Goal: Information Seeking & Learning: Learn about a topic

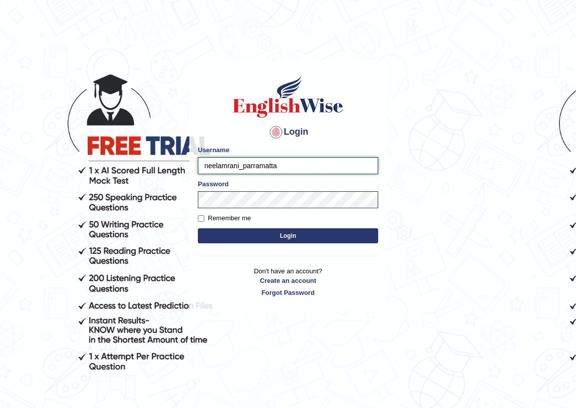
click at [238, 166] on input "neelamrani_parramatta" at bounding box center [288, 165] width 180 height 17
type input "Josephlu_parramatta"
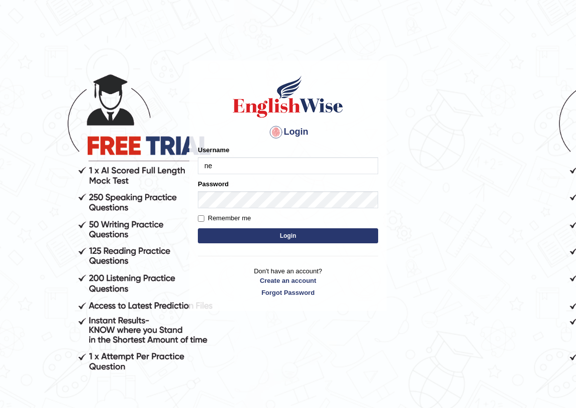
type input "n"
type input "Josephlu_parramatta"
click at [247, 235] on button "Login" at bounding box center [288, 235] width 180 height 15
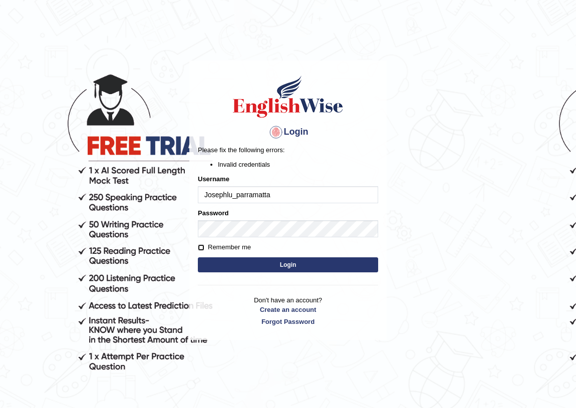
click at [199, 245] on input "Remember me" at bounding box center [201, 247] width 7 height 7
checkbox input "true"
click at [248, 264] on button "Login" at bounding box center [288, 264] width 180 height 15
click at [231, 195] on input "Josephlu_parramatta" at bounding box center [288, 194] width 180 height 17
type input "Josephluma_parramatta"
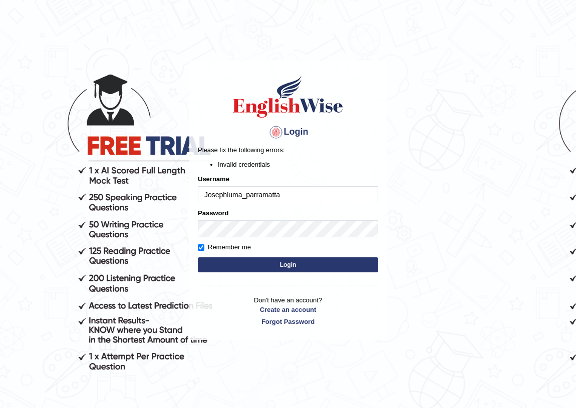
click at [239, 260] on button "Login" at bounding box center [288, 264] width 180 height 15
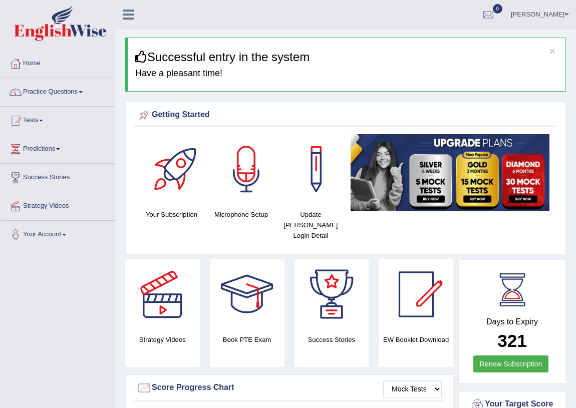
click at [48, 90] on link "Practice Questions" at bounding box center [58, 90] width 114 height 25
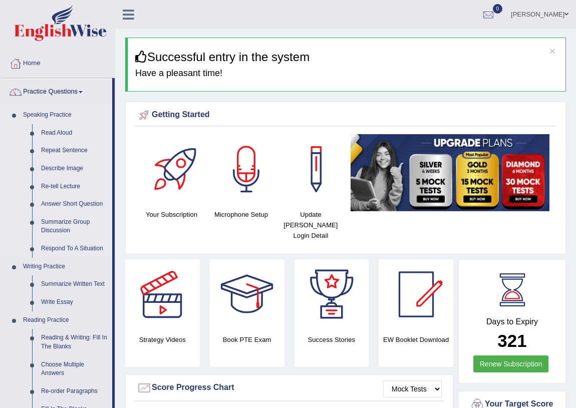
click at [69, 131] on link "Read Aloud" at bounding box center [75, 133] width 76 height 18
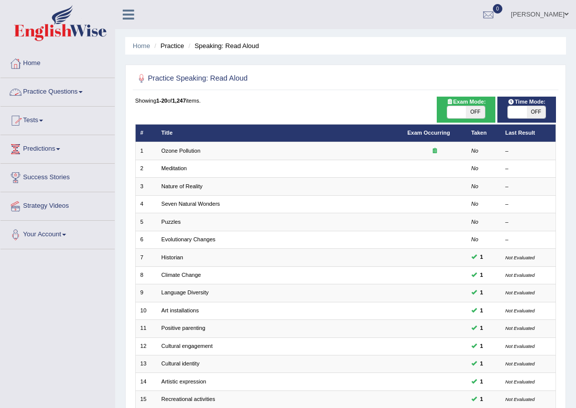
click at [84, 95] on link "Practice Questions" at bounding box center [58, 90] width 114 height 25
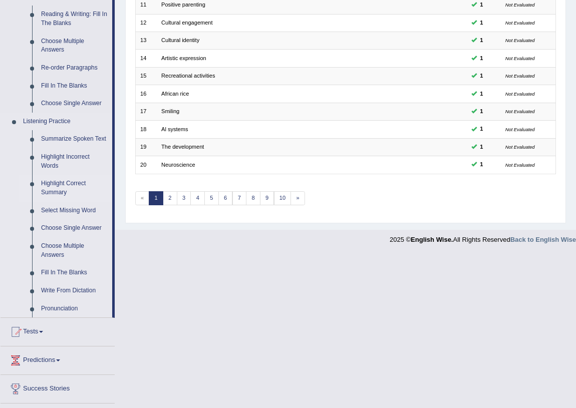
scroll to position [375, 0]
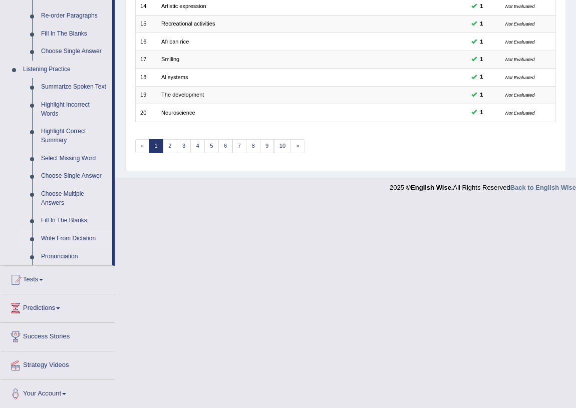
click at [77, 239] on link "Write From Dictation" at bounding box center [75, 239] width 76 height 18
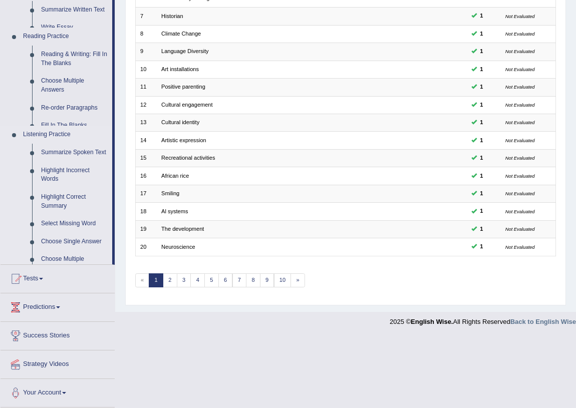
scroll to position [169, 0]
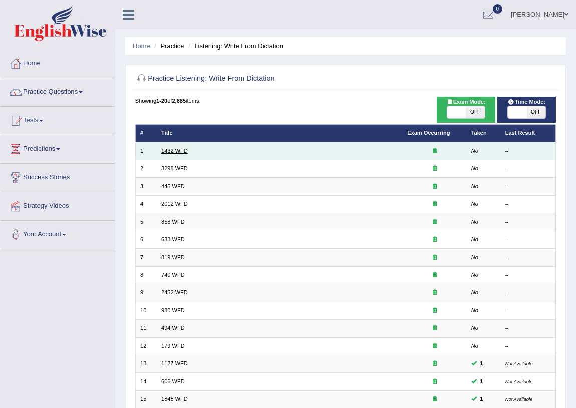
click at [175, 150] on link "1432 WFD" at bounding box center [174, 151] width 27 height 6
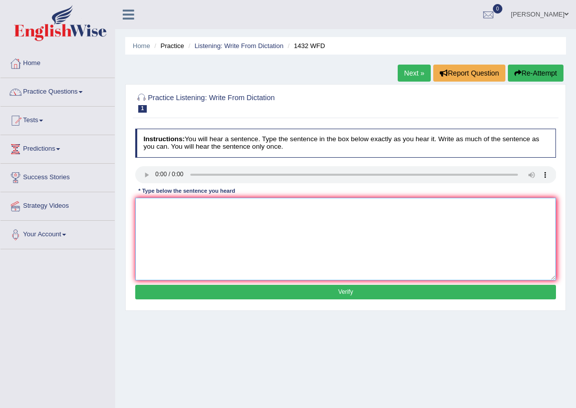
click at [155, 215] on textarea at bounding box center [345, 239] width 421 height 83
type textarea "m"
type textarea "More physical activity is benificial to health."
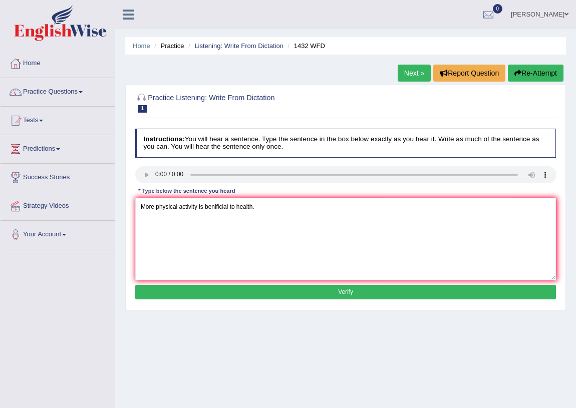
click at [244, 292] on button "Verify" at bounding box center [345, 292] width 421 height 15
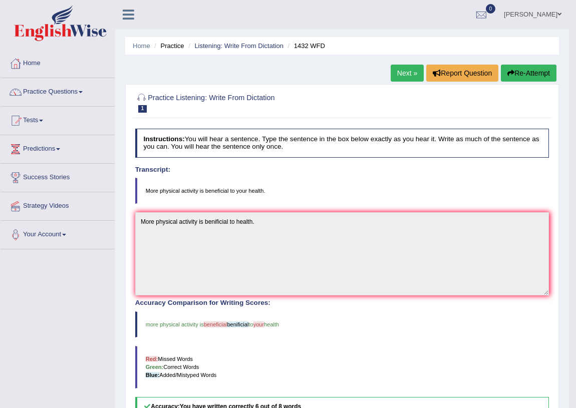
click at [400, 75] on link "Next »" at bounding box center [406, 73] width 33 height 17
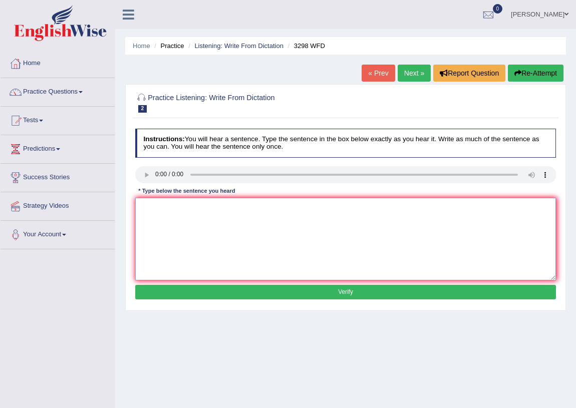
click at [163, 211] on textarea at bounding box center [345, 239] width 421 height 83
click at [164, 210] on textarea "Animalas behavoir" at bounding box center [345, 239] width 421 height 83
click at [188, 210] on textarea "Animals behavoir" at bounding box center [345, 239] width 421 height 83
click at [198, 207] on textarea "Animals behavoir" at bounding box center [345, 239] width 421 height 83
click at [208, 208] on textarea "Animals behavoir appairs contain" at bounding box center [345, 239] width 421 height 83
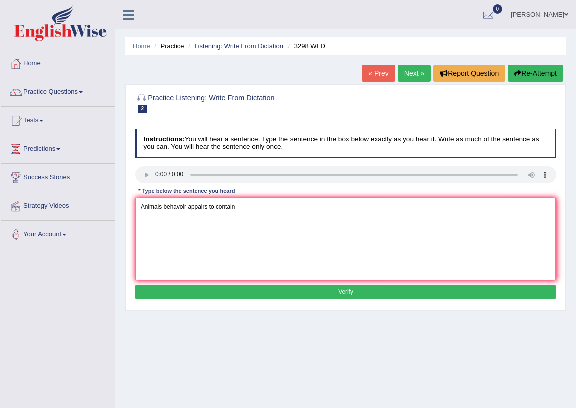
click at [238, 208] on textarea "Animals behavoir appairs to contain" at bounding box center [345, 239] width 421 height 83
click at [270, 209] on textarea "Animals behavoir appairs to contain both semilar" at bounding box center [345, 239] width 421 height 83
click at [303, 210] on textarea "Animals behavoir appairs to contain both semilar and distect" at bounding box center [345, 239] width 421 height 83
click at [318, 209] on textarea "Animals behavoir appairs to contain both semilar and distect asffect" at bounding box center [345, 239] width 421 height 83
type textarea "Animals behavoir appairs to contain both semilar and distect asffect to out of …"
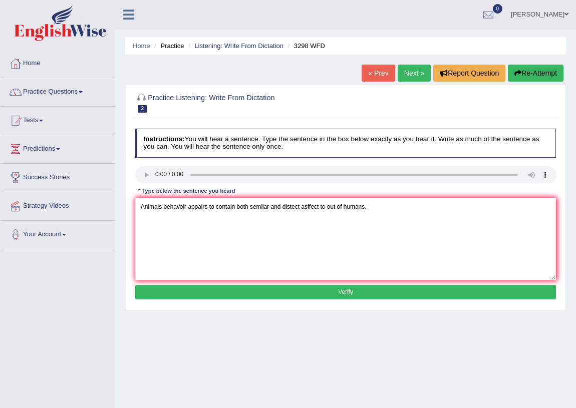
click at [358, 291] on button "Verify" at bounding box center [345, 292] width 421 height 15
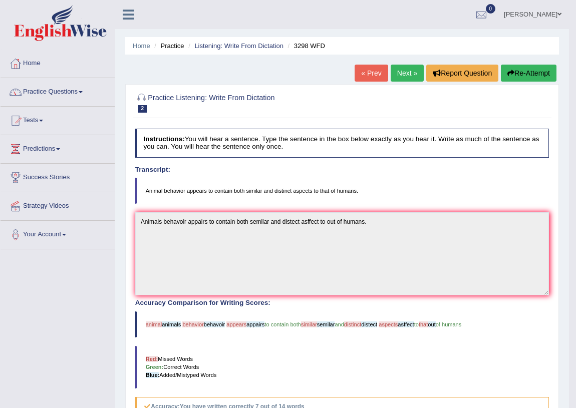
click at [400, 73] on link "Next »" at bounding box center [406, 73] width 33 height 17
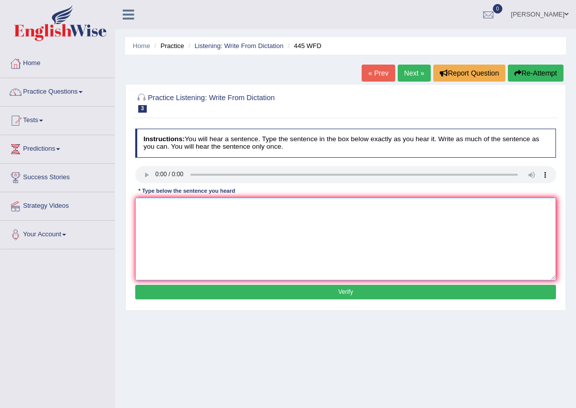
click at [151, 214] on textarea at bounding box center [345, 239] width 421 height 83
click at [226, 210] on textarea "The [DEMOGRAPHIC_DATA] astronomers make a plan to landing to [GEOGRAPHIC_DATA]" at bounding box center [345, 239] width 421 height 83
click at [251, 208] on textarea "The [DEMOGRAPHIC_DATA] astronomers made a plan to landing to mars" at bounding box center [345, 239] width 421 height 83
click at [251, 210] on textarea "The [DEMOGRAPHIC_DATA] astronomers made a plan of landing to mars" at bounding box center [345, 239] width 421 height 83
click at [254, 212] on textarea "The [DEMOGRAPHIC_DATA] astronomers made a plan of landing to mars" at bounding box center [345, 239] width 421 height 83
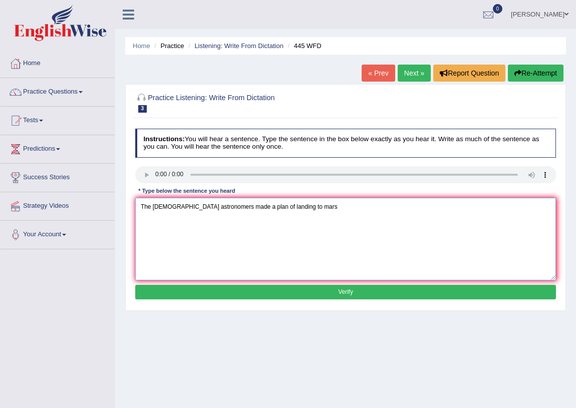
click at [253, 211] on textarea "The [DEMOGRAPHIC_DATA] astronomers made a plan of landing to mars" at bounding box center [345, 239] width 421 height 83
click at [277, 212] on textarea "The [DEMOGRAPHIC_DATA] astronomers made a plan for landing to [GEOGRAPHIC_DATA]" at bounding box center [345, 239] width 421 height 83
click at [317, 210] on textarea "The [DEMOGRAPHIC_DATA] astronomers made a plan for landing a spaceship to [GEOG…" at bounding box center [345, 239] width 421 height 83
click at [340, 212] on textarea "The [DEMOGRAPHIC_DATA] astronomers made a plan for landing a spaceship on mars" at bounding box center [345, 239] width 421 height 83
type textarea "The [DEMOGRAPHIC_DATA] astronomers made a plan for landing a spaceship on mars."
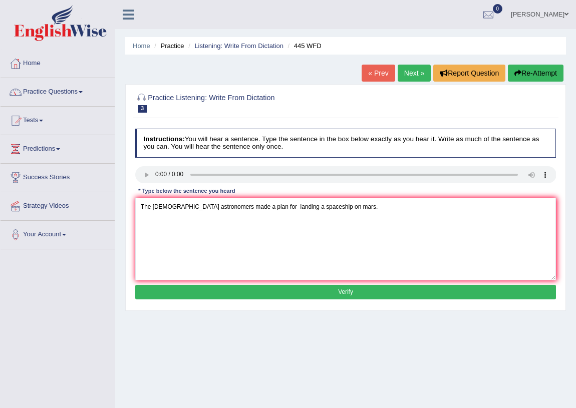
click at [256, 292] on button "Verify" at bounding box center [345, 292] width 421 height 15
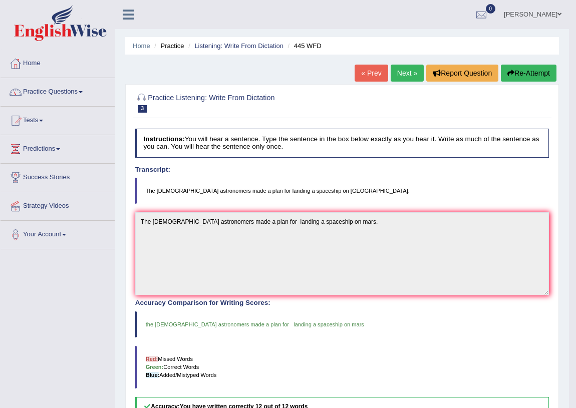
click at [400, 71] on link "Next »" at bounding box center [406, 73] width 33 height 17
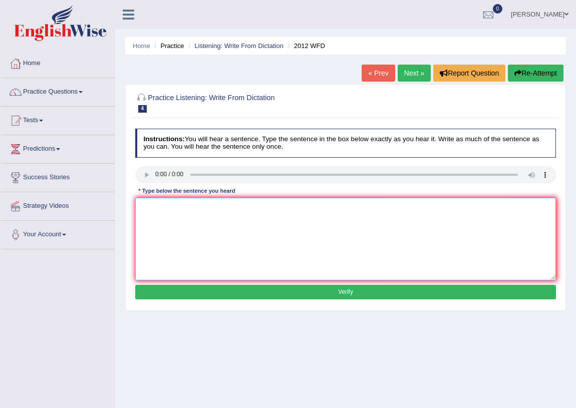
click at [170, 206] on textarea at bounding box center [345, 239] width 421 height 83
click at [205, 209] on textarea "There is a great deals on this topic." at bounding box center [345, 239] width 421 height 83
type textarea "There is a great deals of debate on this topic."
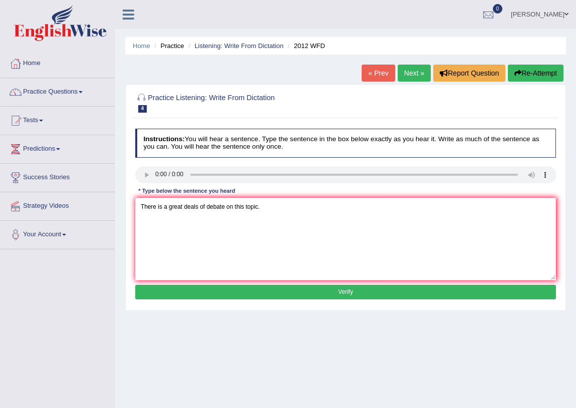
click at [289, 290] on button "Verify" at bounding box center [345, 292] width 421 height 15
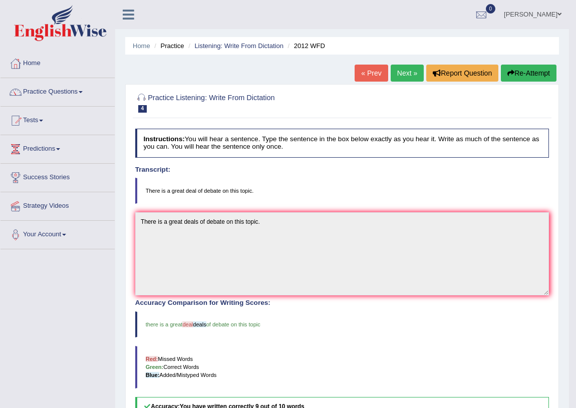
click at [395, 72] on link "Next »" at bounding box center [406, 73] width 33 height 17
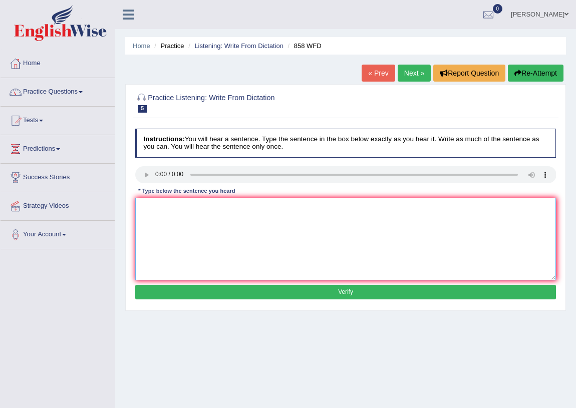
click at [150, 215] on textarea at bounding box center [345, 239] width 421 height 83
click at [167, 211] on textarea "The yeara when the ship provides affect" at bounding box center [345, 239] width 421 height 83
click at [247, 208] on textarea "The years when the ship provides affect" at bounding box center [345, 239] width 421 height 83
click at [245, 209] on textarea "The years when the ship provides affect interested historian." at bounding box center [345, 239] width 421 height 83
type textarea "The years when the ship provides affect was wreck interested historian."
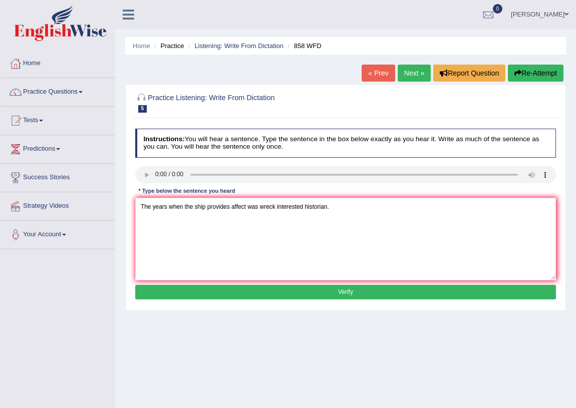
click at [310, 290] on button "Verify" at bounding box center [345, 292] width 421 height 15
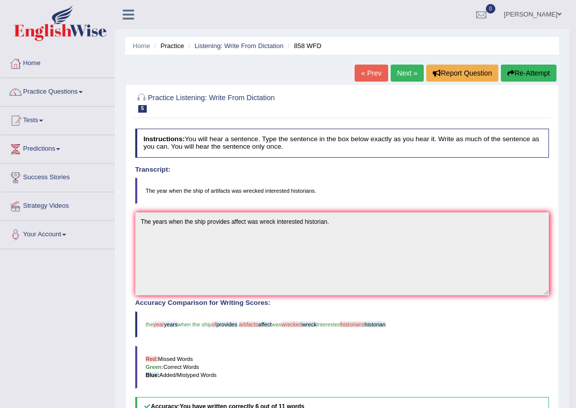
click at [400, 75] on link "Next »" at bounding box center [406, 73] width 33 height 17
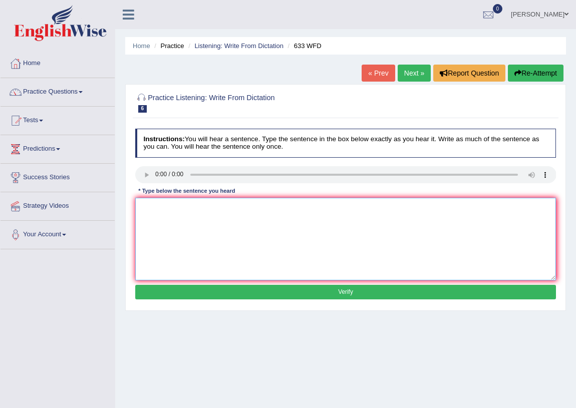
click at [161, 205] on textarea at bounding box center [345, 239] width 421 height 83
click at [217, 209] on textarea "Research show that exercise" at bounding box center [345, 239] width 421 height 83
type textarea "Research show that exercising make you fell better."
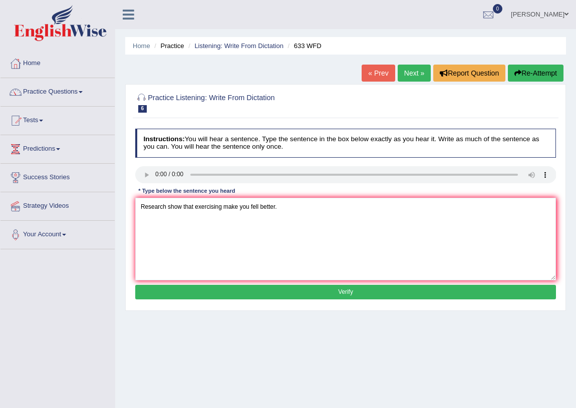
click at [265, 290] on button "Verify" at bounding box center [345, 292] width 421 height 15
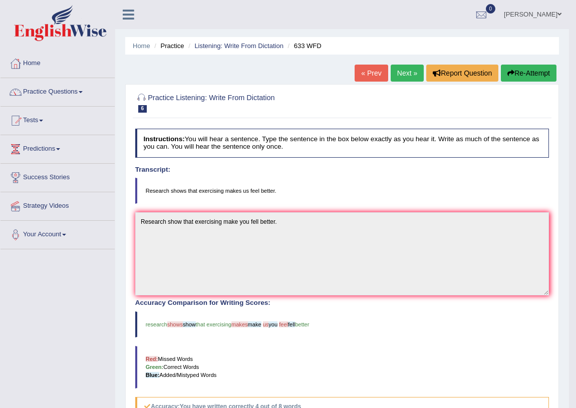
click at [404, 75] on link "Next »" at bounding box center [406, 73] width 33 height 17
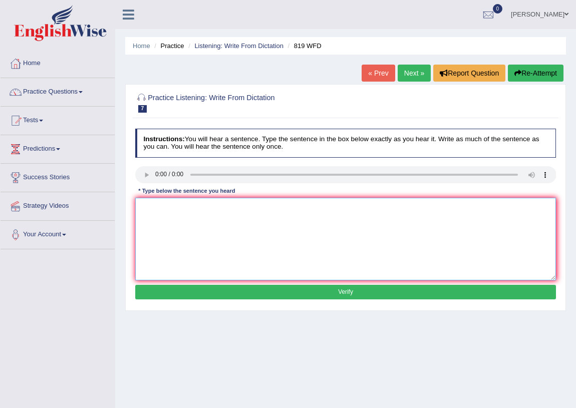
click at [146, 217] on textarea at bounding box center [345, 239] width 421 height 83
click at [235, 209] on textarea "Plans are able to continues grow up your lives." at bounding box center [345, 239] width 421 height 83
click at [226, 207] on textarea "Plans are able to continues grow up to your lives." at bounding box center [345, 239] width 421 height 83
type textarea "Plans are able to continues growing through up to your lives."
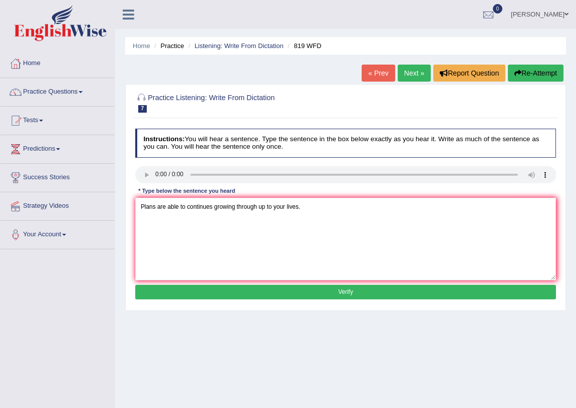
click at [292, 290] on button "Verify" at bounding box center [345, 292] width 421 height 15
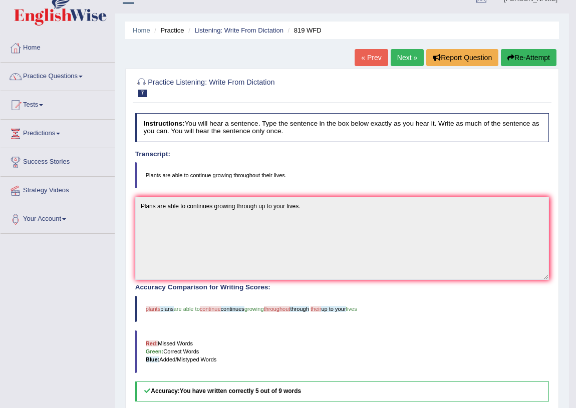
scroll to position [8, 0]
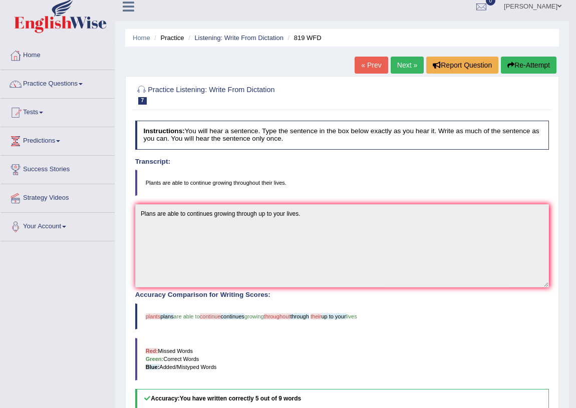
click at [406, 64] on link "Next »" at bounding box center [406, 65] width 33 height 17
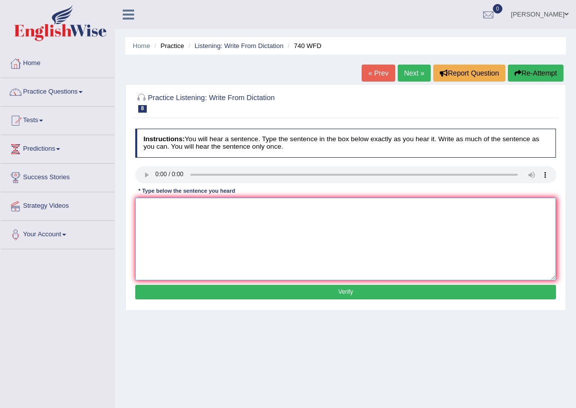
click at [147, 209] on textarea at bounding box center [345, 239] width 421 height 83
click at [277, 210] on textarea "A series of observation are careed out of your work." at bounding box center [345, 239] width 421 height 83
type textarea "A series of observation are careed out in the class room."
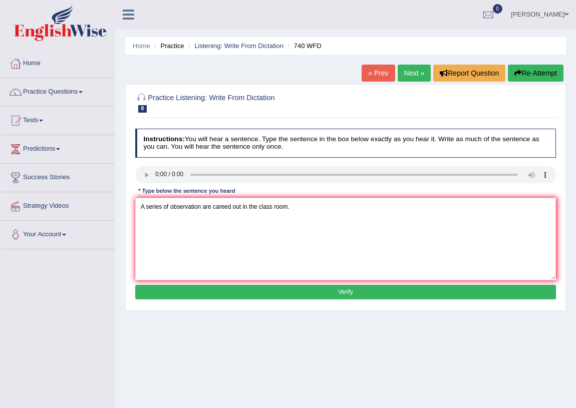
click at [298, 293] on button "Verify" at bounding box center [345, 292] width 421 height 15
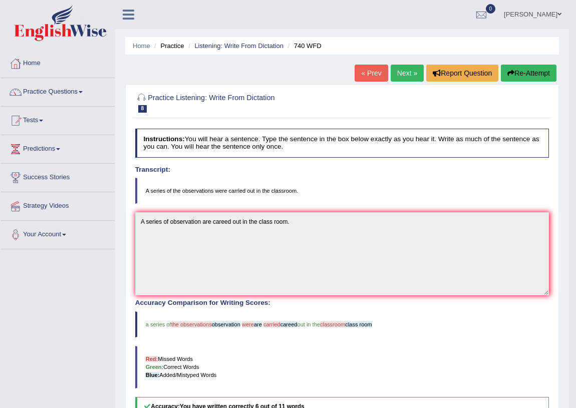
click at [400, 73] on link "Next »" at bounding box center [406, 73] width 33 height 17
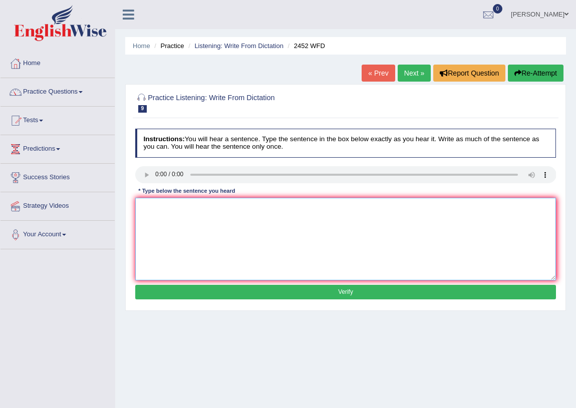
click at [149, 215] on textarea at bounding box center [345, 239] width 421 height 83
type textarea "It is a debate about the value of knowlegde."
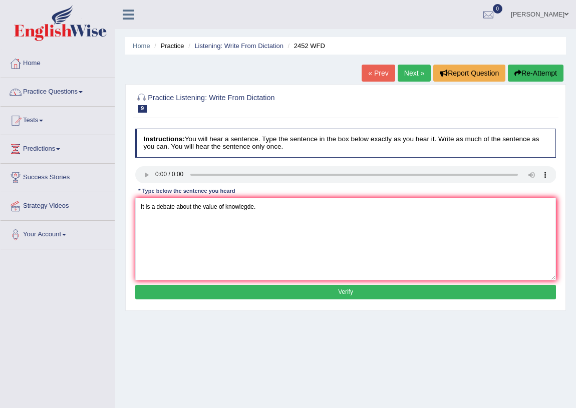
click at [251, 295] on button "Verify" at bounding box center [345, 292] width 421 height 15
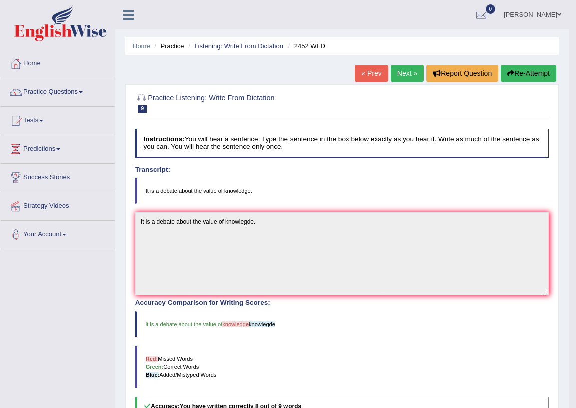
click at [403, 75] on link "Next »" at bounding box center [406, 73] width 33 height 17
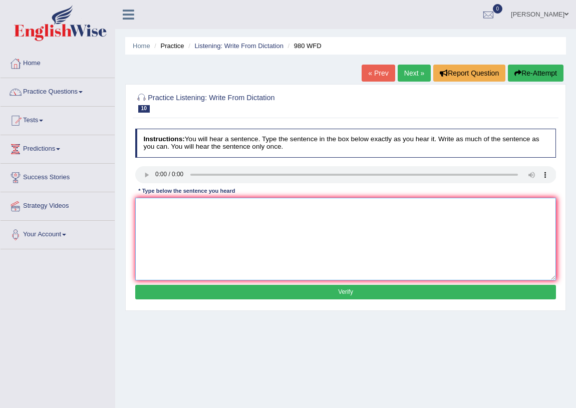
click at [158, 217] on textarea at bounding box center [345, 239] width 421 height 83
click at [230, 210] on textarea "Your ideas have been discussed" at bounding box center [345, 239] width 421 height 83
drag, startPoint x: 387, startPoint y: 280, endPoint x: 377, endPoint y: 297, distance: 19.5
type textarea "Your ideas have been discussed in seminars and tutorials."
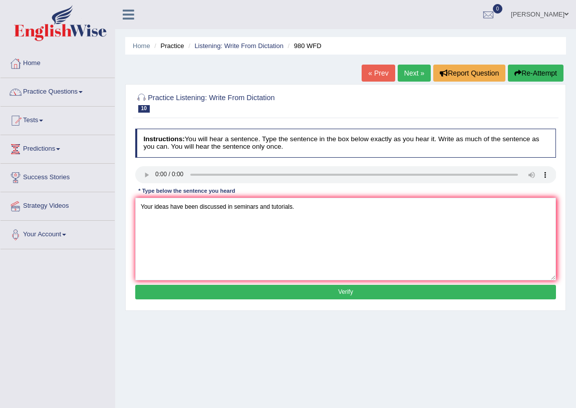
click at [306, 290] on button "Verify" at bounding box center [345, 292] width 421 height 15
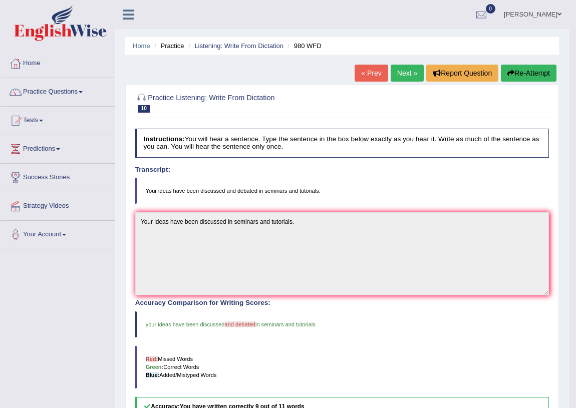
click at [398, 73] on link "Next »" at bounding box center [406, 73] width 33 height 17
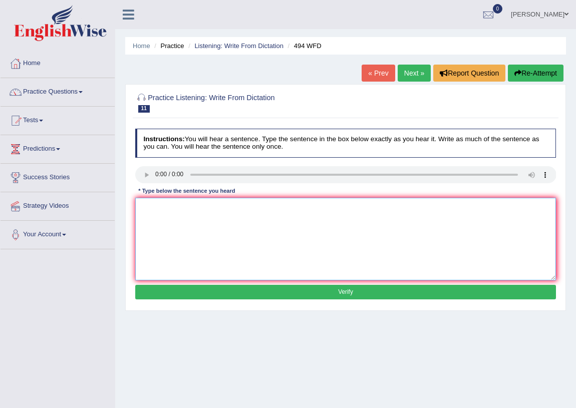
click at [150, 205] on textarea at bounding box center [345, 239] width 421 height 83
click at [185, 207] on textarea "The vocabulary" at bounding box center [345, 239] width 421 height 83
click at [221, 209] on textarea "The vocabulary that is picular" at bounding box center [345, 239] width 421 height 83
click at [245, 209] on textarea "The vocabulary that is picular ina specif field that is called jargon." at bounding box center [345, 239] width 421 height 83
click at [224, 210] on textarea "The vocabulary that is picular ina specifc field that is called jargon." at bounding box center [345, 239] width 421 height 83
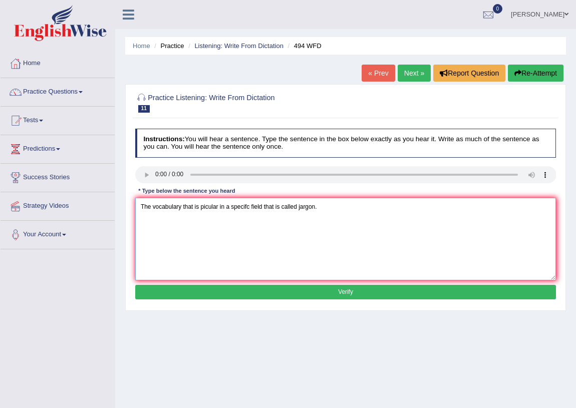
type textarea "The vocabulary that is picular in a specifc field that is called jargon."
click at [319, 292] on button "Verify" at bounding box center [345, 292] width 421 height 15
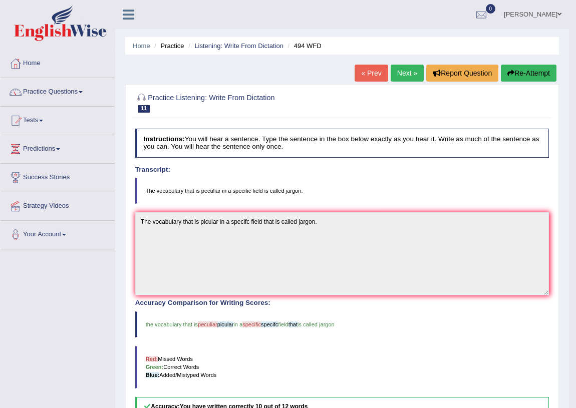
click at [402, 72] on link "Next »" at bounding box center [406, 73] width 33 height 17
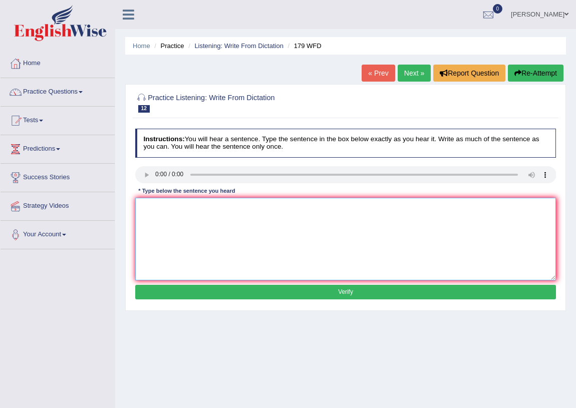
click at [161, 217] on textarea at bounding box center [345, 239] width 421 height 83
click at [196, 208] on textarea "Lectures are oldest" at bounding box center [345, 239] width 421 height 83
type textarea "Lectures are oldest and most teaching at the Universities."
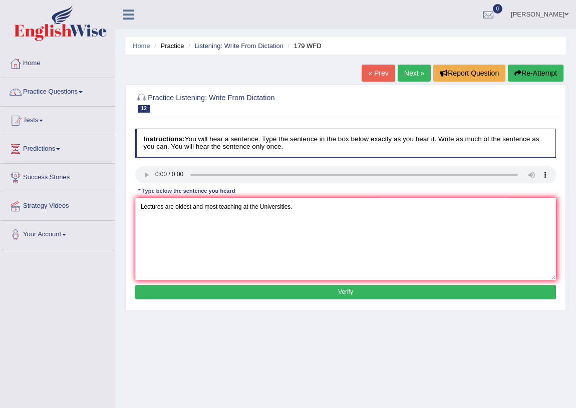
click at [284, 290] on button "Verify" at bounding box center [345, 292] width 421 height 15
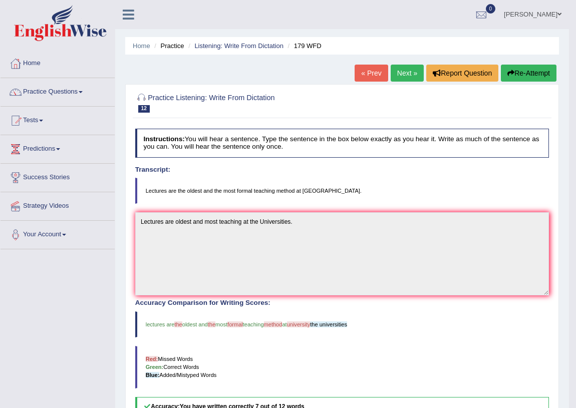
click at [404, 74] on link "Next »" at bounding box center [406, 73] width 33 height 17
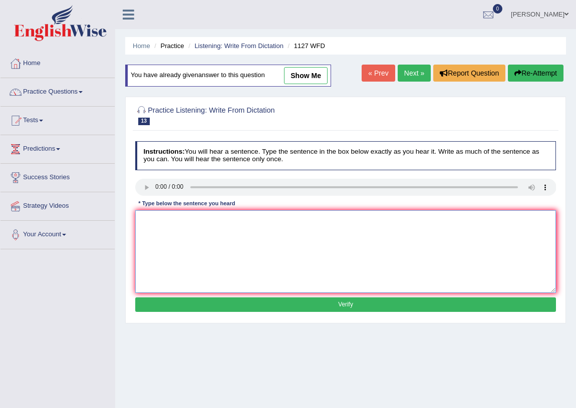
click at [159, 225] on textarea at bounding box center [345, 251] width 421 height 83
click at [170, 221] on textarea "A university is the requirements" at bounding box center [345, 251] width 421 height 83
click at [249, 224] on textarea "A university degree is the requirements" at bounding box center [345, 251] width 421 height 83
type textarea "A university degree is the requirements to enter many proffessions."
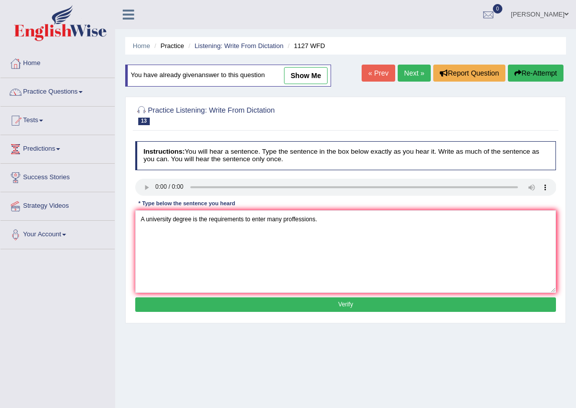
click at [325, 304] on button "Verify" at bounding box center [345, 304] width 421 height 15
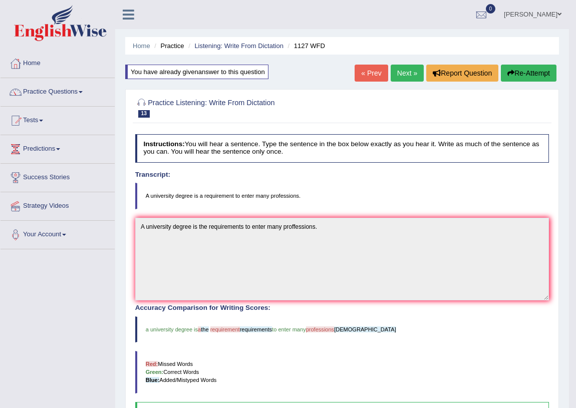
click at [405, 70] on link "Next »" at bounding box center [406, 73] width 33 height 17
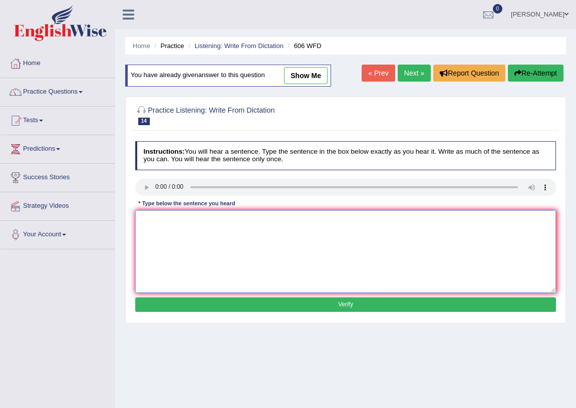
click at [153, 225] on textarea at bounding box center [345, 251] width 421 height 83
click at [139, 210] on textarea at bounding box center [345, 251] width 421 height 83
type textarea "s"
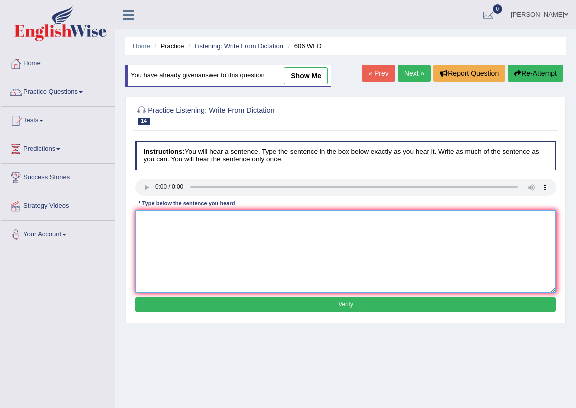
type textarea "s"
click at [198, 224] on textarea "Students was studied language" at bounding box center [345, 251] width 421 height 83
click at [240, 224] on textarea "Students was studied the language" at bounding box center [345, 251] width 421 height 83
type textarea "Students was studied the language and asians grees"
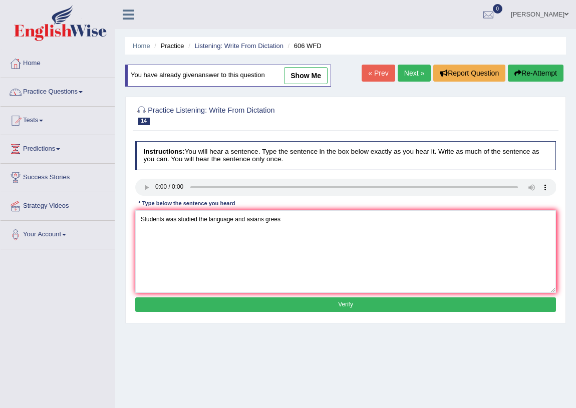
click at [260, 301] on button "Verify" at bounding box center [345, 304] width 421 height 15
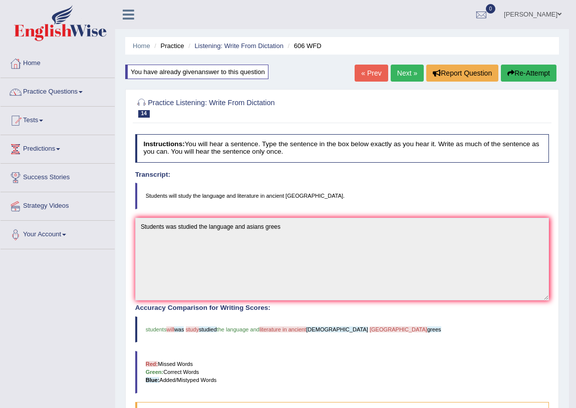
click at [404, 70] on link "Next »" at bounding box center [406, 73] width 33 height 17
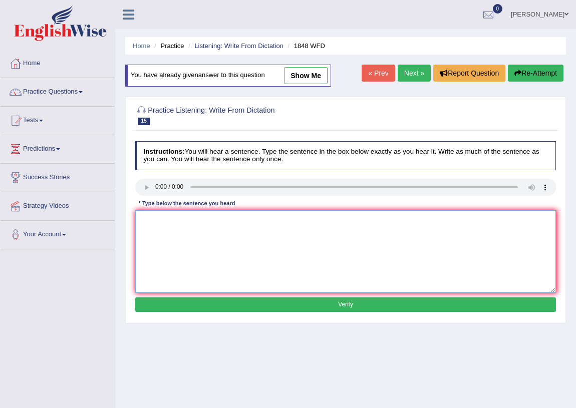
click at [149, 223] on textarea at bounding box center [345, 251] width 421 height 83
click at [231, 223] on textarea "Students must present the valid ID to entre the schools." at bounding box center [345, 251] width 421 height 83
click at [369, 221] on textarea "Students must present the valid identifecation to enrol the coures. to entre th…" at bounding box center [345, 251] width 421 height 83
type textarea "Students must present the valid identifecation to enrol the course."
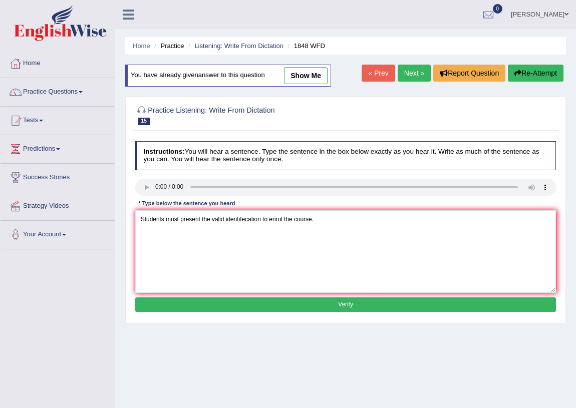
click at [320, 307] on button "Verify" at bounding box center [345, 304] width 421 height 15
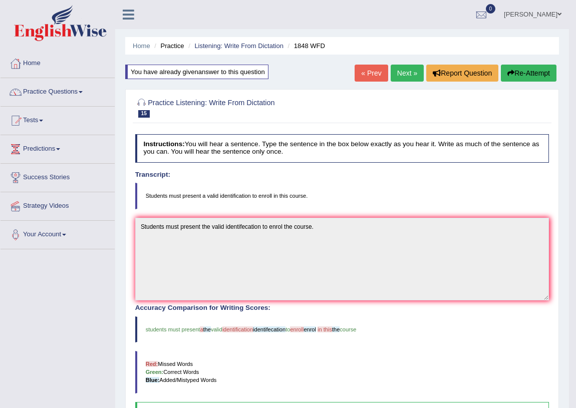
click at [404, 70] on link "Next »" at bounding box center [406, 73] width 33 height 17
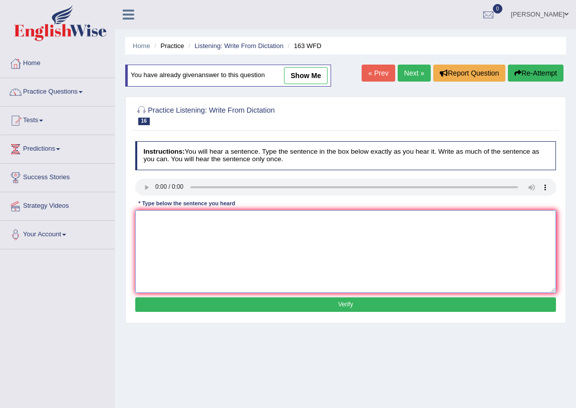
click at [163, 225] on textarea at bounding box center [345, 251] width 421 height 83
type textarea "a"
click at [515, 224] on textarea "a NUMBER OF THE ASSSIGNMENT MUST BE SUBMITTED ON TO THIS COURSE. A number of th…" at bounding box center [345, 251] width 421 height 83
click at [366, 223] on textarea "a NUMBER OF THE ASSSIGNMENT MUST BE SUBMITTED ON TO THIS COURSE. A number of th…" at bounding box center [345, 251] width 421 height 83
type textarea ". A number of the assignments must be submitted into this course."
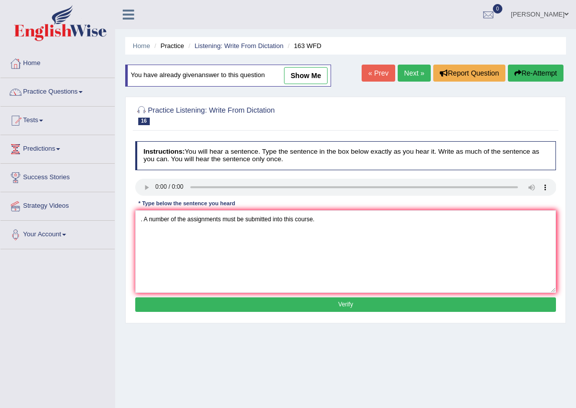
click at [316, 301] on button "Verify" at bounding box center [345, 304] width 421 height 15
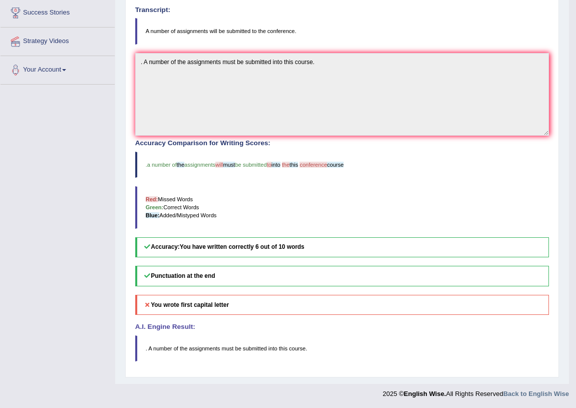
scroll to position [13, 0]
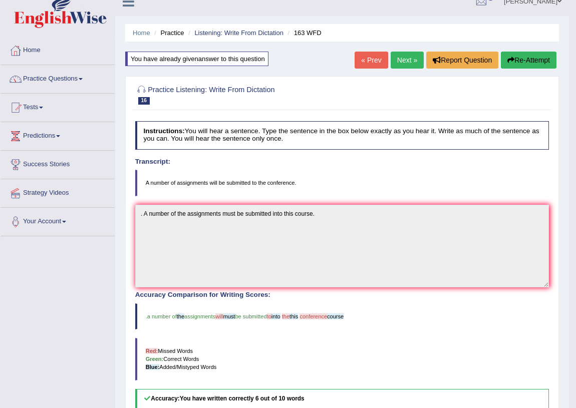
click at [396, 58] on link "Next »" at bounding box center [406, 60] width 33 height 17
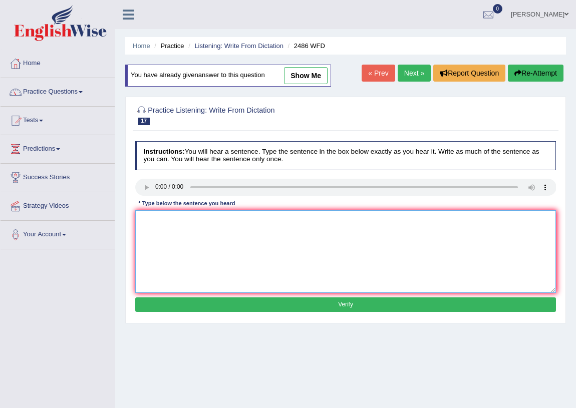
click at [157, 218] on textarea at bounding box center [345, 251] width 421 height 83
type textarea "It is quit clear that our facial expressions is differnt from the other worlds."
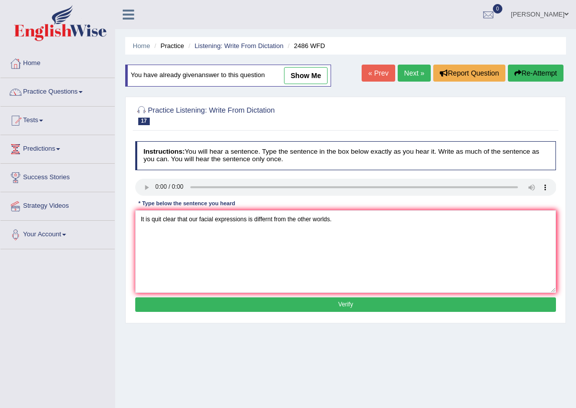
click at [186, 302] on button "Verify" at bounding box center [345, 304] width 421 height 15
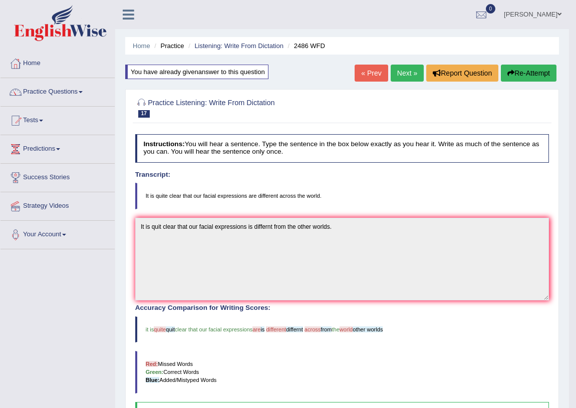
click at [401, 72] on link "Next »" at bounding box center [406, 73] width 33 height 17
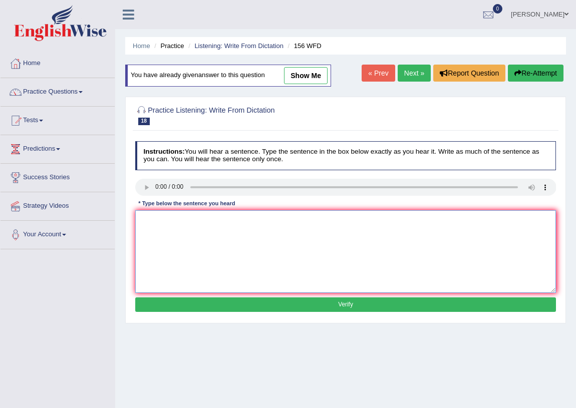
click at [152, 226] on textarea at bounding box center [345, 251] width 421 height 83
click at [221, 222] on textarea "All of the assignments are deal by tomorrow" at bounding box center [345, 251] width 421 height 83
click at [263, 220] on textarea "All of the assignments are due by tomorrow" at bounding box center [345, 251] width 421 height 83
type textarea "All of the assignments are due by tomorrow."
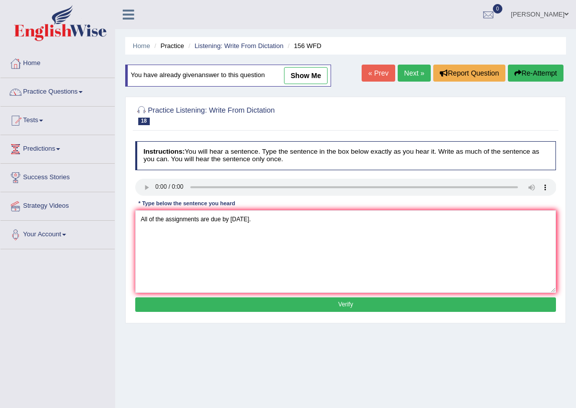
click at [263, 301] on button "Verify" at bounding box center [345, 304] width 421 height 15
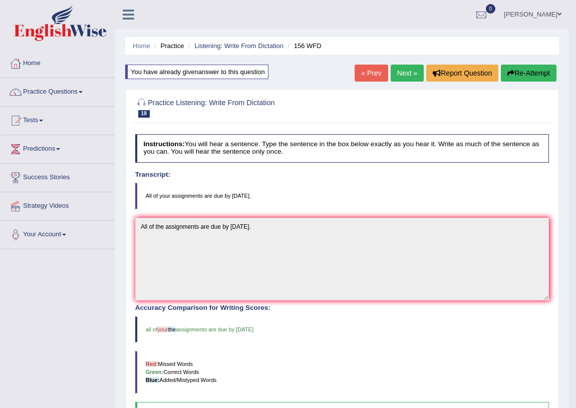
click at [402, 75] on link "Next »" at bounding box center [406, 73] width 33 height 17
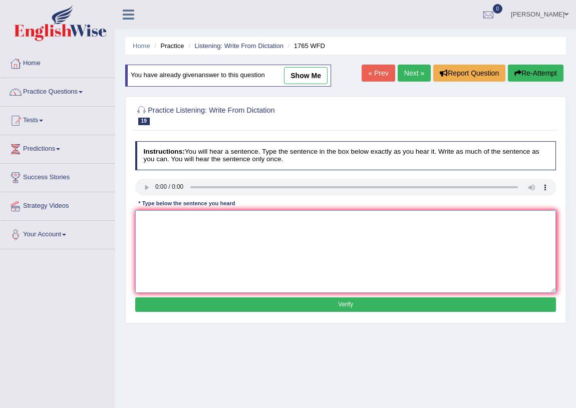
drag, startPoint x: 145, startPoint y: 230, endPoint x: 152, endPoint y: 230, distance: 6.5
click at [152, 230] on textarea at bounding box center [345, 251] width 421 height 83
type textarea "a"
type textarea "Application forms must completed in advance by two months"
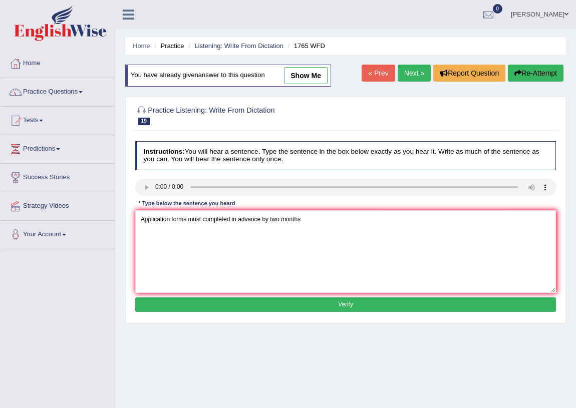
click at [333, 305] on button "Verify" at bounding box center [345, 304] width 421 height 15
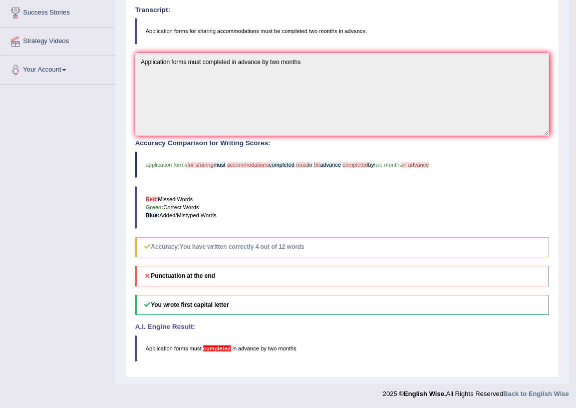
scroll to position [13, 0]
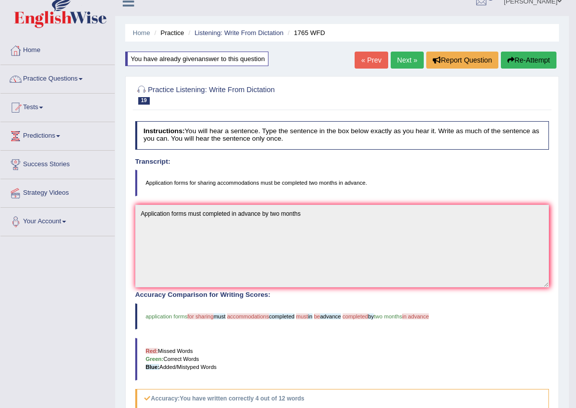
click at [407, 60] on link "Next »" at bounding box center [406, 60] width 33 height 17
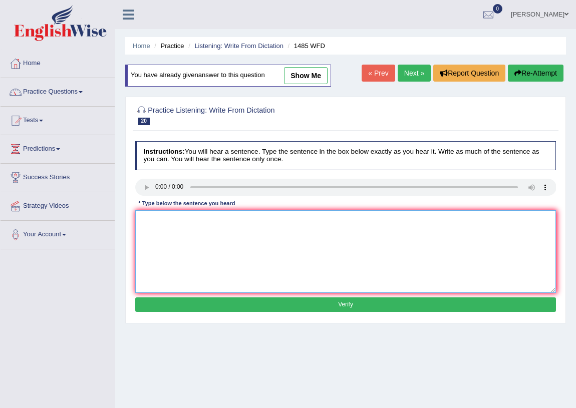
click at [149, 220] on textarea at bounding box center [345, 251] width 421 height 83
click at [257, 224] on textarea "Course works give the chances for students" at bounding box center [345, 251] width 421 height 83
click at [310, 222] on textarea "Course works give the chances for students throughly explore te subjects." at bounding box center [345, 251] width 421 height 83
type textarea "Course works give the chances for students throughly explore the subjects."
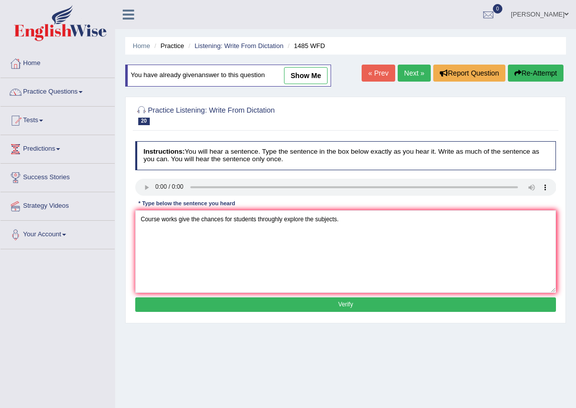
click at [281, 302] on button "Verify" at bounding box center [345, 304] width 421 height 15
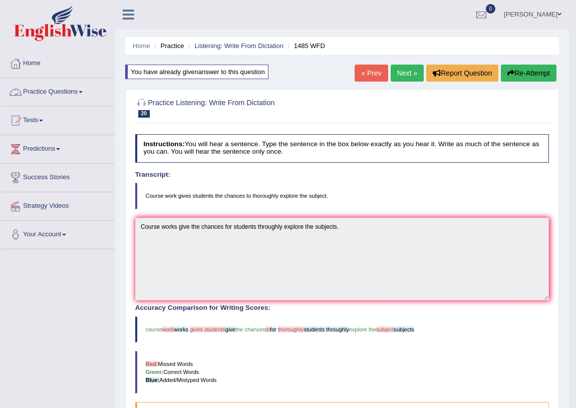
click at [85, 91] on link "Practice Questions" at bounding box center [58, 90] width 114 height 25
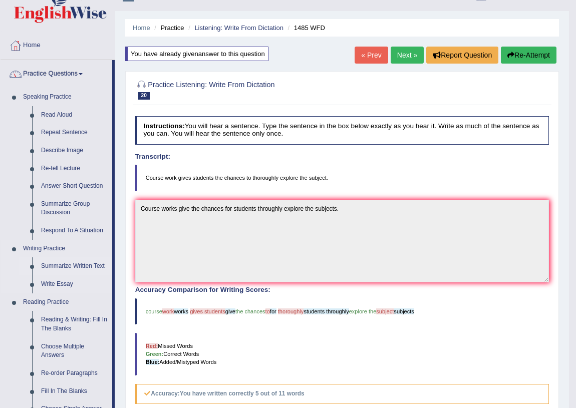
scroll to position [303, 0]
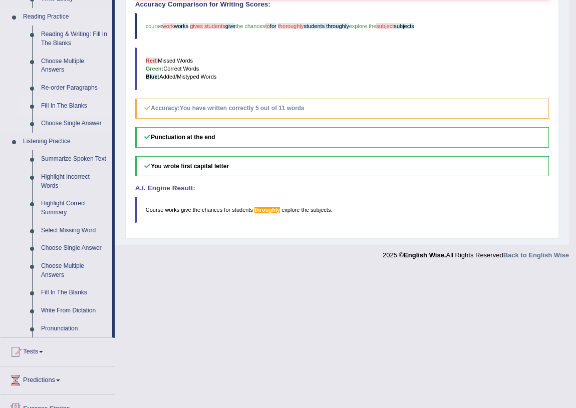
click at [71, 105] on link "Fill In The Blanks" at bounding box center [75, 106] width 76 height 18
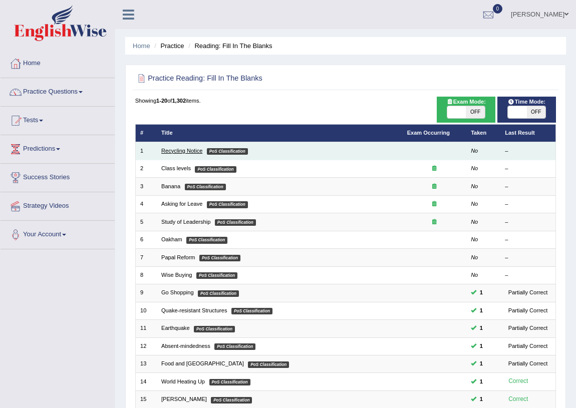
click at [193, 148] on link "Recycling Notice" at bounding box center [181, 151] width 41 height 6
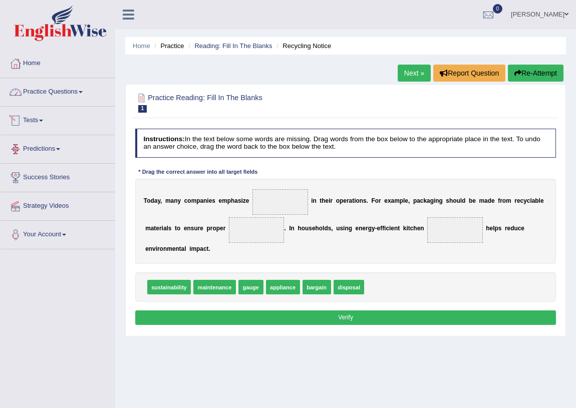
click at [83, 94] on link "Practice Questions" at bounding box center [58, 90] width 114 height 25
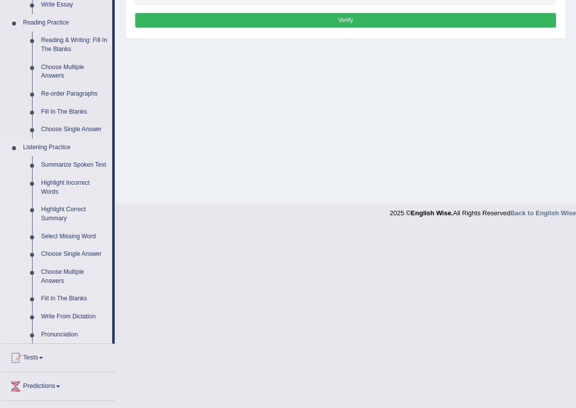
scroll to position [303, 0]
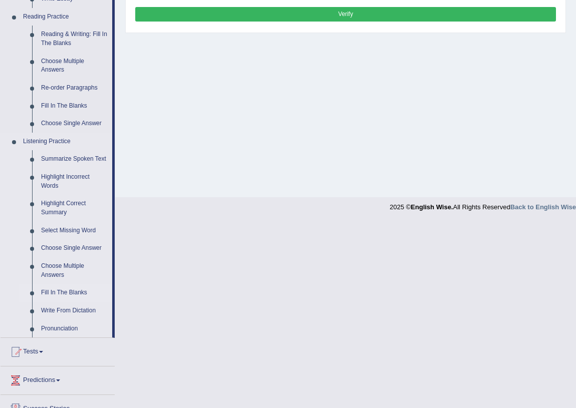
click at [82, 292] on link "Fill In The Blanks" at bounding box center [75, 293] width 76 height 18
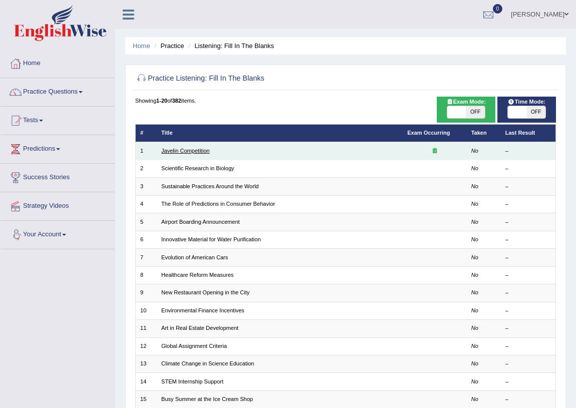
click at [189, 148] on link "Javelin Competition" at bounding box center [185, 151] width 48 height 6
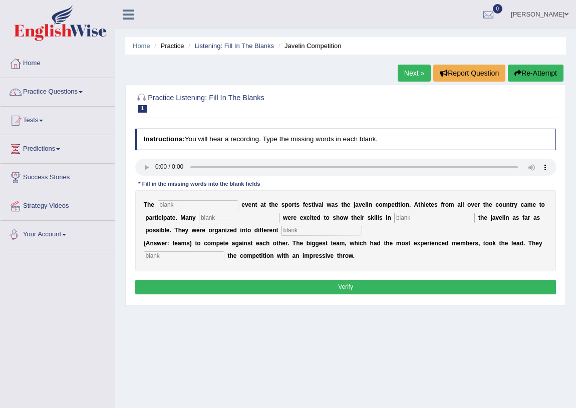
click at [177, 256] on input "text" at bounding box center [184, 256] width 81 height 10
type input "started"
click at [187, 205] on input "text" at bounding box center [198, 205] width 81 height 10
type input "biggest"
click at [261, 222] on input "text" at bounding box center [239, 218] width 81 height 10
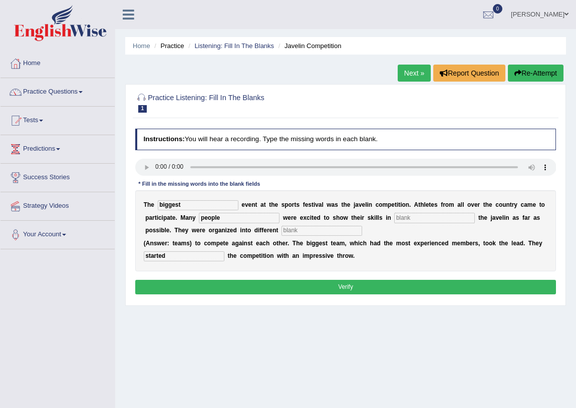
type input "people"
click at [286, 286] on button "Verify" at bounding box center [345, 287] width 421 height 15
click at [414, 218] on input "text" at bounding box center [434, 218] width 81 height 10
click at [419, 218] on input "text" at bounding box center [434, 218] width 81 height 10
type input "skills"
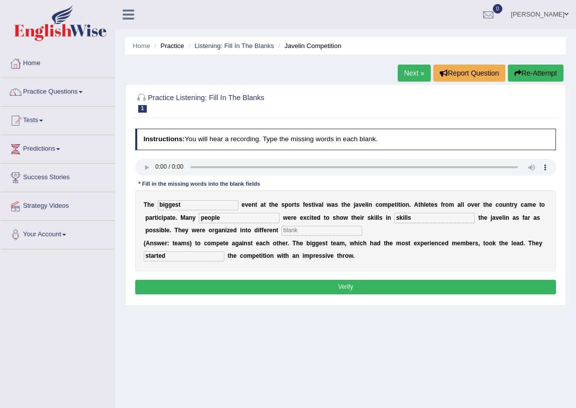
click at [310, 230] on input "text" at bounding box center [321, 231] width 81 height 10
type input "team"
click at [284, 291] on button "Verify" at bounding box center [345, 287] width 421 height 15
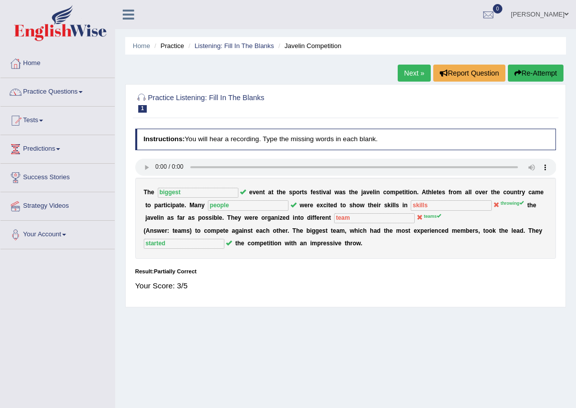
click at [413, 73] on link "Next »" at bounding box center [413, 73] width 33 height 17
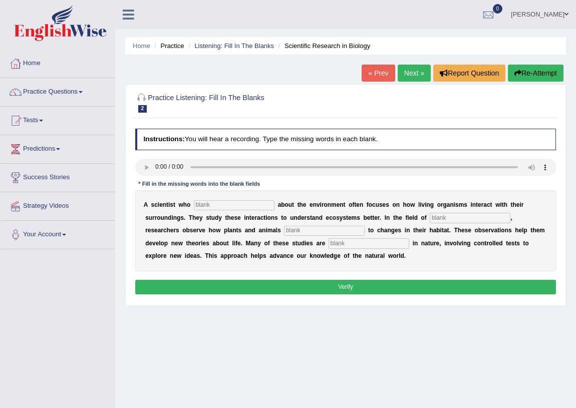
click at [231, 207] on input "text" at bounding box center [234, 205] width 81 height 10
click at [215, 207] on input "text" at bounding box center [234, 205] width 81 height 10
type input "care"
click at [451, 218] on input "text" at bounding box center [469, 218] width 81 height 10
type input "biologist"
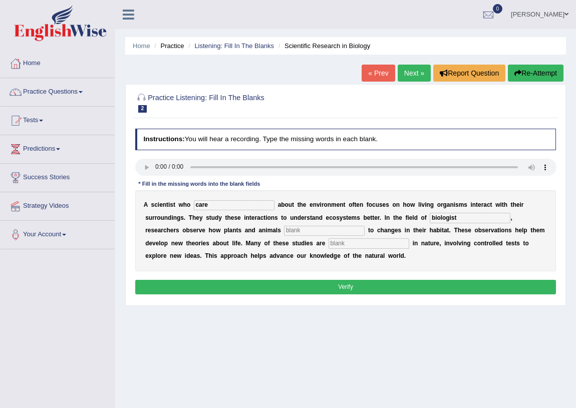
click at [316, 233] on input "text" at bounding box center [324, 231] width 81 height 10
click at [359, 246] on input "text" at bounding box center [368, 243] width 81 height 10
click at [308, 232] on input "text" at bounding box center [324, 231] width 81 height 10
type input "responds"
click at [353, 243] on input "text" at bounding box center [368, 243] width 81 height 10
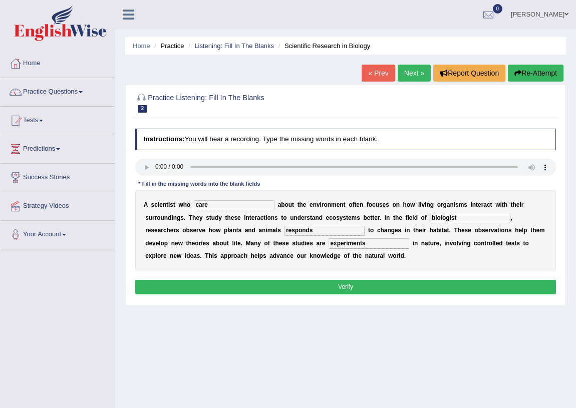
type input "experiments"
click at [457, 219] on input "biologist" at bounding box center [469, 218] width 81 height 10
type input "biology"
click at [330, 285] on button "Verify" at bounding box center [345, 287] width 421 height 15
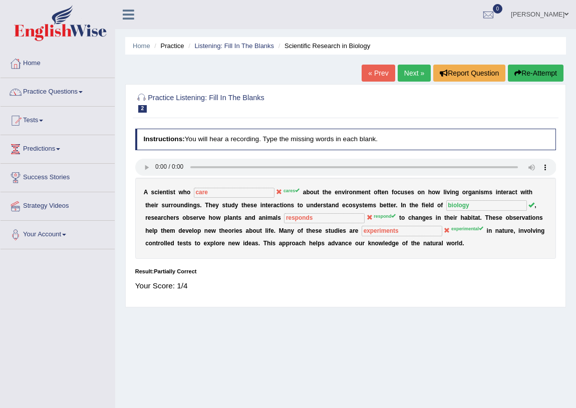
click at [412, 74] on link "Next »" at bounding box center [413, 73] width 33 height 17
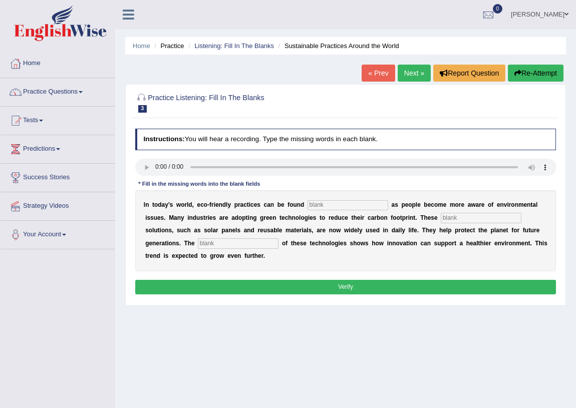
click at [333, 208] on input "text" at bounding box center [347, 205] width 81 height 10
type input "evey"
click at [450, 219] on input "text" at bounding box center [480, 218] width 81 height 10
type input "sus"
click at [214, 245] on input "text" at bounding box center [238, 243] width 81 height 10
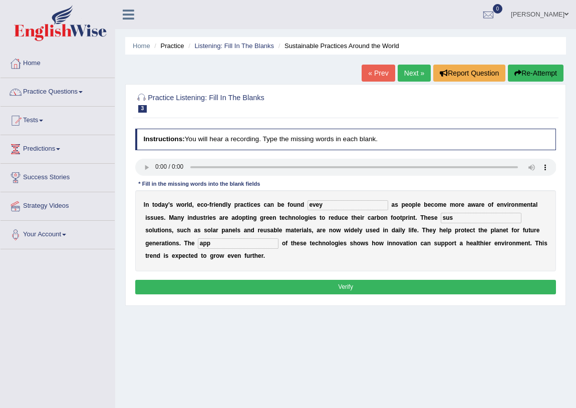
type input "app"
click at [321, 205] on input "evey" at bounding box center [347, 205] width 81 height 10
type input "everywheres"
click at [460, 222] on input "sus" at bounding box center [480, 218] width 81 height 10
type input "sustainable"
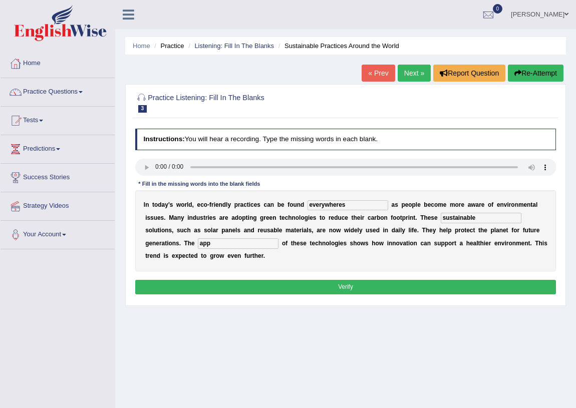
click at [226, 248] on input "app" at bounding box center [238, 243] width 81 height 10
type input "applications"
click at [338, 282] on button "Verify" at bounding box center [345, 287] width 421 height 15
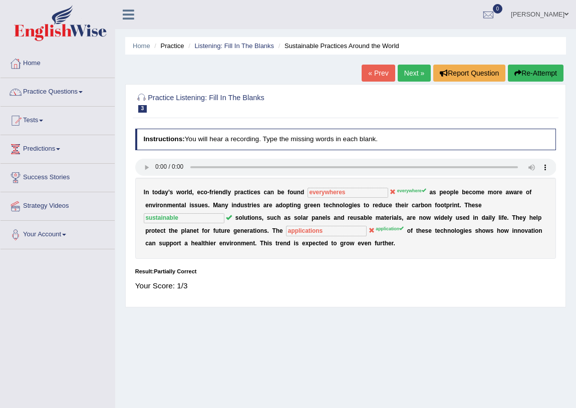
click at [408, 70] on link "Next »" at bounding box center [413, 73] width 33 height 17
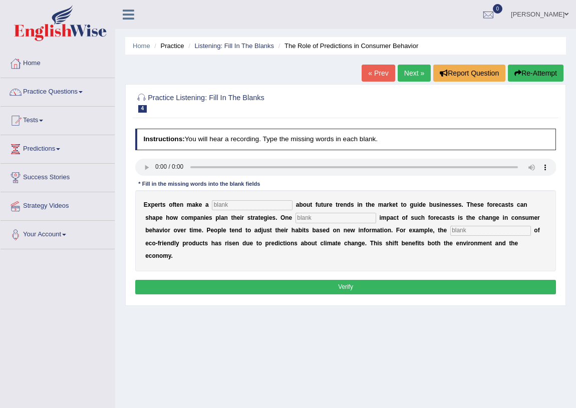
click at [248, 205] on input "text" at bounding box center [252, 205] width 81 height 10
click at [227, 205] on input "text" at bounding box center [252, 205] width 81 height 10
type input "predic"
click at [323, 219] on input "text" at bounding box center [335, 218] width 81 height 10
type input "profound"
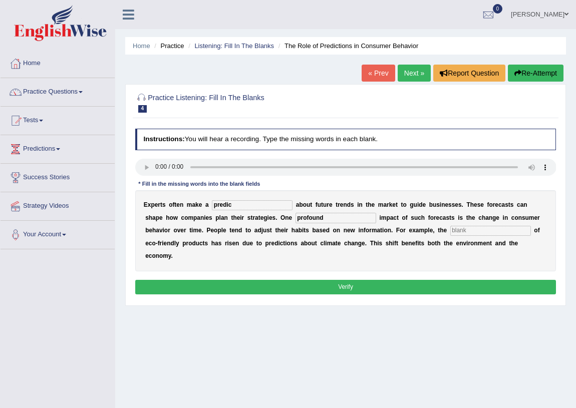
click at [469, 231] on input "text" at bounding box center [490, 231] width 81 height 10
type input "consumption"
click at [240, 205] on input "predic" at bounding box center [252, 205] width 81 height 10
type input "prediction"
click at [368, 286] on button "Verify" at bounding box center [345, 287] width 421 height 15
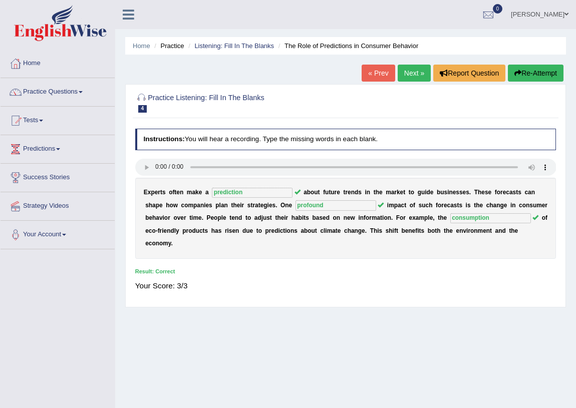
click at [407, 75] on link "Next »" at bounding box center [413, 73] width 33 height 17
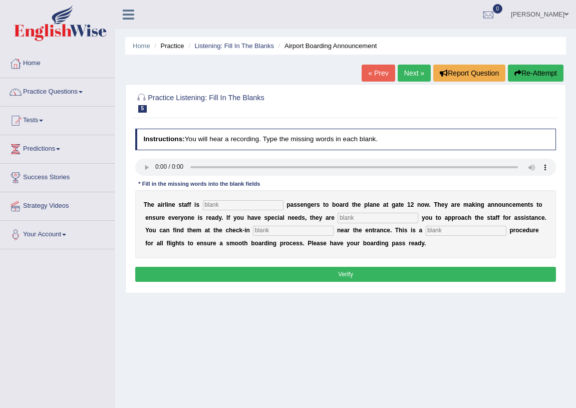
click at [245, 205] on input "text" at bounding box center [243, 205] width 81 height 10
click at [220, 207] on input "text" at bounding box center [243, 205] width 81 height 10
type input "invi"
click at [360, 220] on input "text" at bounding box center [377, 218] width 81 height 10
type input "requi"
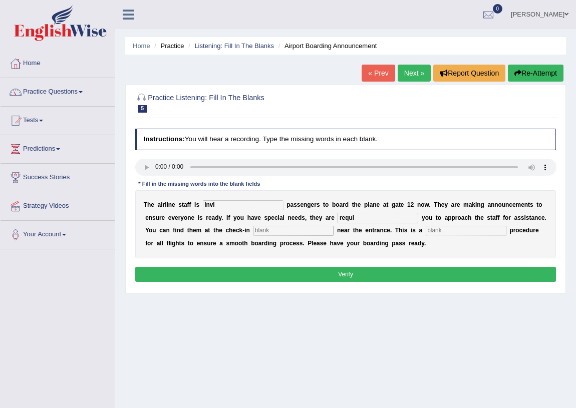
click at [219, 208] on input "invi" at bounding box center [243, 205] width 81 height 10
type input "invite"
click at [359, 217] on input "requi" at bounding box center [377, 218] width 81 height 10
type input "requires"
click at [220, 207] on input "invite" at bounding box center [243, 205] width 81 height 10
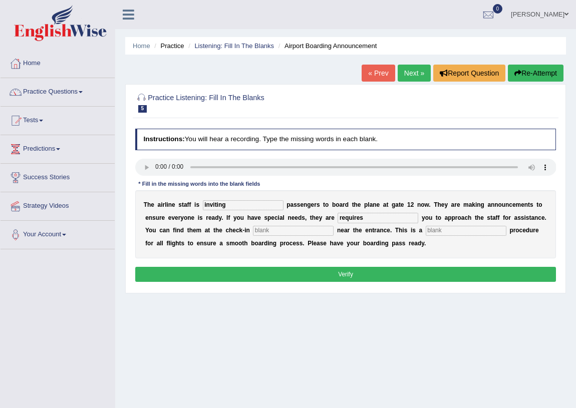
type input "inviting"
click at [368, 220] on input "requires" at bounding box center [377, 218] width 81 height 10
click at [310, 231] on input "text" at bounding box center [293, 231] width 81 height 10
type input "desk"
click at [228, 205] on input "inviting" at bounding box center [243, 205] width 81 height 10
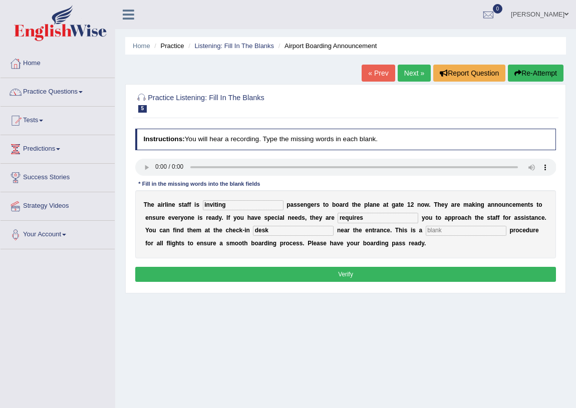
click at [361, 220] on input "requires" at bounding box center [377, 218] width 81 height 10
type input "requiring"
click at [271, 274] on button "Verify" at bounding box center [345, 274] width 421 height 15
click at [485, 231] on input "text" at bounding box center [465, 231] width 81 height 10
type input "regular"
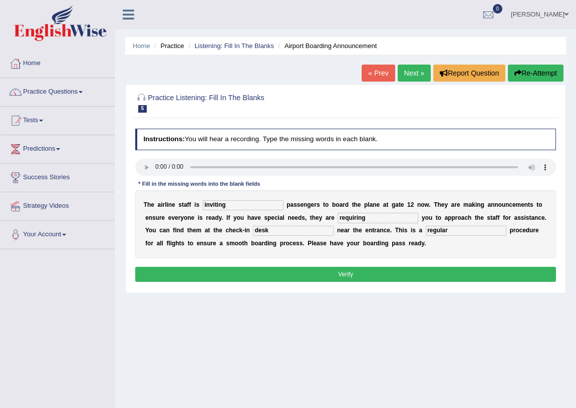
click at [337, 277] on button "Verify" at bounding box center [345, 274] width 421 height 15
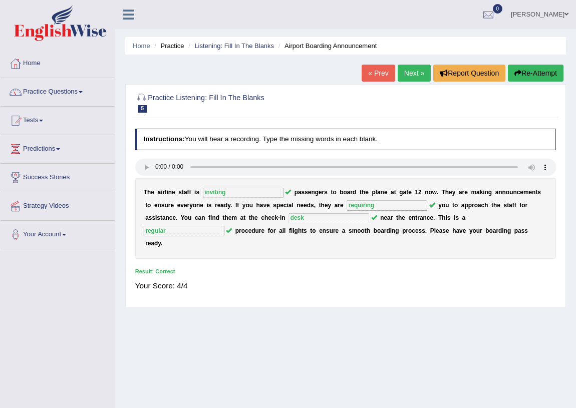
click at [405, 74] on link "Next »" at bounding box center [413, 73] width 33 height 17
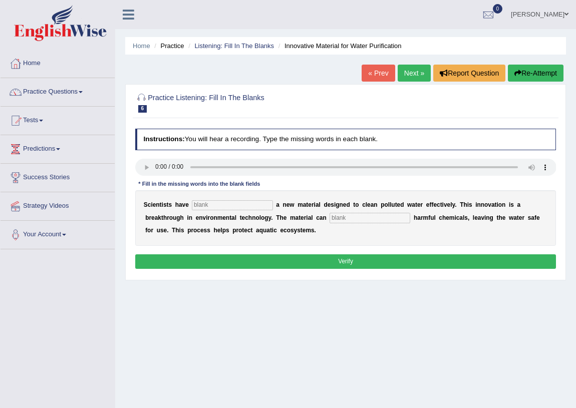
click at [225, 205] on input "text" at bounding box center [232, 205] width 81 height 10
click at [223, 206] on input "text" at bounding box center [232, 205] width 81 height 10
type input "made"
click at [350, 218] on input "text" at bounding box center [369, 218] width 81 height 10
type input "a"
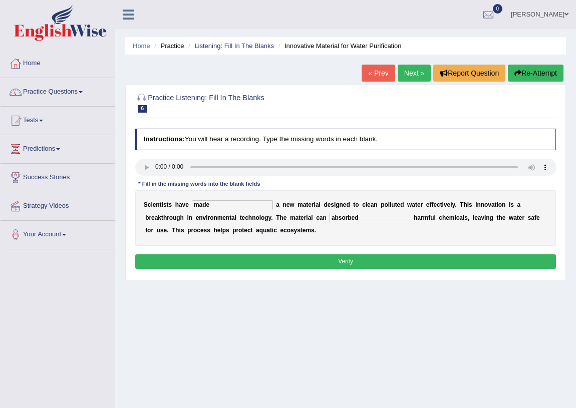
type input "absorbed"
click at [329, 259] on button "Verify" at bounding box center [345, 261] width 421 height 15
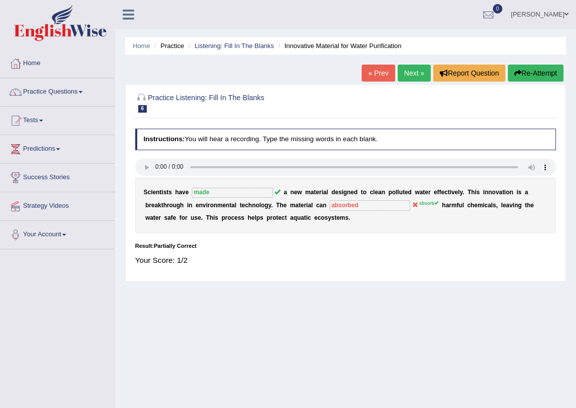
click at [410, 72] on link "Next »" at bounding box center [413, 73] width 33 height 17
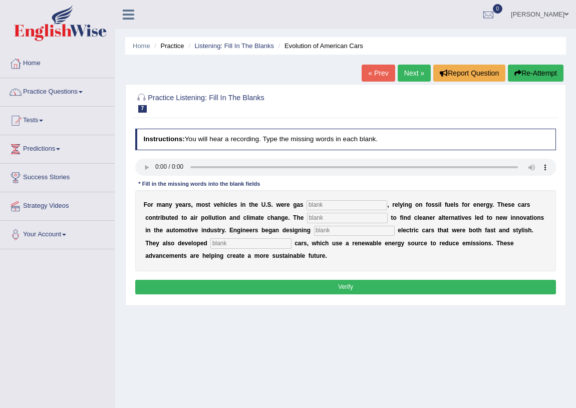
click at [325, 206] on input "text" at bounding box center [346, 205] width 81 height 10
click at [335, 205] on input "text" at bounding box center [346, 205] width 81 height 10
type input "powered"
click at [335, 217] on input "text" at bounding box center [347, 218] width 81 height 10
type input "ergi"
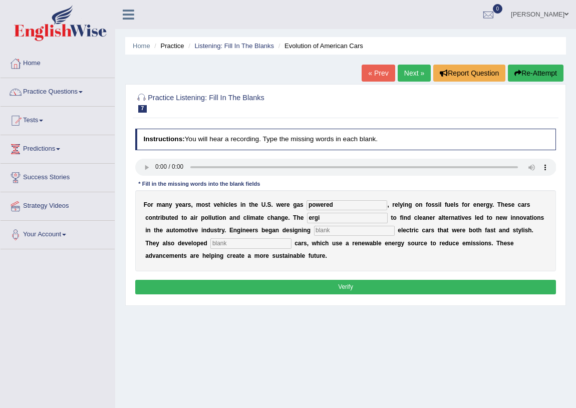
click at [335, 231] on input "text" at bounding box center [354, 231] width 81 height 10
click at [259, 240] on input "text" at bounding box center [250, 243] width 81 height 10
type input "hydrogine"
click at [334, 207] on input "powered" at bounding box center [346, 205] width 81 height 10
type input "power"
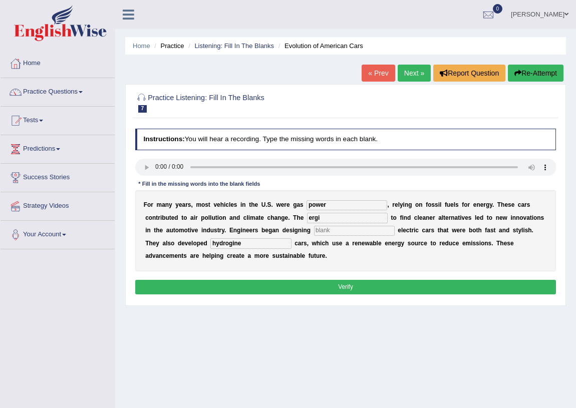
click at [321, 217] on input "ergi" at bounding box center [347, 218] width 81 height 10
click at [326, 219] on input "ergi" at bounding box center [347, 218] width 81 height 10
click at [321, 219] on input "ergi" at bounding box center [347, 218] width 81 height 10
type input "e"
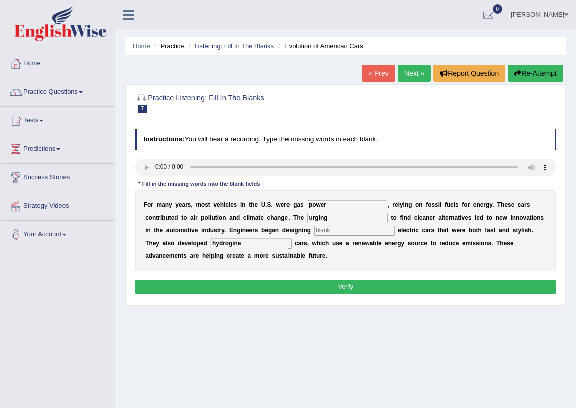
type input "urging"
click at [283, 286] on button "Verify" at bounding box center [345, 287] width 421 height 15
click at [340, 233] on input "text" at bounding box center [354, 231] width 81 height 10
type input "technology"
click at [321, 288] on button "Verify" at bounding box center [345, 287] width 421 height 15
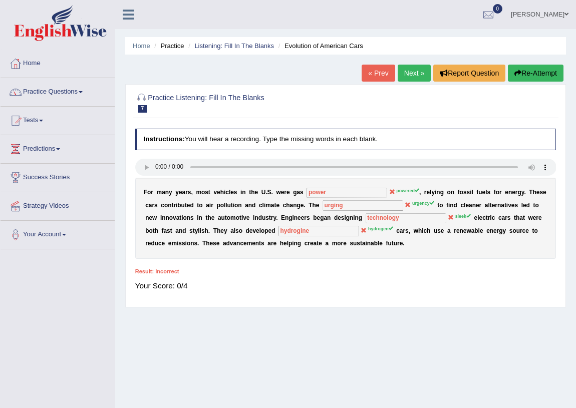
click at [405, 74] on link "Next »" at bounding box center [413, 73] width 33 height 17
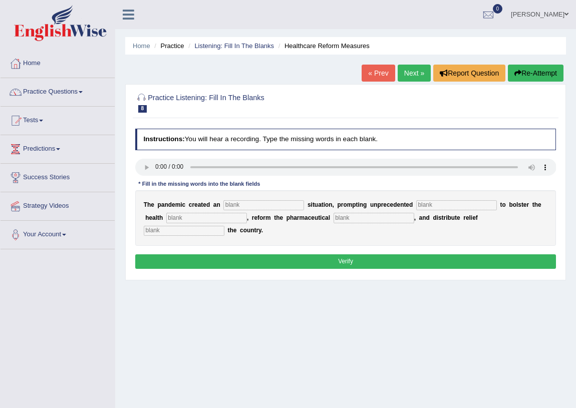
click at [410, 71] on link "Next »" at bounding box center [413, 73] width 33 height 17
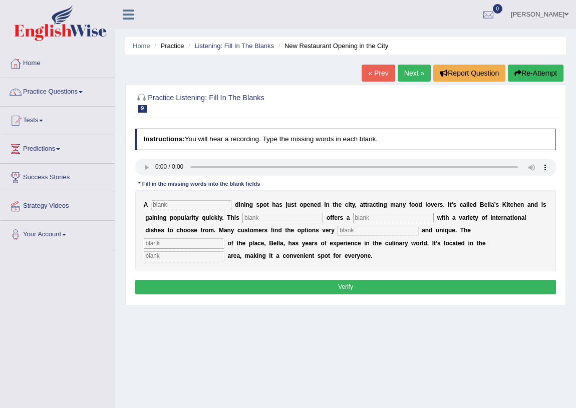
click at [184, 207] on input "text" at bounding box center [191, 205] width 81 height 10
click at [182, 206] on input "text" at bounding box center [191, 205] width 81 height 10
type input "n"
type input "new"
click at [262, 217] on input "text" at bounding box center [282, 218] width 81 height 10
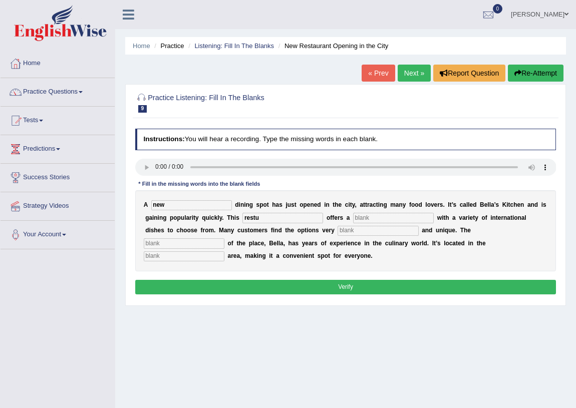
type input "restu"
click at [193, 246] on input "text" at bounding box center [184, 243] width 81 height 10
type input "owner"
click at [171, 257] on input "text" at bounding box center [184, 256] width 81 height 10
type input "dining"
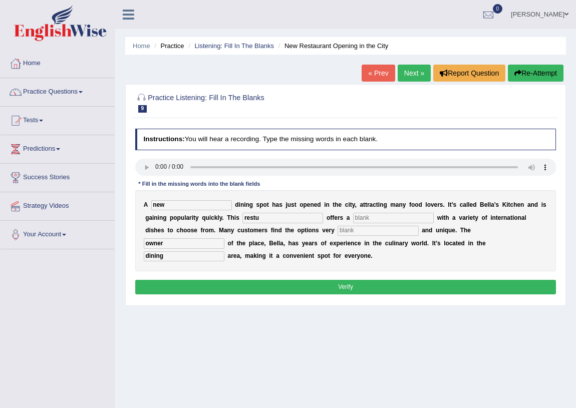
click at [272, 222] on input "restu" at bounding box center [282, 218] width 81 height 10
type input "restaurant"
click at [388, 216] on input "text" at bounding box center [393, 218] width 81 height 10
type input "variaty"
click at [359, 231] on input "text" at bounding box center [377, 231] width 81 height 10
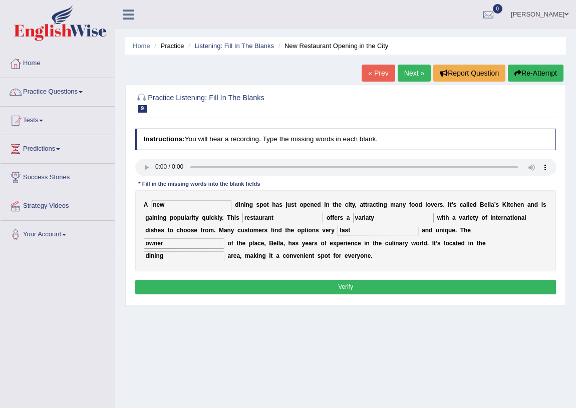
type input "fast"
click at [337, 284] on button "Verify" at bounding box center [345, 287] width 421 height 15
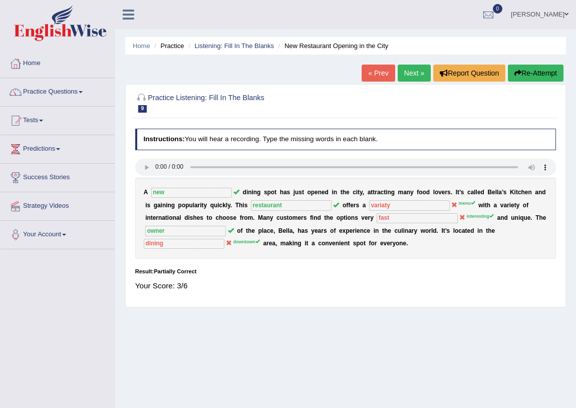
click at [405, 72] on link "Next »" at bounding box center [413, 73] width 33 height 17
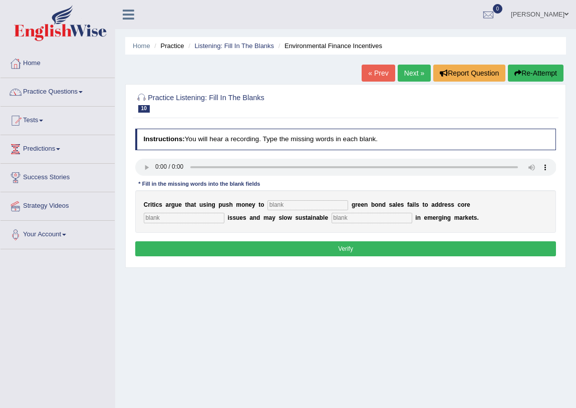
click at [286, 206] on input "text" at bounding box center [307, 205] width 81 height 10
click at [289, 201] on input "text" at bounding box center [307, 205] width 81 height 10
type input "bush"
click at [193, 215] on input "text" at bounding box center [184, 218] width 81 height 10
type input "climate"
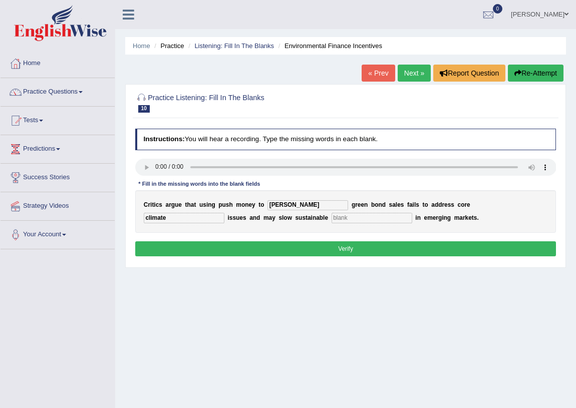
click at [359, 218] on input "text" at bounding box center [371, 218] width 81 height 10
type input "development"
click at [292, 245] on button "Verify" at bounding box center [345, 248] width 421 height 15
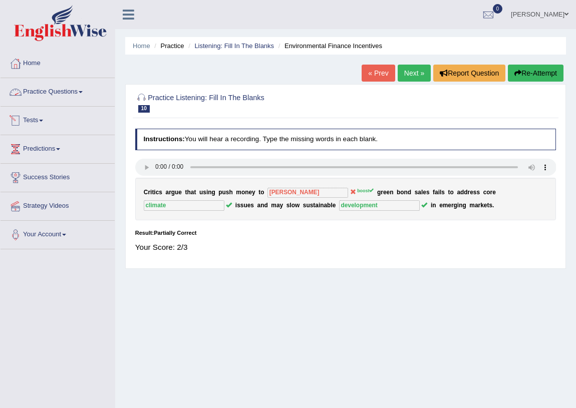
click at [79, 92] on link "Practice Questions" at bounding box center [58, 90] width 114 height 25
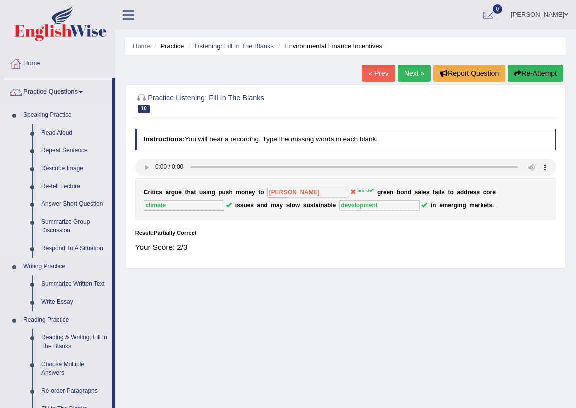
drag, startPoint x: 66, startPoint y: 203, endPoint x: 70, endPoint y: 215, distance: 12.7
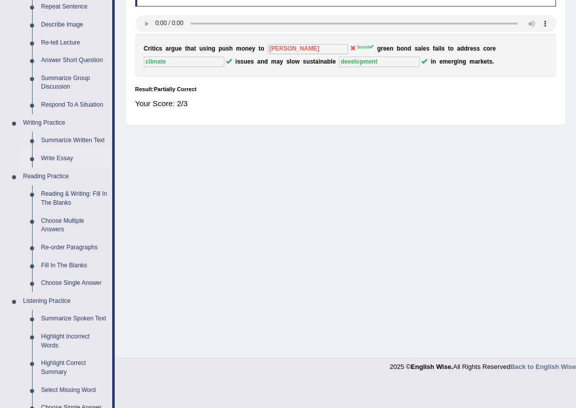
scroll to position [151, 0]
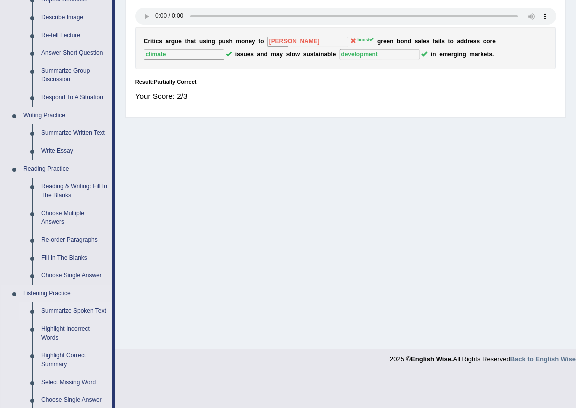
click at [66, 310] on link "Summarize Spoken Text" at bounding box center [75, 311] width 76 height 18
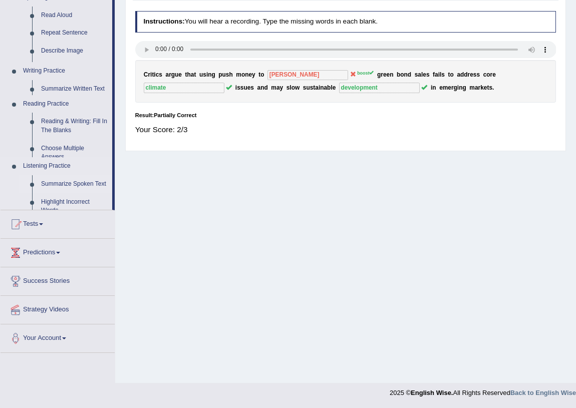
scroll to position [117, 0]
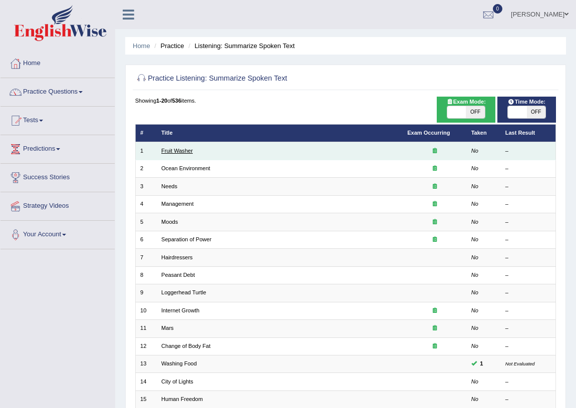
click at [182, 150] on link "Fruit Washer" at bounding box center [177, 151] width 32 height 6
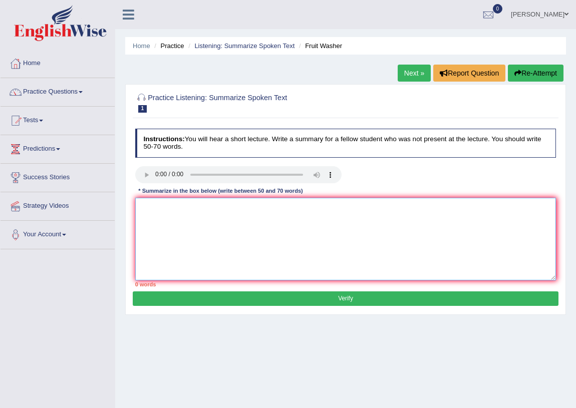
drag, startPoint x: 181, startPoint y: 248, endPoint x: 188, endPoint y: 243, distance: 8.5
click at [188, 243] on textarea at bounding box center [345, 239] width 421 height 83
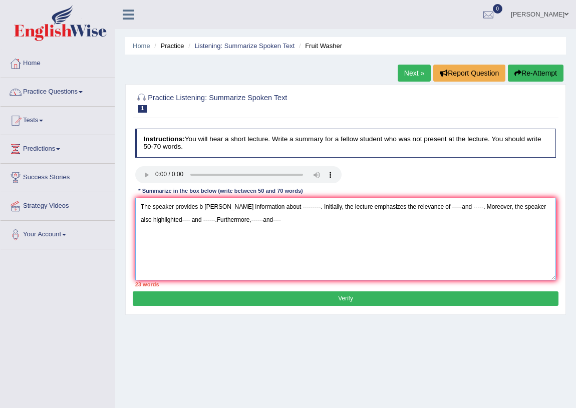
click at [413, 204] on textarea "The speaker provides b [PERSON_NAME] information about ---------. Initially, th…" at bounding box center [345, 239] width 421 height 83
click at [440, 207] on textarea "The speaker provides b [PERSON_NAME] information about ---------. Initially, th…" at bounding box center [345, 239] width 421 height 83
click at [175, 216] on textarea "The speaker provides b [PERSON_NAME] information about ---------. Initially, th…" at bounding box center [345, 239] width 421 height 83
click at [199, 219] on textarea "The speaker provides b [PERSON_NAME] information about ---------. Initially, th…" at bounding box center [345, 239] width 421 height 83
click at [254, 219] on textarea "The speaker provides b [PERSON_NAME] information about ---------. Initially, th…" at bounding box center [345, 239] width 421 height 83
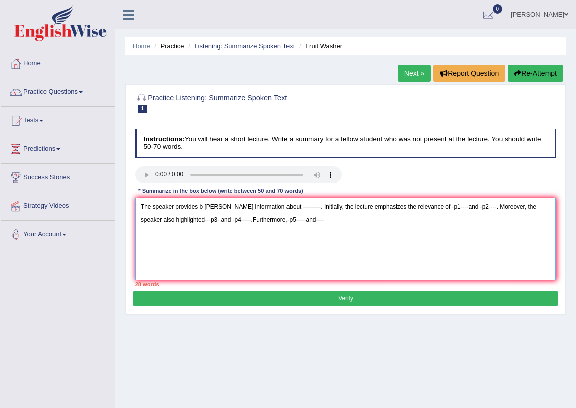
click at [280, 221] on textarea "The speaker provides b [PERSON_NAME] information about ---------. Initially, th…" at bounding box center [345, 239] width 421 height 83
click at [279, 223] on textarea "The speaker provides b [PERSON_NAME] information about ---------. Initially, th…" at bounding box center [345, 239] width 421 height 83
click at [298, 223] on textarea "The speaker provides b [PERSON_NAME] information about ---------. Initially, th…" at bounding box center [345, 239] width 421 height 83
click at [265, 206] on textarea "The speaker provides b [PERSON_NAME] information about ---------. Initially, th…" at bounding box center [345, 239] width 421 height 83
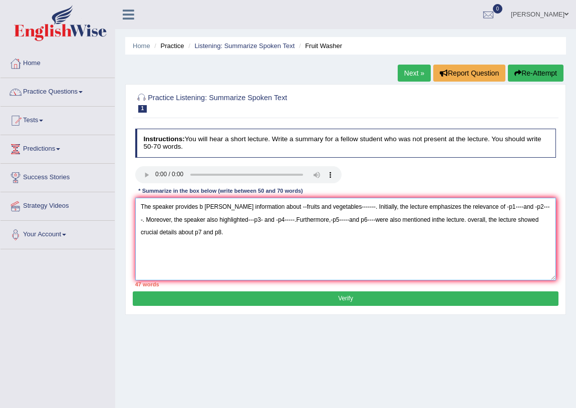
click at [335, 210] on textarea "The speaker provides b rief information about --fruits and vegetables-------. I…" at bounding box center [345, 239] width 421 height 83
click at [336, 209] on textarea "The speaker provides b rief information about --fruits and vegetables-------. I…" at bounding box center [345, 239] width 421 height 83
click at [266, 211] on textarea "The speaker provides b rief information about --fruits and vegetables----- Init…" at bounding box center [345, 239] width 421 height 83
click at [325, 208] on textarea "The speaker provides b rief information about fruits and vegetables----- Initia…" at bounding box center [345, 239] width 421 height 83
click at [326, 209] on textarea "The speaker provides b rief information about fruits and vegetables----- Initia…" at bounding box center [345, 239] width 421 height 83
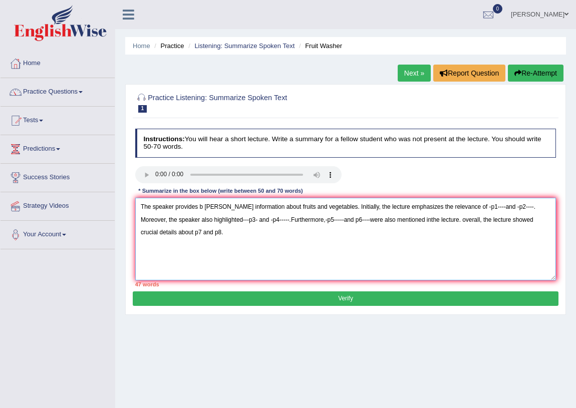
click at [463, 209] on textarea "The speaker provides b rief information about fruits and vegetables. Initially,…" at bounding box center [345, 239] width 421 height 83
click at [500, 210] on textarea "The speaker provides b rief information about fruits and vegetables. Initially,…" at bounding box center [345, 239] width 421 height 83
click at [472, 210] on textarea "The speaker provides b rief information about fruits and vegetables. Initially,…" at bounding box center [345, 239] width 421 height 83
click at [510, 210] on textarea "The speaker provides b rief information about fruits and vegetables. Initially,…" at bounding box center [345, 239] width 421 height 83
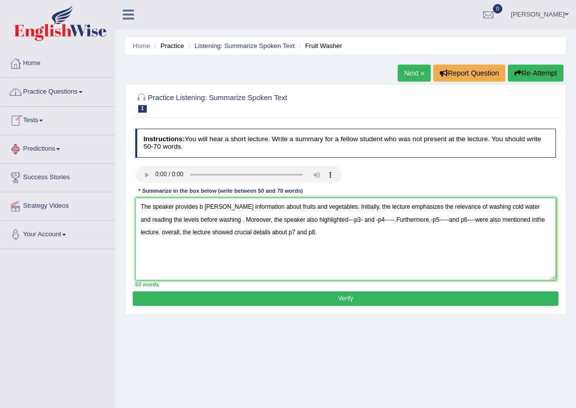
click at [202, 220] on textarea "The speaker provides b rief information about fruits and vegetables. Initially,…" at bounding box center [345, 239] width 421 height 83
click at [200, 224] on textarea "The speaker provides b rief information about fruits and vegetables. Initially,…" at bounding box center [345, 239] width 421 height 83
click at [317, 221] on textarea "The speaker provides b rief information about fruits and vegetables. Initially,…" at bounding box center [345, 239] width 421 height 83
click at [408, 224] on textarea "The speaker provides b rief information about fruits and vegetables. Initially,…" at bounding box center [345, 239] width 421 height 83
click at [496, 222] on textarea "The speaker provides b rief information about fruits and vegetables. Initially,…" at bounding box center [345, 239] width 421 height 83
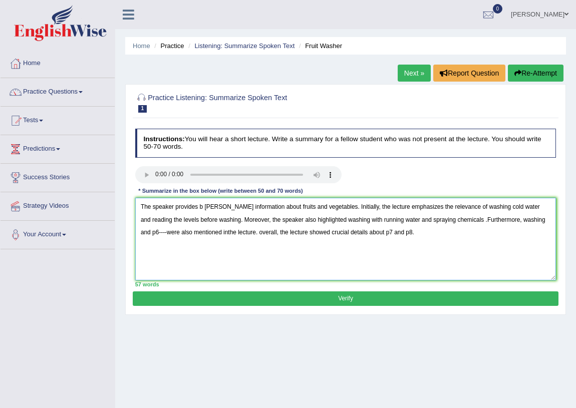
click at [204, 210] on textarea "The speaker provides b rief information about fruits and vegetables. Initially,…" at bounding box center [345, 239] width 421 height 83
click at [500, 224] on textarea "The speaker provides brief information about fruits and vegetables. Initially, …" at bounding box center [345, 239] width 421 height 83
click at [166, 237] on textarea "The speaker provides brief information about fruits and vegetables. Initially, …" at bounding box center [345, 239] width 421 height 83
click at [540, 222] on textarea "The speaker provides brief information about fruits and vegetables. Initially, …" at bounding box center [345, 239] width 421 height 83
click at [255, 235] on textarea "The speaker provides brief information about fruits and vegetables. Initially, …" at bounding box center [345, 239] width 421 height 83
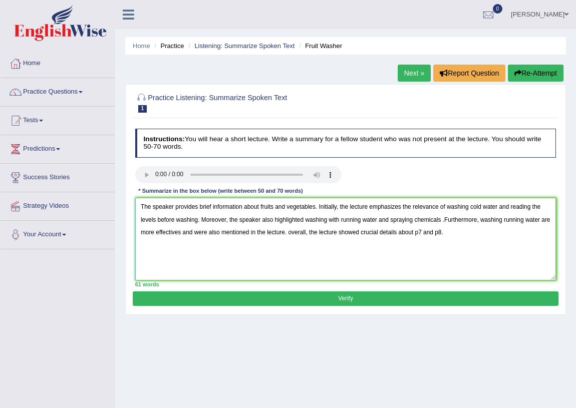
click at [422, 234] on textarea "The speaker provides brief information about fruits and vegetables. Initially, …" at bounding box center [345, 239] width 421 height 83
click at [190, 245] on textarea "The speaker provides brief information about fruits and vegetables. Initially, …" at bounding box center [345, 239] width 421 height 83
type textarea "The speaker provides brief information about fruits and vegetables. Initially, …"
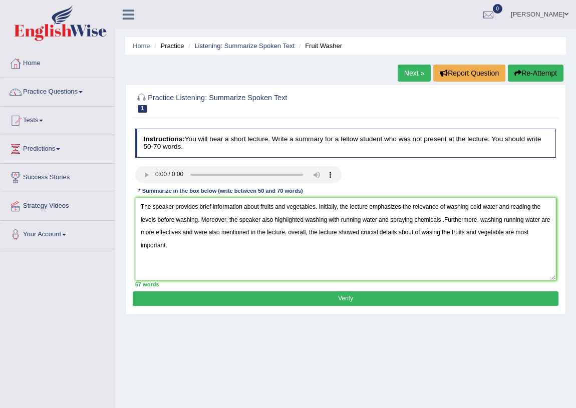
click at [291, 298] on button "Verify" at bounding box center [345, 298] width 425 height 15
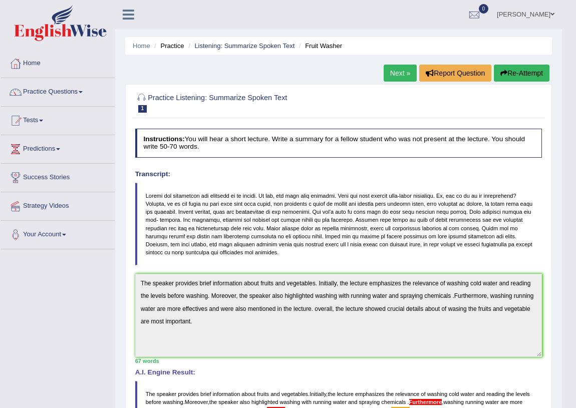
click at [387, 72] on link "Next »" at bounding box center [399, 73] width 33 height 17
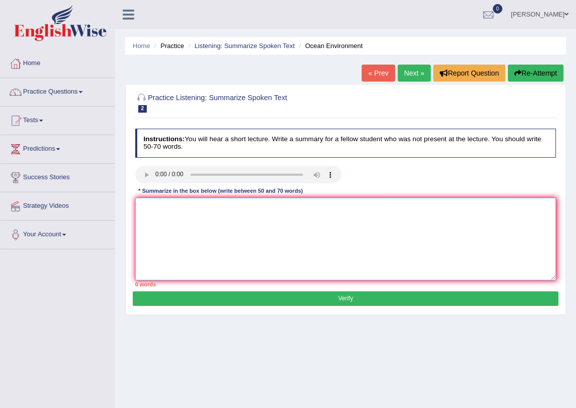
click at [189, 209] on textarea at bounding box center [345, 239] width 421 height 83
type textarea "T"
type textarea "t"
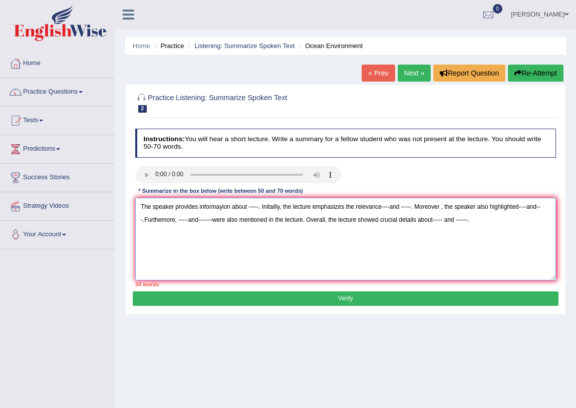
click at [227, 209] on textarea "The speaker provides informayion about -----. Initailly, the lecture emphasizes…" at bounding box center [345, 239] width 421 height 83
click at [230, 210] on textarea "The speaker provides informayion about -----. Initailly, the lecture emphasizes…" at bounding box center [345, 239] width 421 height 83
click at [246, 209] on textarea "The speaker provides information about -----. Initailly, the lecture emphasizes…" at bounding box center [345, 239] width 421 height 83
click at [296, 210] on textarea "The speaker provides information about water polution -----. Initailly, the lec…" at bounding box center [345, 239] width 421 height 83
click at [415, 209] on textarea "The speaker provides information about water polution. Initailly, the lecture e…" at bounding box center [345, 239] width 421 height 83
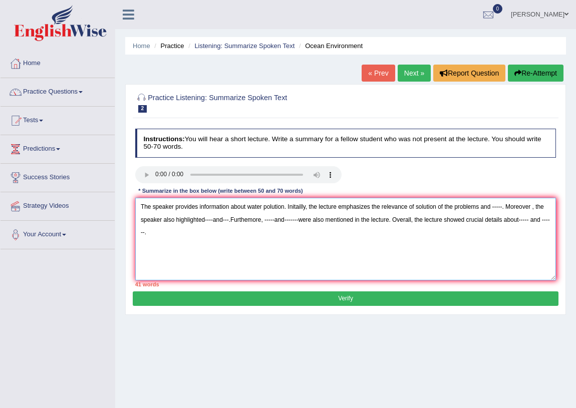
click at [502, 210] on textarea "The speaker provides information about water polution. Initailly, the lecture e…" at bounding box center [345, 239] width 421 height 83
click at [251, 223] on textarea "The speaker provides information about water polution. Initailly, the lecture e…" at bounding box center [345, 239] width 421 height 83
click at [280, 223] on textarea "The speaker provides information about water polution. Initailly, the lecture e…" at bounding box center [345, 239] width 421 height 83
click at [296, 225] on textarea "The speaker provides information about water polution. Initailly, the lecture e…" at bounding box center [345, 239] width 421 height 83
click at [259, 222] on textarea "The speaker provides information about water polution. Initailly, the lecture e…" at bounding box center [345, 239] width 421 height 83
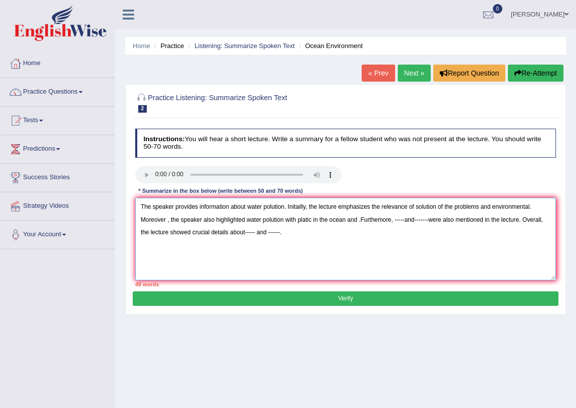
click at [358, 224] on textarea "The speaker provides information about water polution. Initailly, the lecture e…" at bounding box center [345, 239] width 421 height 83
click at [311, 222] on textarea "The speaker provides information about water polution. Initailly, the lecture e…" at bounding box center [345, 239] width 421 height 83
click at [360, 222] on textarea "The speaker provides information about water polution. Initailly, the lecture e…" at bounding box center [345, 239] width 421 height 83
click at [245, 220] on textarea "The speaker provides information about water polution. Initailly, the lecture e…" at bounding box center [345, 239] width 421 height 83
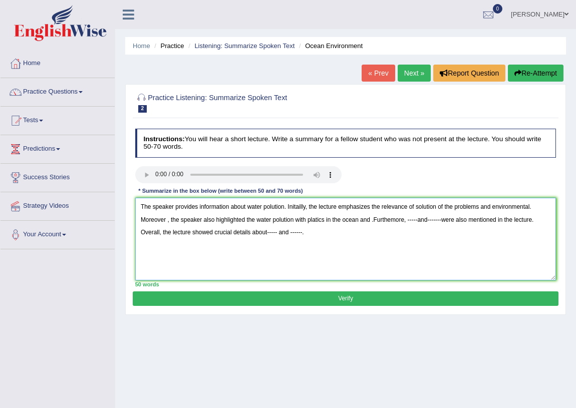
click at [370, 223] on textarea "The speaker provides information about water polution. Initailly, the lecture e…" at bounding box center [345, 239] width 421 height 83
click at [505, 223] on textarea "The speaker provides information about water polution. Initailly, the lecture e…" at bounding box center [345, 239] width 421 height 83
click at [165, 237] on textarea "The speaker provides information about water polution. Initailly, the lecture e…" at bounding box center [345, 239] width 421 height 83
click at [472, 234] on textarea "The speaker provides information about water polution. Initailly, the lecture e…" at bounding box center [345, 239] width 421 height 83
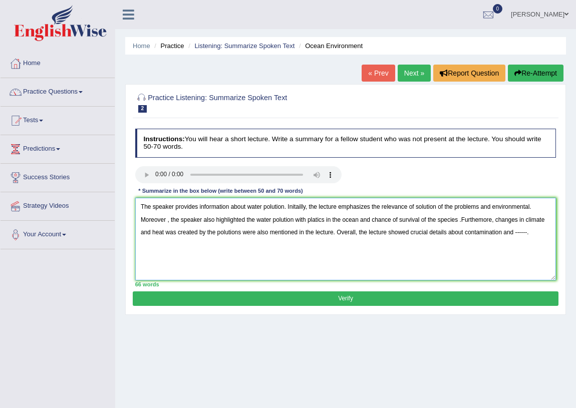
click at [526, 235] on textarea "The speaker provides information about water polution. Initailly, the lecture e…" at bounding box center [345, 239] width 421 height 83
click at [477, 212] on textarea "The speaker provides information about water polution. Initailly, the lecture e…" at bounding box center [345, 239] width 421 height 83
click at [527, 209] on textarea "The speaker provides information about water polution. Initailly, the lecture e…" at bounding box center [345, 239] width 421 height 83
click at [486, 208] on textarea "The speaker provides information about water polution. Initailly, the lecture e…" at bounding box center [345, 239] width 421 height 83
type textarea "The speaker provides information about water polution. Initailly, the lecture e…"
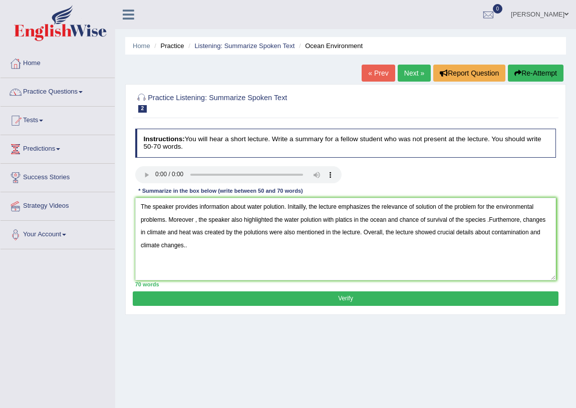
click at [333, 298] on button "Verify" at bounding box center [345, 298] width 425 height 15
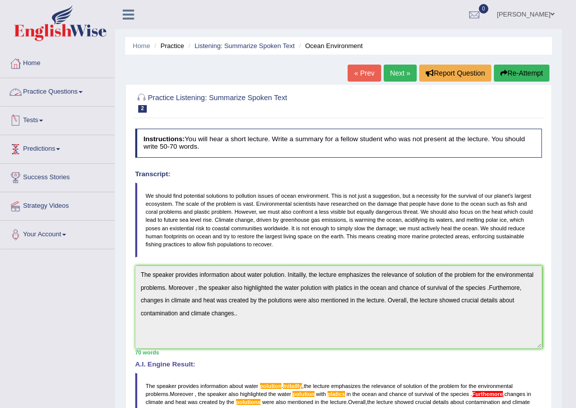
click at [83, 93] on span at bounding box center [81, 92] width 4 height 2
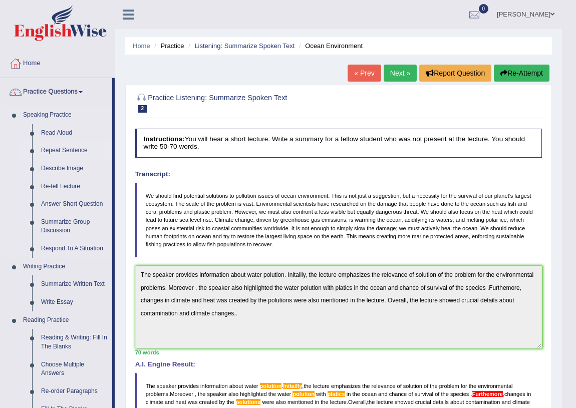
click at [78, 150] on link "Repeat Sentence" at bounding box center [75, 151] width 76 height 18
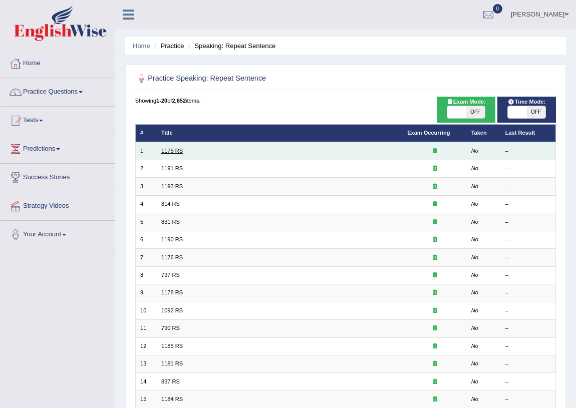
click at [179, 150] on link "1175 RS" at bounding box center [172, 151] width 22 height 6
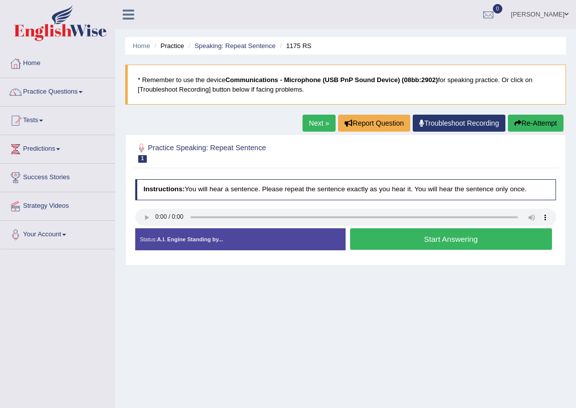
click at [376, 238] on button "Start Answering" at bounding box center [451, 239] width 202 height 22
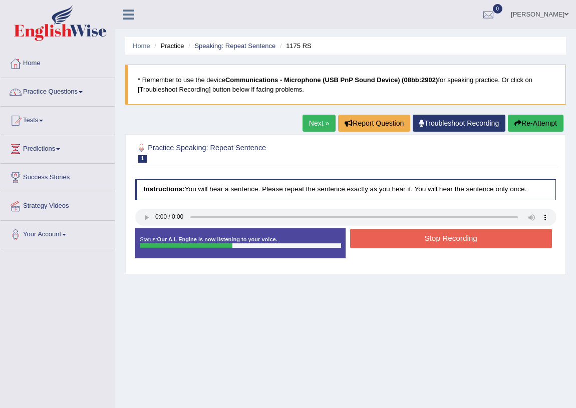
click at [376, 238] on button "Stop Recording" at bounding box center [451, 239] width 202 height 20
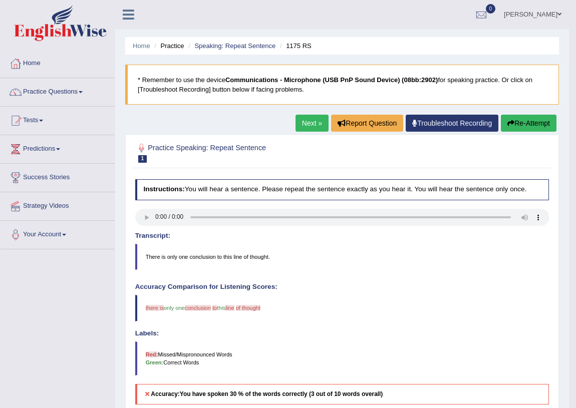
click at [302, 121] on link "Next »" at bounding box center [311, 123] width 33 height 17
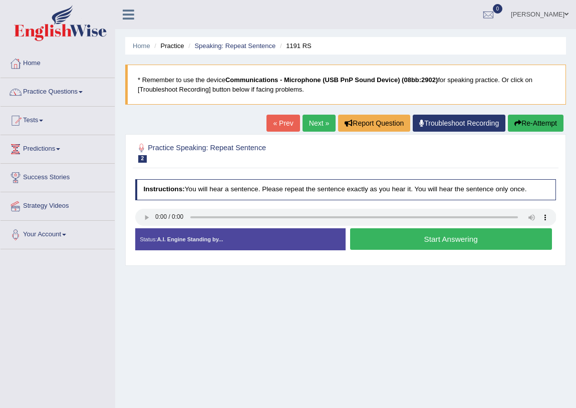
click at [412, 240] on button "Start Answering" at bounding box center [451, 239] width 202 height 22
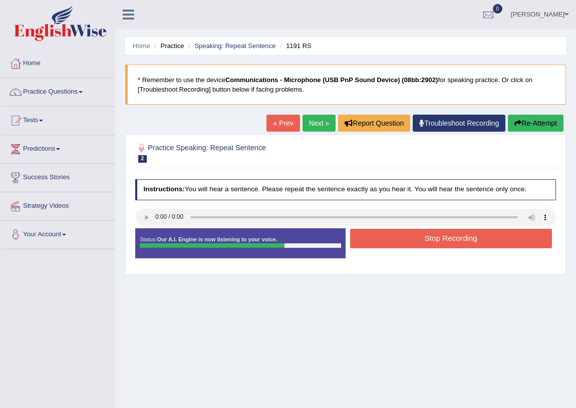
click at [412, 240] on button "Stop Recording" at bounding box center [451, 239] width 202 height 20
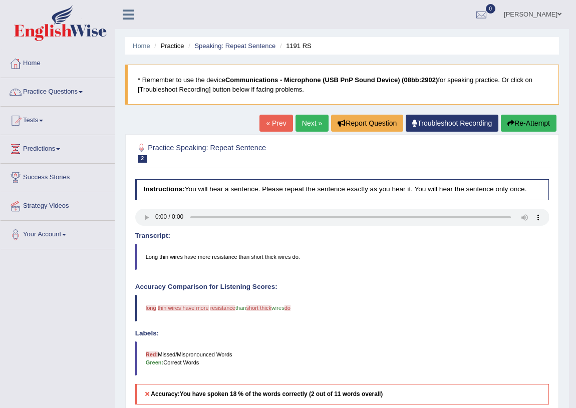
click at [303, 123] on link "Next »" at bounding box center [311, 123] width 33 height 17
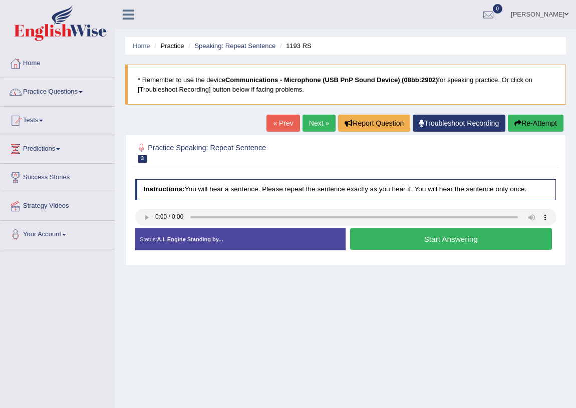
click at [369, 240] on button "Start Answering" at bounding box center [451, 239] width 202 height 22
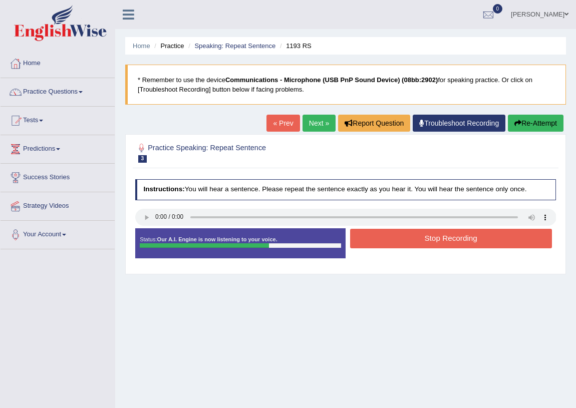
click at [369, 240] on button "Stop Recording" at bounding box center [451, 239] width 202 height 20
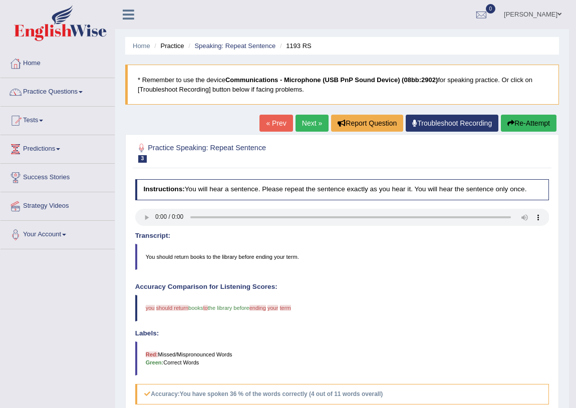
click at [305, 123] on link "Next »" at bounding box center [311, 123] width 33 height 17
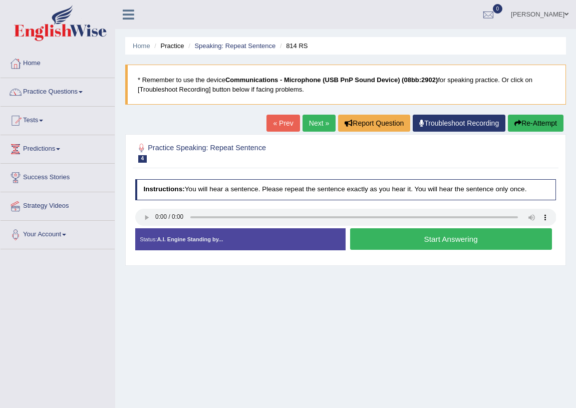
click at [380, 237] on button "Start Answering" at bounding box center [451, 239] width 202 height 22
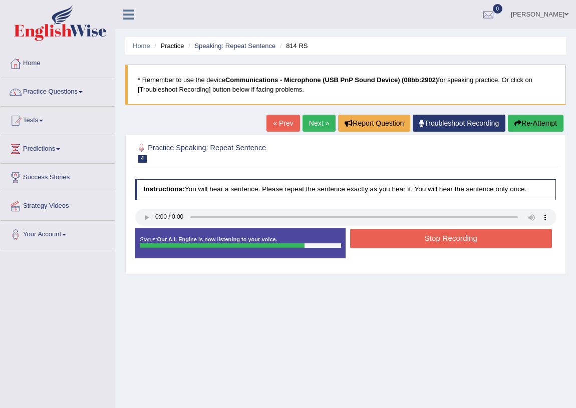
click at [380, 237] on button "Stop Recording" at bounding box center [451, 239] width 202 height 20
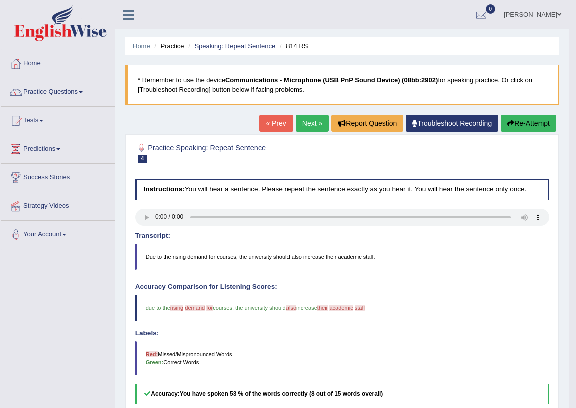
click at [302, 124] on link "Next »" at bounding box center [311, 123] width 33 height 17
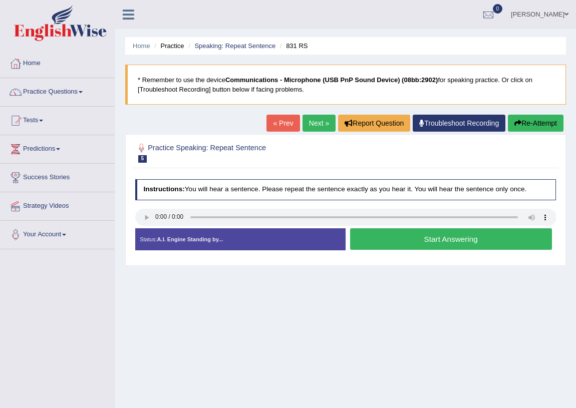
click at [375, 238] on button "Start Answering" at bounding box center [451, 239] width 202 height 22
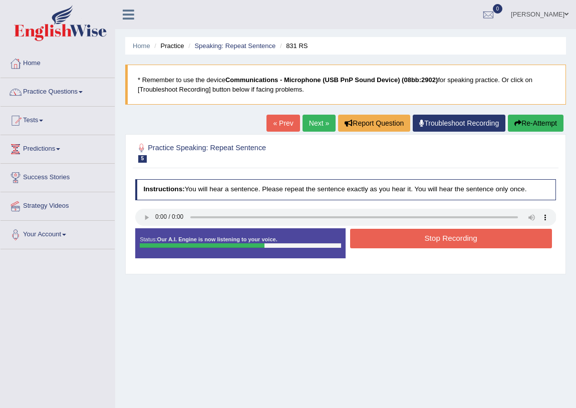
click at [375, 238] on button "Stop Recording" at bounding box center [451, 239] width 202 height 20
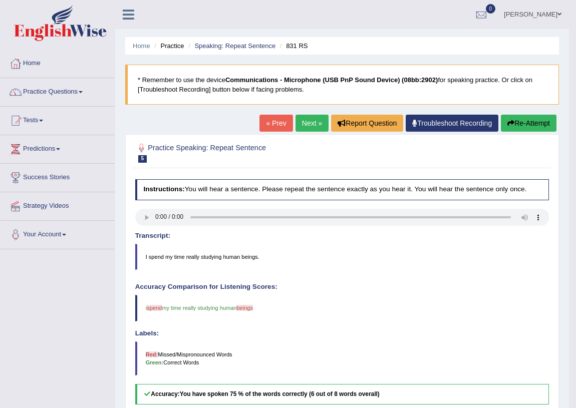
click at [305, 121] on link "Next »" at bounding box center [311, 123] width 33 height 17
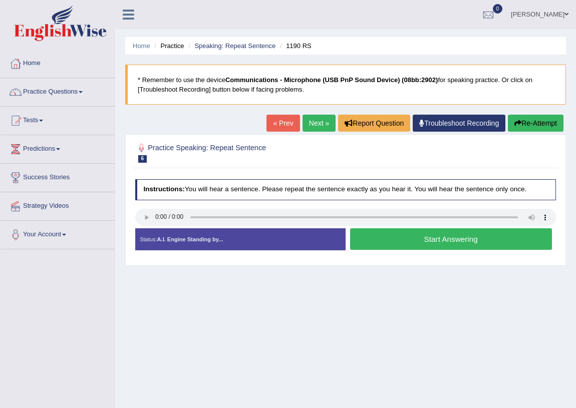
click at [412, 240] on button "Start Answering" at bounding box center [451, 239] width 202 height 22
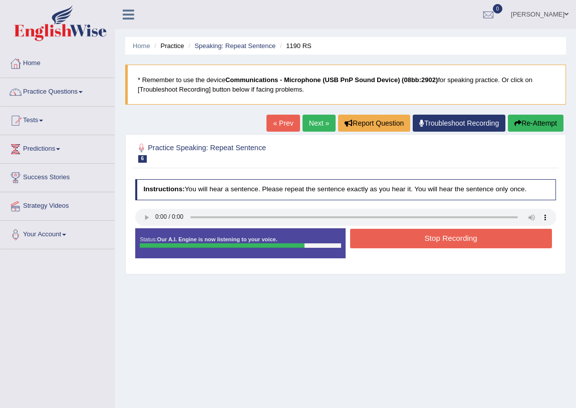
click at [412, 240] on button "Stop Recording" at bounding box center [451, 239] width 202 height 20
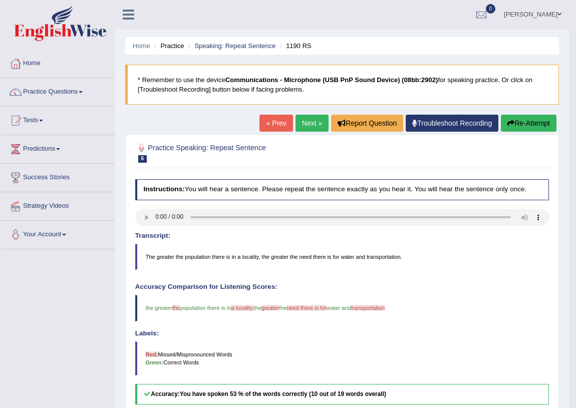
click at [303, 122] on link "Next »" at bounding box center [311, 123] width 33 height 17
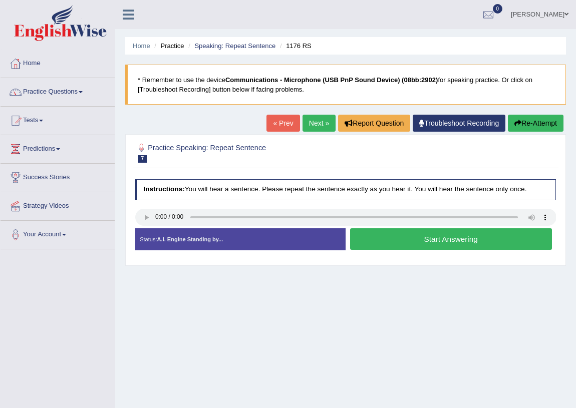
click at [387, 240] on button "Start Answering" at bounding box center [451, 239] width 202 height 22
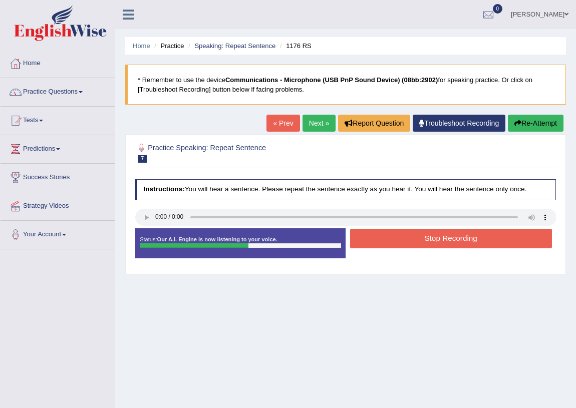
click at [379, 240] on button "Stop Recording" at bounding box center [451, 239] width 202 height 20
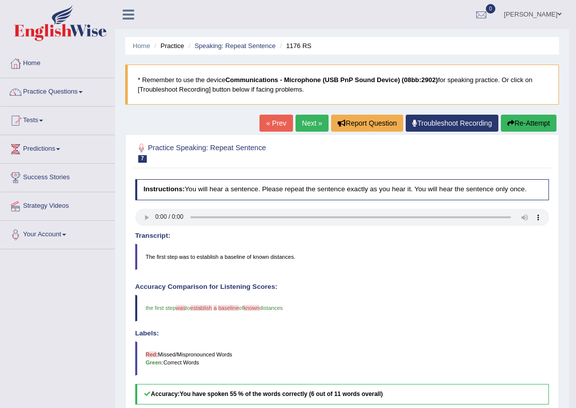
click at [305, 122] on link "Next »" at bounding box center [311, 123] width 33 height 17
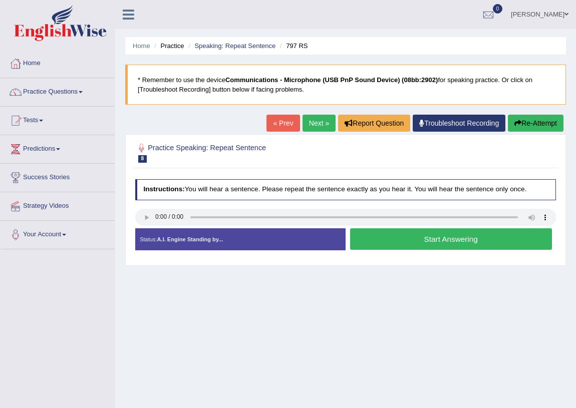
click at [408, 241] on button "Start Answering" at bounding box center [451, 239] width 202 height 22
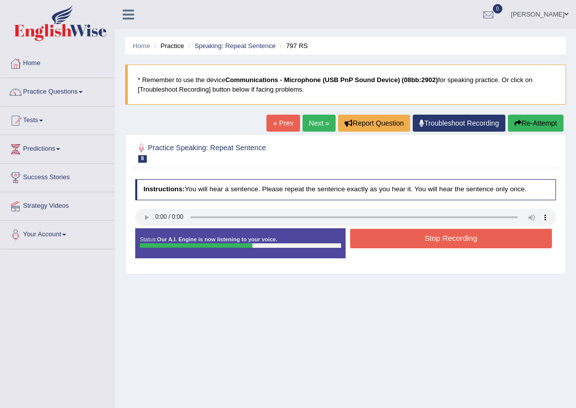
click at [404, 234] on button "Stop Recording" at bounding box center [451, 239] width 202 height 20
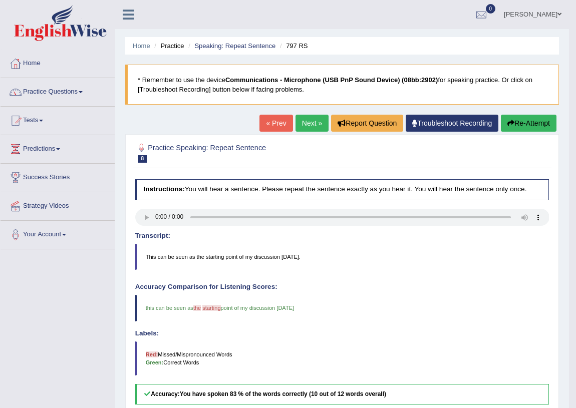
click at [305, 123] on link "Next »" at bounding box center [311, 123] width 33 height 17
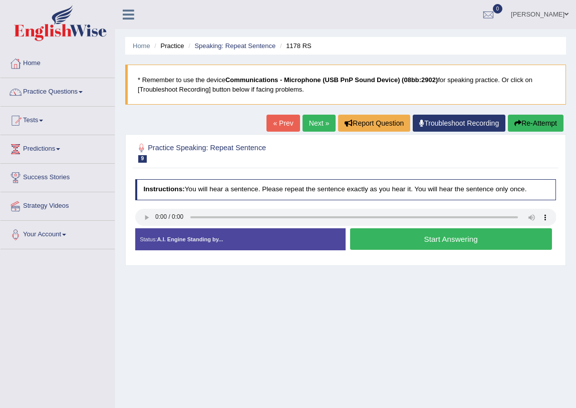
click at [375, 244] on button "Start Answering" at bounding box center [451, 239] width 202 height 22
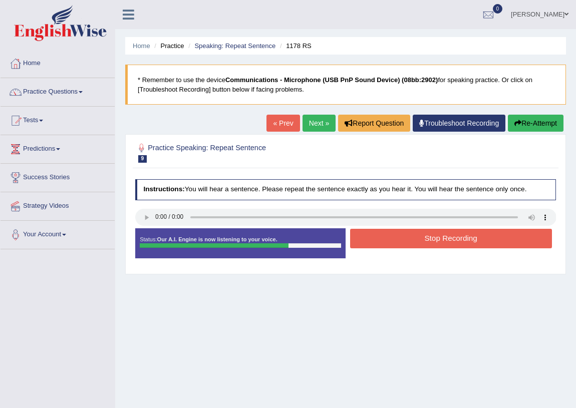
click at [382, 241] on button "Stop Recording" at bounding box center [451, 239] width 202 height 20
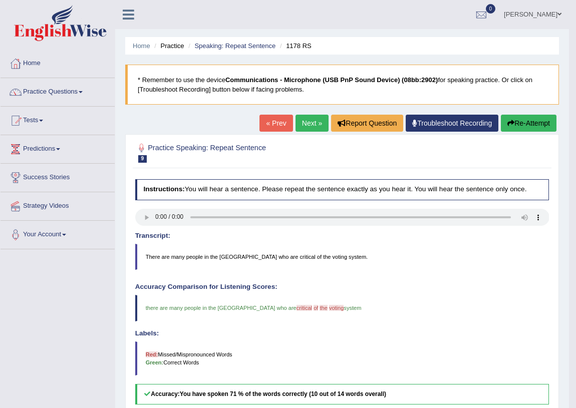
click at [304, 123] on link "Next »" at bounding box center [311, 123] width 33 height 17
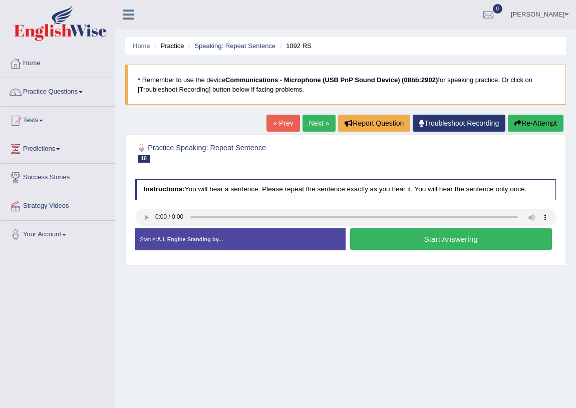
click at [381, 240] on button "Start Answering" at bounding box center [451, 239] width 202 height 22
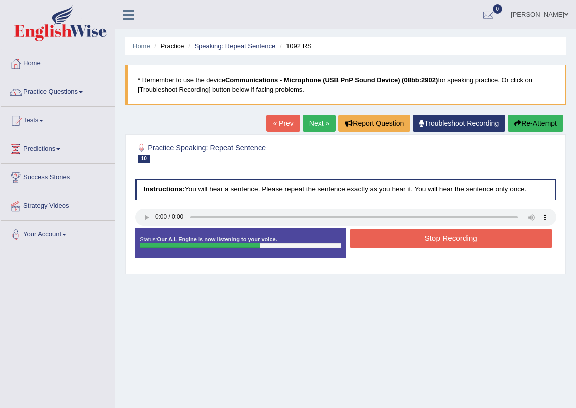
click at [389, 237] on button "Stop Recording" at bounding box center [451, 239] width 202 height 20
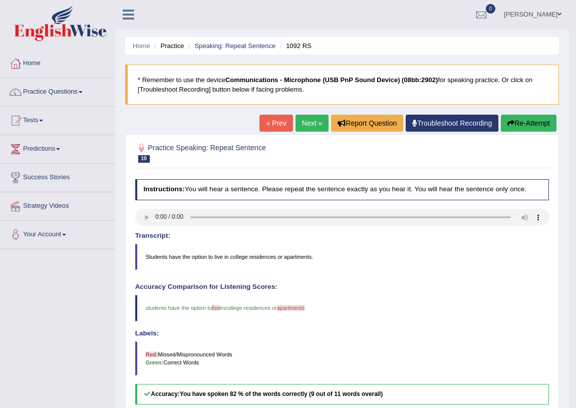
click at [305, 124] on link "Next »" at bounding box center [311, 123] width 33 height 17
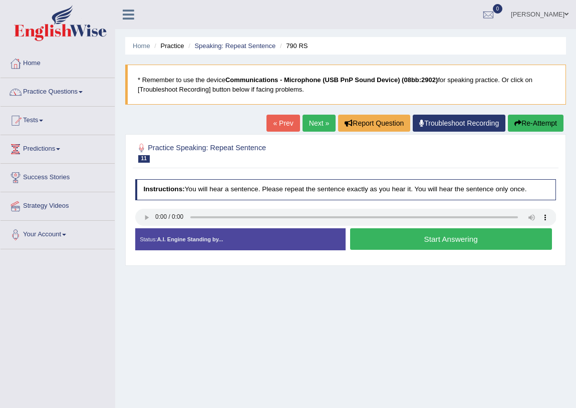
click at [372, 238] on button "Start Answering" at bounding box center [451, 239] width 202 height 22
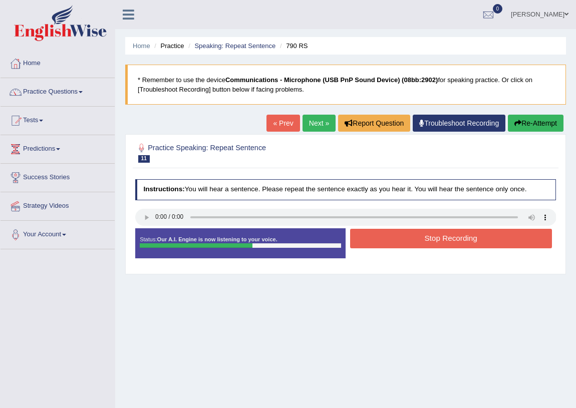
click at [370, 238] on button "Stop Recording" at bounding box center [451, 239] width 202 height 20
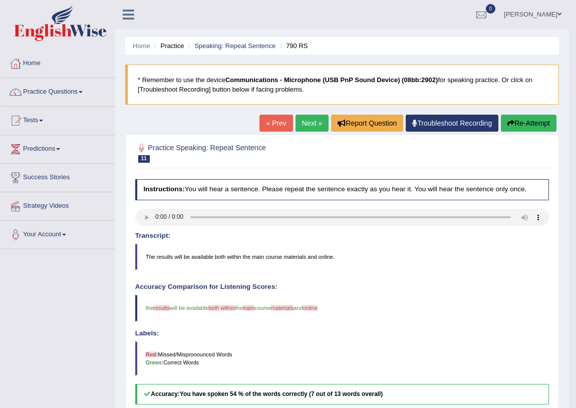
drag, startPoint x: 341, startPoint y: 240, endPoint x: 345, endPoint y: 229, distance: 11.7
click at [304, 124] on link "Next »" at bounding box center [311, 123] width 33 height 17
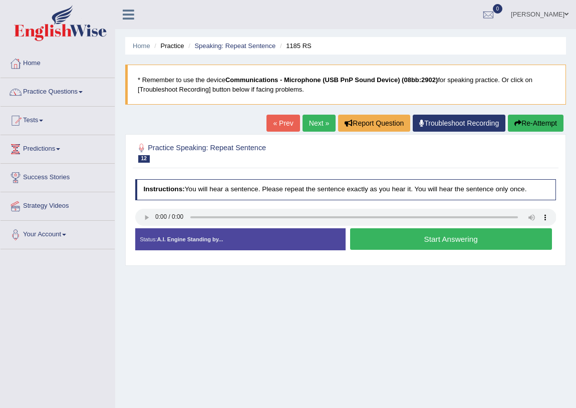
click at [370, 237] on button "Start Answering" at bounding box center [451, 239] width 202 height 22
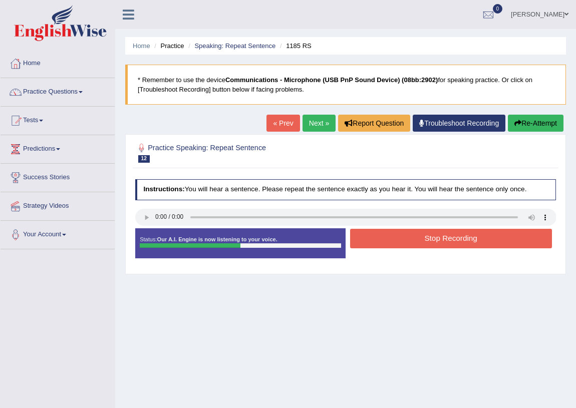
click at [372, 236] on button "Stop Recording" at bounding box center [451, 239] width 202 height 20
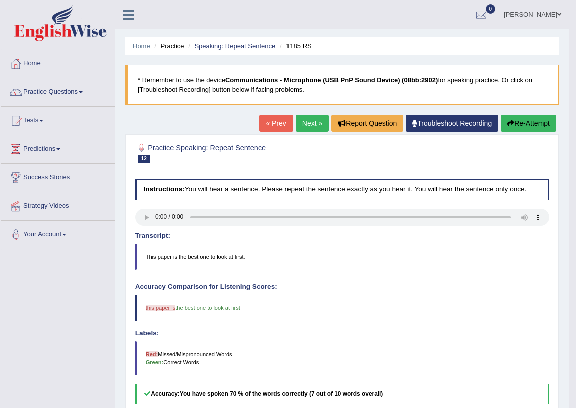
click at [309, 123] on link "Next »" at bounding box center [311, 123] width 33 height 17
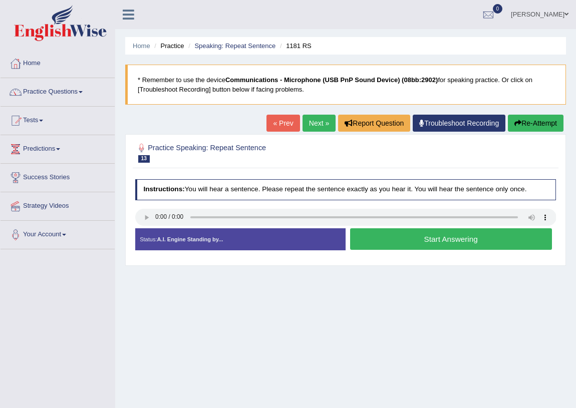
click at [379, 238] on button "Start Answering" at bounding box center [451, 239] width 202 height 22
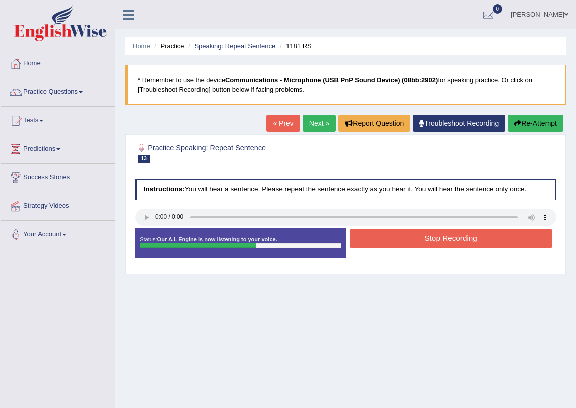
click at [377, 233] on button "Stop Recording" at bounding box center [451, 239] width 202 height 20
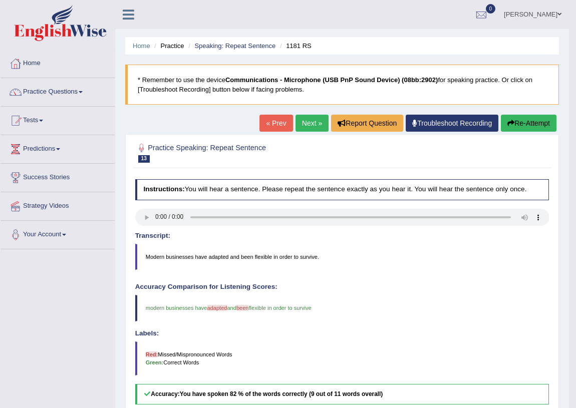
click at [308, 121] on link "Next »" at bounding box center [311, 123] width 33 height 17
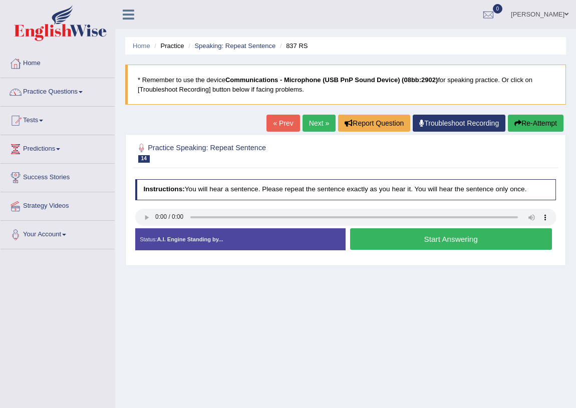
click at [369, 234] on button "Start Answering" at bounding box center [451, 239] width 202 height 22
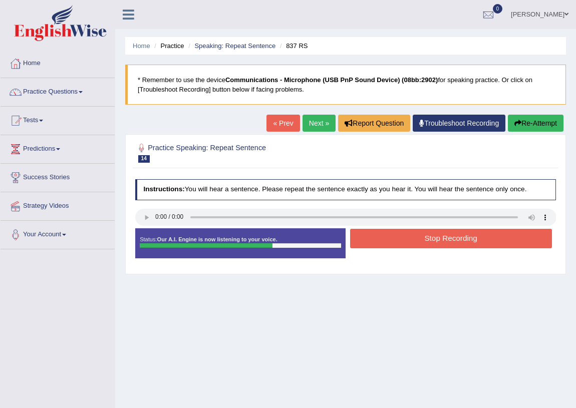
click at [369, 234] on button "Stop Recording" at bounding box center [451, 239] width 202 height 20
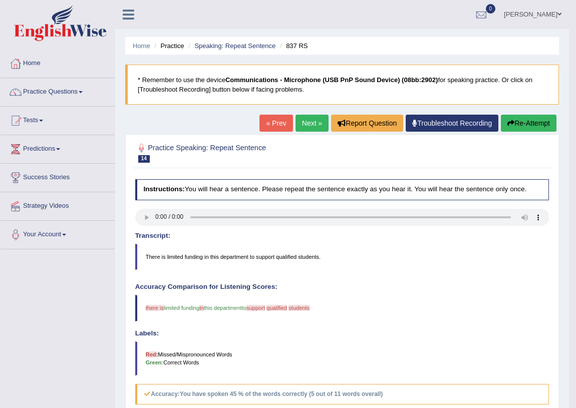
click at [305, 122] on link "Next »" at bounding box center [311, 123] width 33 height 17
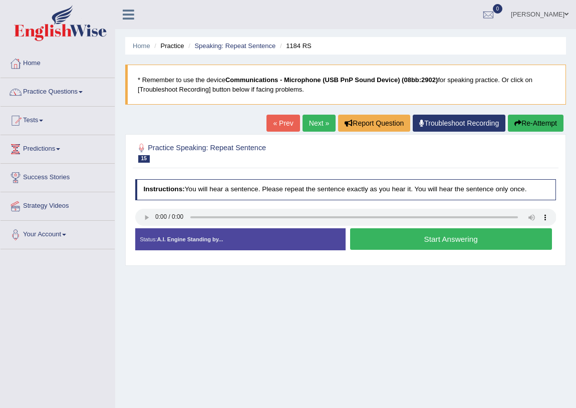
click at [370, 238] on button "Start Answering" at bounding box center [451, 239] width 202 height 22
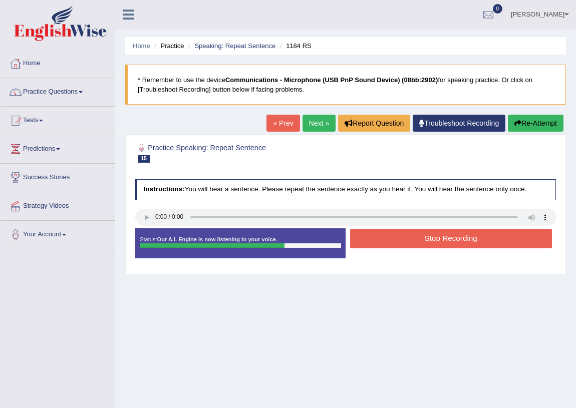
click at [370, 238] on button "Stop Recording" at bounding box center [451, 239] width 202 height 20
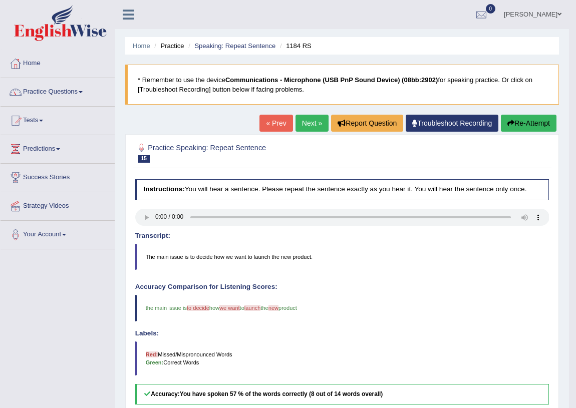
click at [307, 123] on link "Next »" at bounding box center [311, 123] width 33 height 17
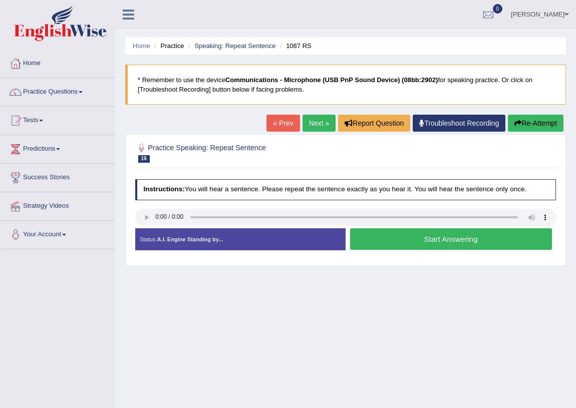
click at [373, 237] on button "Start Answering" at bounding box center [451, 239] width 202 height 22
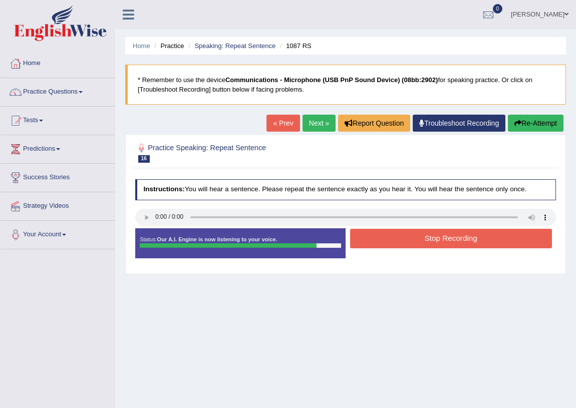
click at [373, 237] on button "Stop Recording" at bounding box center [451, 239] width 202 height 20
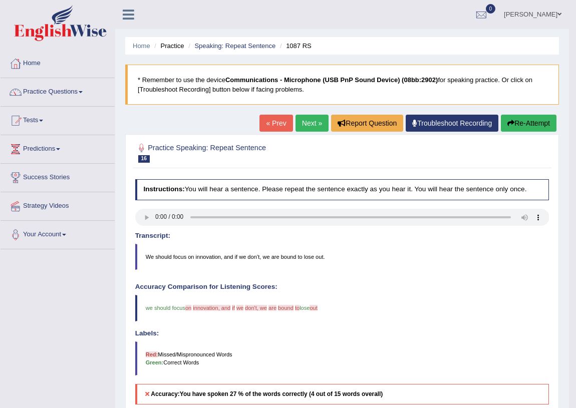
click at [307, 123] on link "Next »" at bounding box center [311, 123] width 33 height 17
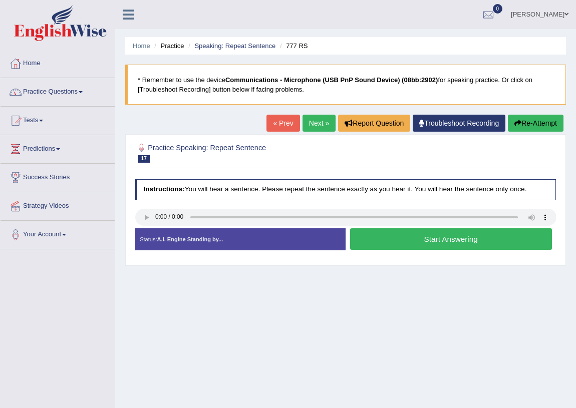
click at [380, 236] on button "Start Answering" at bounding box center [451, 239] width 202 height 22
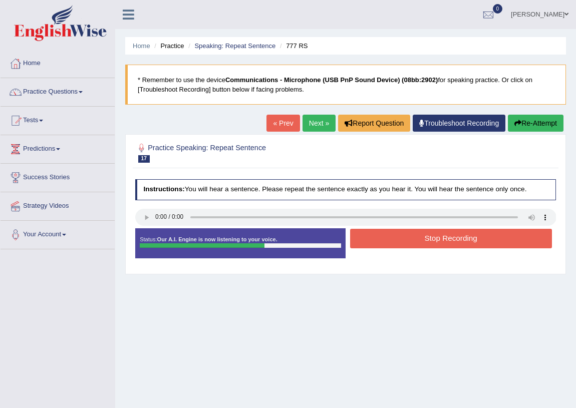
click at [380, 236] on button "Stop Recording" at bounding box center [451, 239] width 202 height 20
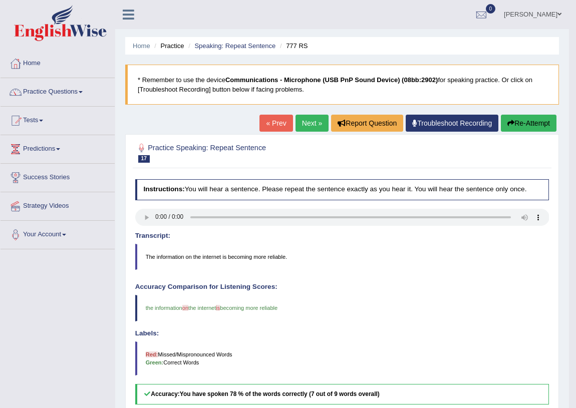
click at [306, 121] on link "Next »" at bounding box center [311, 123] width 33 height 17
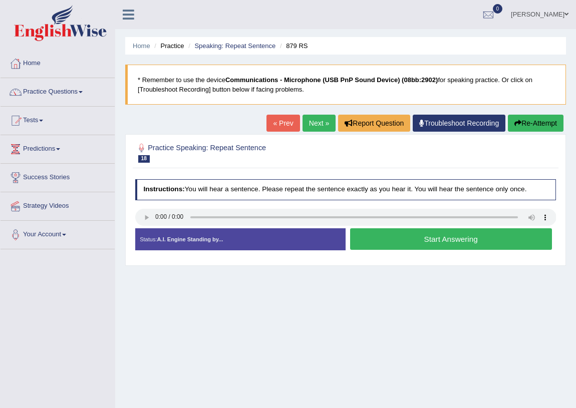
click at [390, 236] on button "Start Answering" at bounding box center [451, 239] width 202 height 22
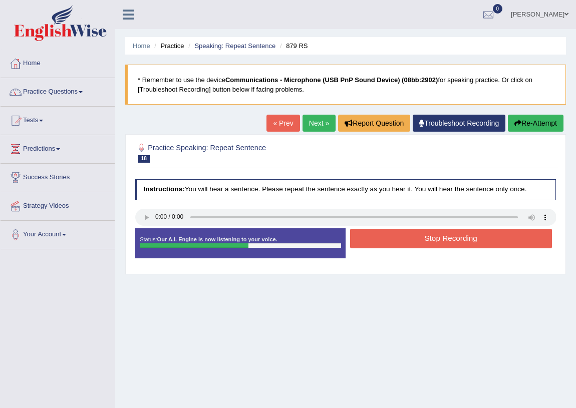
click at [390, 236] on button "Stop Recording" at bounding box center [451, 239] width 202 height 20
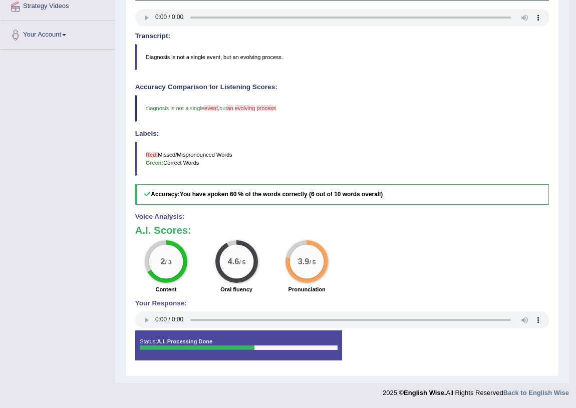
scroll to position [49, 0]
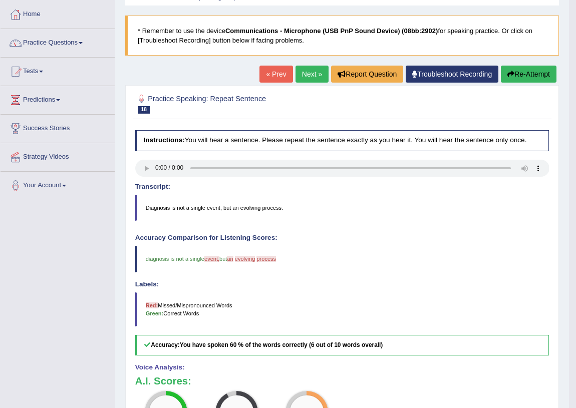
click at [308, 73] on link "Next »" at bounding box center [311, 74] width 33 height 17
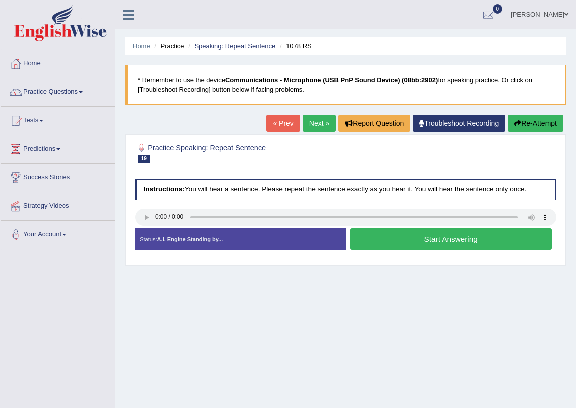
click at [379, 238] on button "Start Answering" at bounding box center [451, 239] width 202 height 22
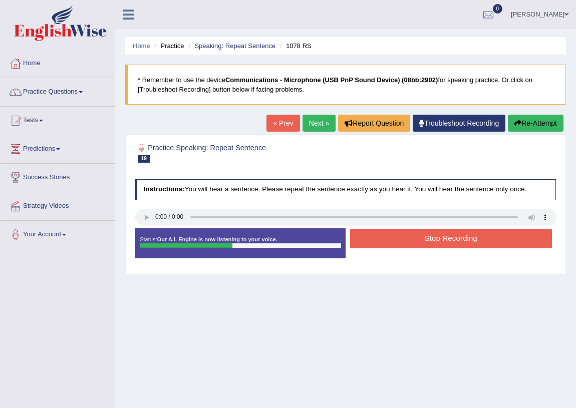
click at [380, 240] on button "Stop Recording" at bounding box center [451, 239] width 202 height 20
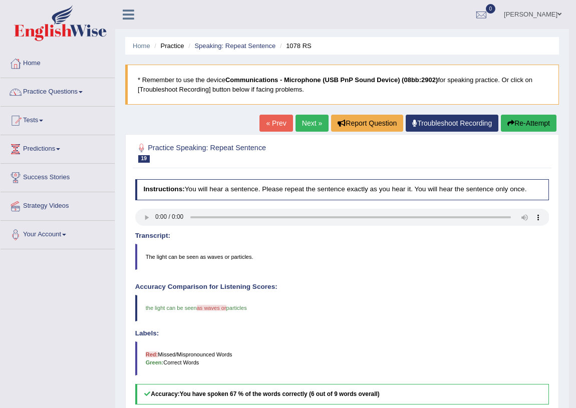
click at [308, 120] on link "Next »" at bounding box center [311, 123] width 33 height 17
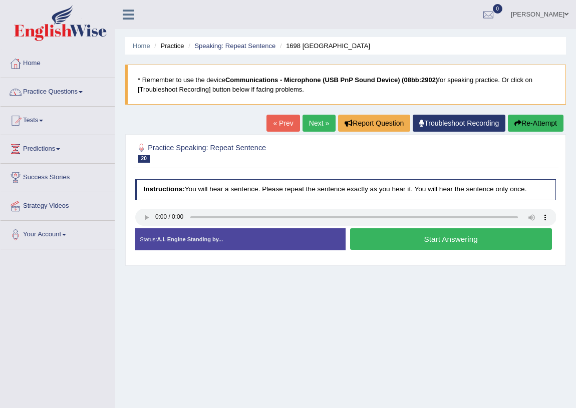
click at [374, 241] on button "Start Answering" at bounding box center [451, 239] width 202 height 22
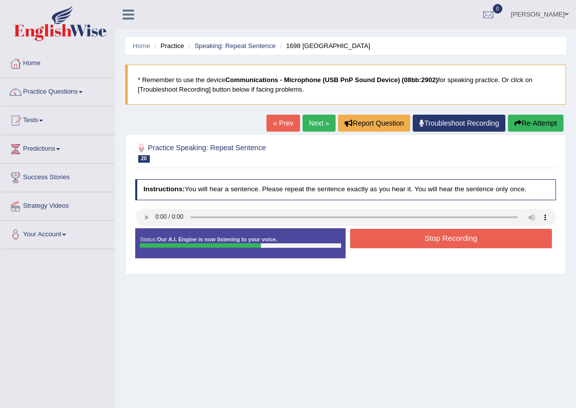
click at [375, 236] on button "Stop Recording" at bounding box center [451, 239] width 202 height 20
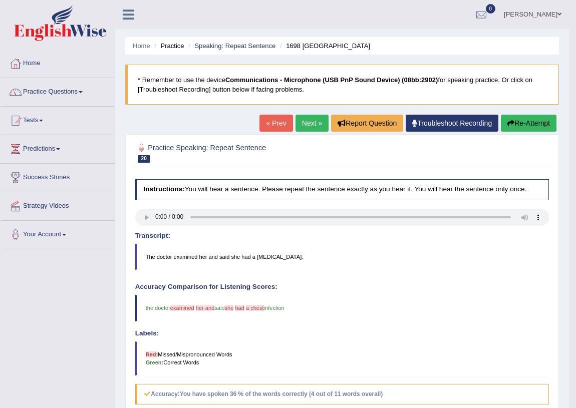
click at [305, 126] on link "Next »" at bounding box center [311, 123] width 33 height 17
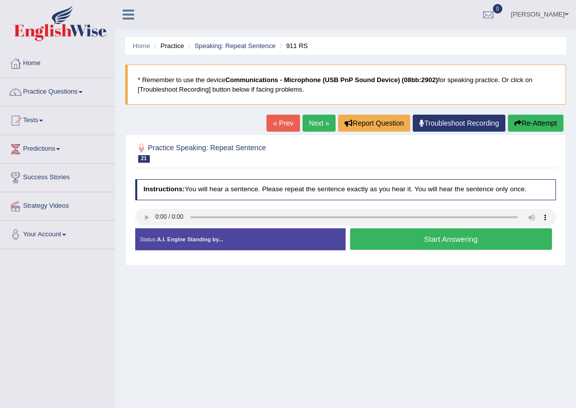
click at [380, 239] on button "Start Answering" at bounding box center [451, 239] width 202 height 22
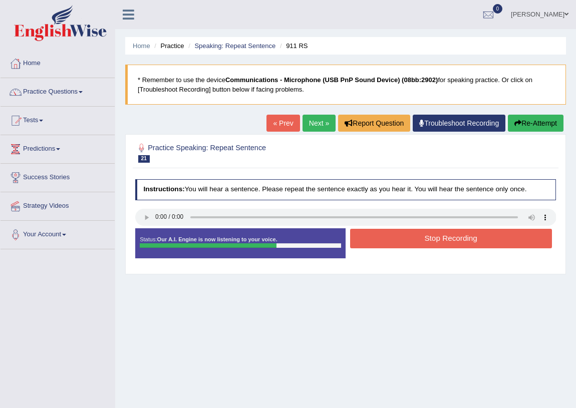
click at [380, 239] on button "Stop Recording" at bounding box center [451, 239] width 202 height 20
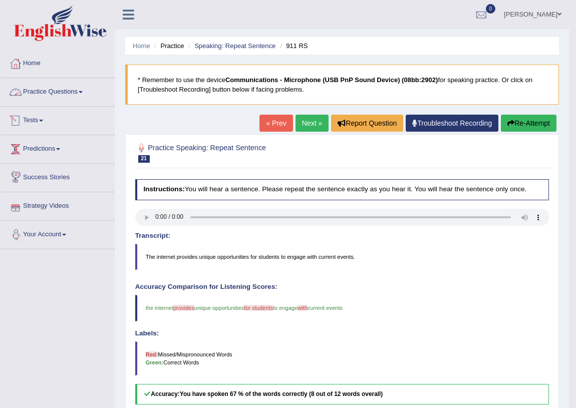
click at [85, 95] on link "Practice Questions" at bounding box center [58, 90] width 114 height 25
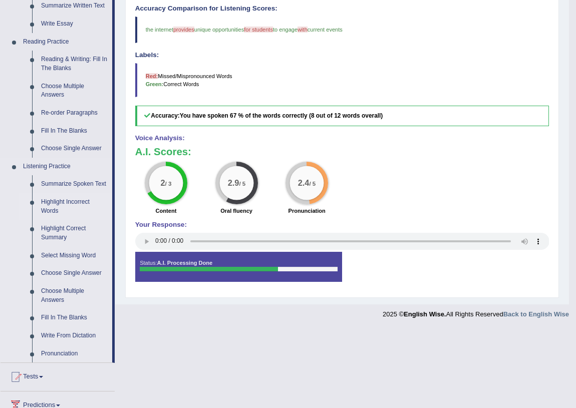
scroll to position [303, 0]
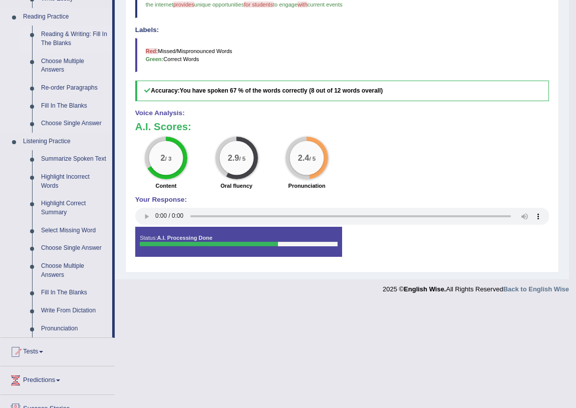
click at [85, 36] on link "Reading & Writing: Fill In The Blanks" at bounding box center [75, 39] width 76 height 27
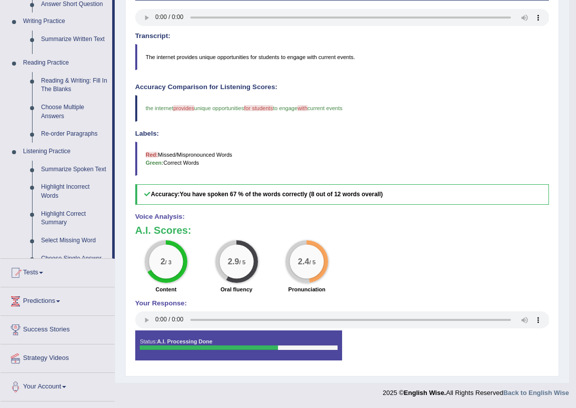
scroll to position [200, 0]
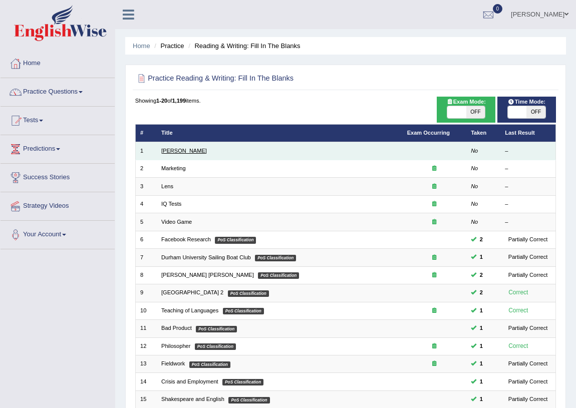
click at [175, 149] on link "Estee Lauder" at bounding box center [184, 151] width 46 height 6
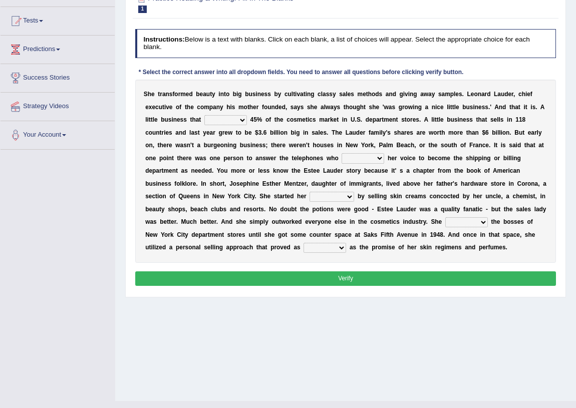
scroll to position [117, 0]
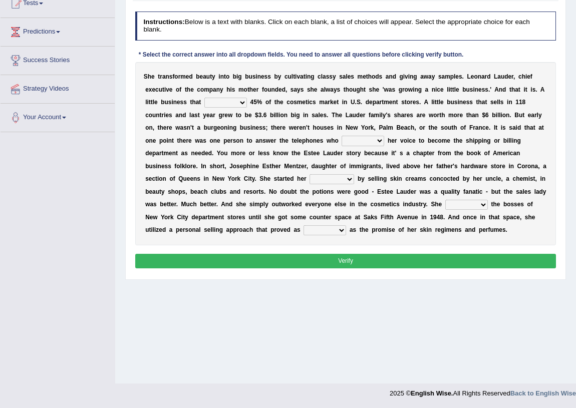
click at [240, 100] on select "has controls makes maintains" at bounding box center [225, 103] width 43 height 10
click at [125, 136] on div "Home Practice Reading & Writing: Fill In The Blanks [PERSON_NAME] Next » Report…" at bounding box center [345, 133] width 460 height 500
click at [240, 103] on select "has controls makes maintains" at bounding box center [225, 103] width 43 height 10
click at [204, 98] on select "has controls makes maintains" at bounding box center [225, 103] width 43 height 10
click at [242, 102] on select "has controls makes maintains" at bounding box center [225, 103] width 43 height 10
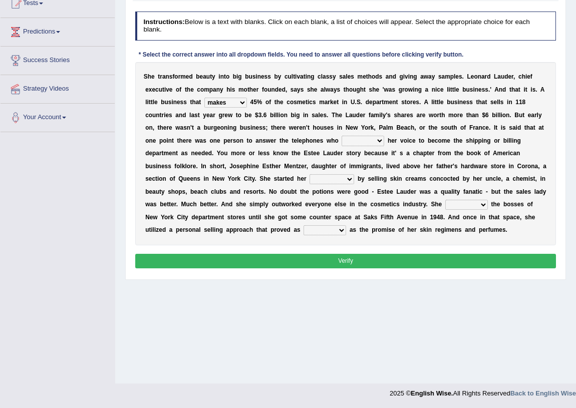
select select "has"
click at [204, 98] on select "has controls makes maintains" at bounding box center [225, 103] width 43 height 10
click at [379, 140] on select "switched changed raised used" at bounding box center [362, 141] width 43 height 10
select select "raised"
click at [341, 136] on select "switched changed raised used" at bounding box center [362, 141] width 43 height 10
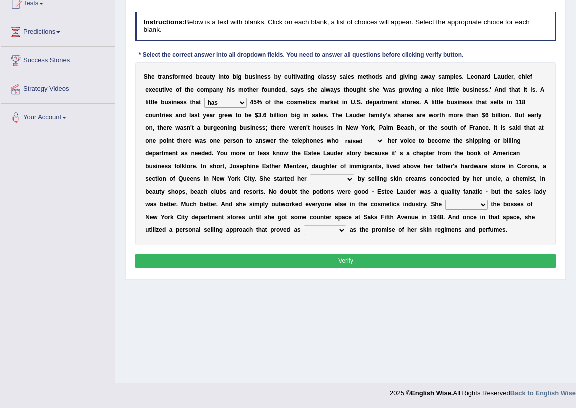
click at [349, 178] on select "job institute companion enterprise" at bounding box center [331, 179] width 45 height 10
select select "job"
click at [309, 174] on select "job institute companion enterprise" at bounding box center [331, 179] width 45 height 10
click at [350, 179] on select "job institute companion enterprise" at bounding box center [331, 179] width 45 height 10
click at [439, 243] on div "S h e t r a n s f o r m e d b e a u t y i n t o b i g b u s i n e s s b y c u l…" at bounding box center [345, 153] width 421 height 183
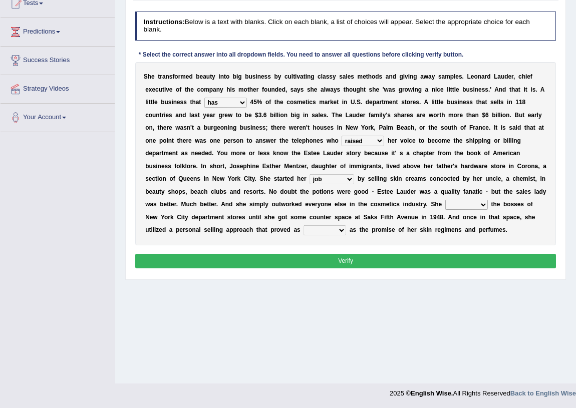
click at [479, 203] on select "stated bridged stalked heaved" at bounding box center [466, 205] width 43 height 10
select select "bridged"
click at [445, 200] on select "stated bridged stalked heaved" at bounding box center [466, 205] width 43 height 10
click at [341, 231] on select "potent ruthless potential expensive" at bounding box center [324, 230] width 43 height 10
select select "potent"
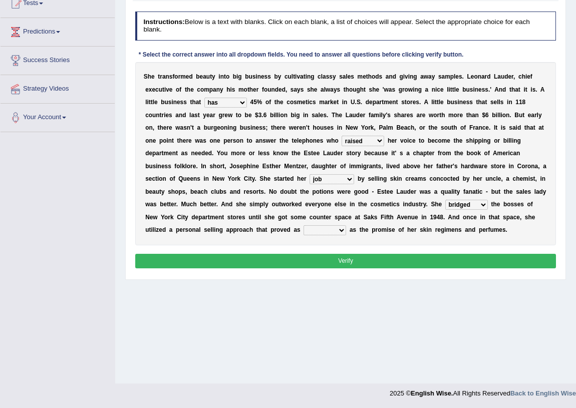
click at [303, 225] on select "potent ruthless potential expensive" at bounding box center [324, 230] width 43 height 10
click at [331, 259] on button "Verify" at bounding box center [345, 261] width 421 height 15
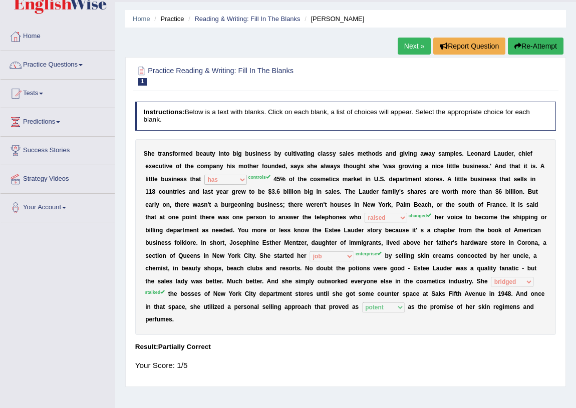
scroll to position [0, 0]
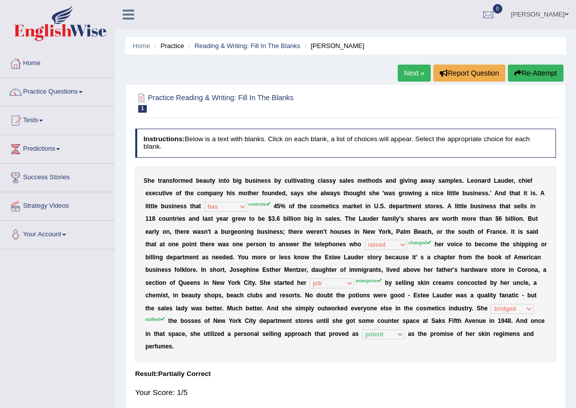
click at [405, 69] on link "Next »" at bounding box center [413, 73] width 33 height 17
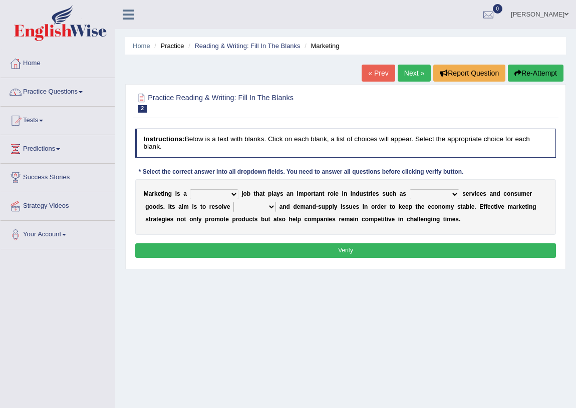
click at [231, 194] on select "professional flexible parochial descriptive" at bounding box center [214, 194] width 48 height 10
select select "professional"
click at [190, 189] on select "professional flexible parochial descriptive" at bounding box center [214, 194] width 48 height 10
click at [451, 192] on select "civil financial conventional foremost" at bounding box center [434, 194] width 50 height 10
select select "financial"
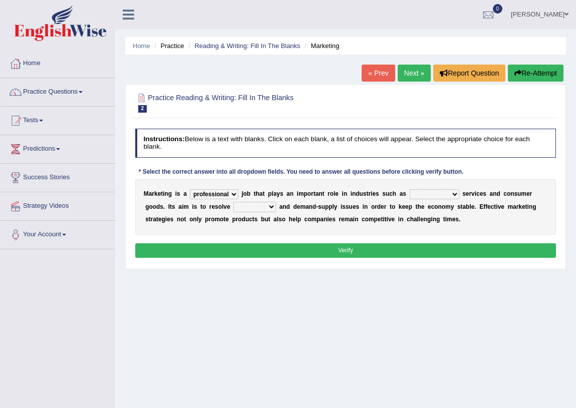
click at [409, 189] on select "civil financial conventional foremost" at bounding box center [434, 194] width 50 height 10
click at [270, 206] on select "imbalance excess symmetry budget" at bounding box center [254, 207] width 43 height 10
select select "budget"
click at [233, 202] on select "imbalance excess symmetry budget" at bounding box center [254, 207] width 43 height 10
click at [300, 248] on button "Verify" at bounding box center [345, 250] width 421 height 15
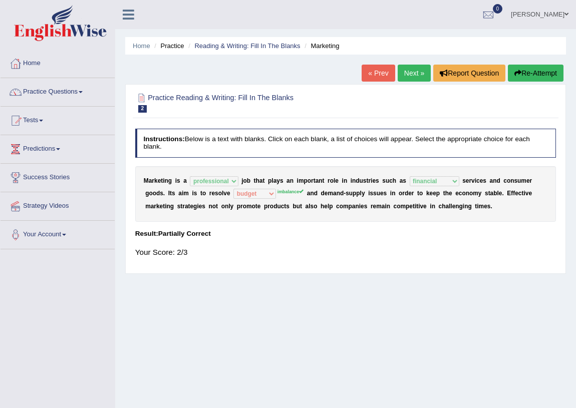
click at [410, 67] on link "Next »" at bounding box center [413, 73] width 33 height 17
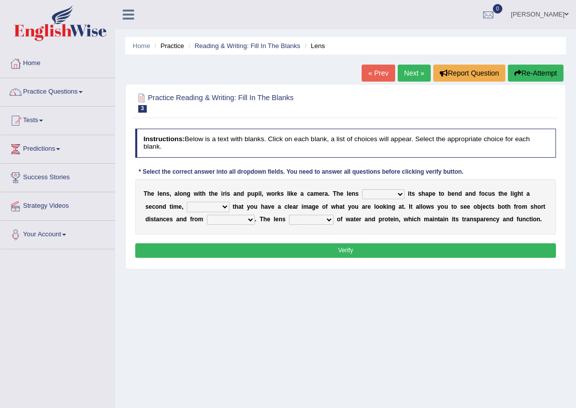
click at [396, 193] on select "adjusts shows selects presents" at bounding box center [383, 194] width 43 height 10
select select "adjusts"
click at [362, 189] on select "adjusts shows selects presents" at bounding box center [383, 194] width 43 height 10
click at [221, 205] on select "ensures to ensure ensure ensured" at bounding box center [208, 207] width 43 height 10
select select "to ensure"
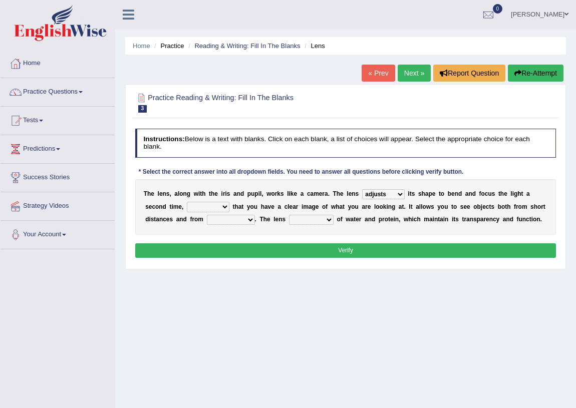
click at [187, 202] on select "ensures to ensure ensure ensured" at bounding box center [208, 207] width 43 height 10
click at [226, 206] on select "ensures to ensure ensure ensured" at bounding box center [208, 207] width 43 height 10
click at [245, 231] on div "T h e l e n s , a l o n g w i t h t h e i r i s a n d p u p i l , w o r k s l i…" at bounding box center [345, 207] width 421 height 56
click at [250, 220] on select "far away in between further apart all along" at bounding box center [231, 220] width 48 height 10
select select "far away"
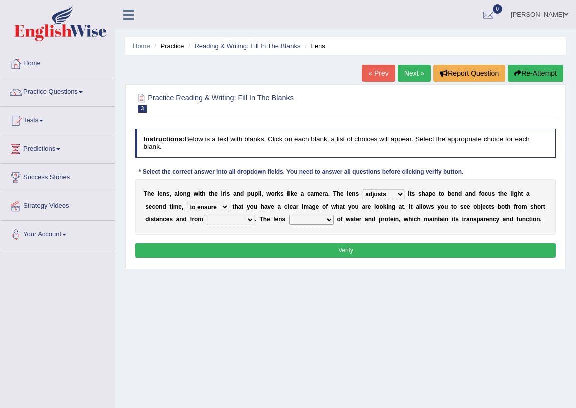
click at [207, 215] on select "far away in between further apart all along" at bounding box center [231, 220] width 48 height 10
click at [324, 218] on select "constitutes comprises composes consists" at bounding box center [311, 220] width 45 height 10
select select "consists"
click at [289, 215] on select "constitutes comprises composes consists" at bounding box center [311, 220] width 45 height 10
click at [319, 246] on button "Verify" at bounding box center [345, 250] width 421 height 15
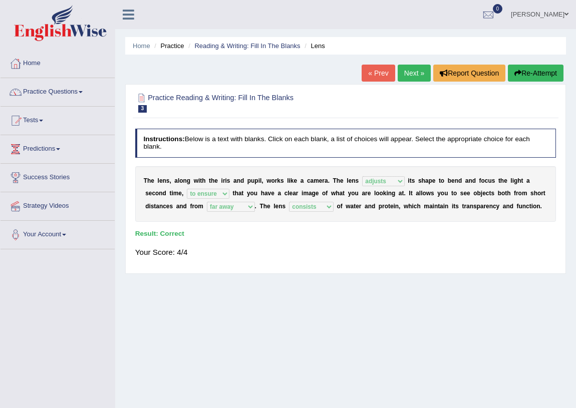
click at [406, 73] on link "Next »" at bounding box center [413, 73] width 33 height 17
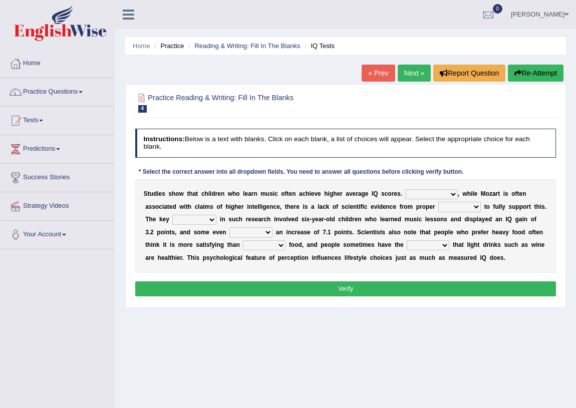
click at [450, 194] on select "However Therefore Consequently While" at bounding box center [431, 194] width 52 height 10
select select "However"
click at [405, 189] on select "However Therefore Consequently While" at bounding box center [431, 194] width 52 height 10
click at [449, 193] on select "However Therefore Consequently While" at bounding box center [431, 194] width 52 height 10
click at [511, 169] on div "Instructions: Below is a text with blanks. Click on each blank, a list of choic…" at bounding box center [345, 214] width 425 height 178
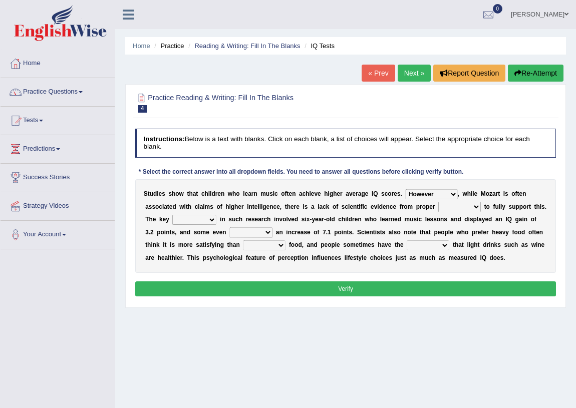
click at [477, 205] on select "test tests testing tested" at bounding box center [459, 207] width 43 height 10
click at [438, 202] on select "test tests testing tested" at bounding box center [459, 207] width 43 height 10
click at [475, 206] on select "test tests testing tested" at bounding box center [459, 207] width 43 height 10
select select "testing"
click at [438, 202] on select "test tests testing tested" at bounding box center [459, 207] width 43 height 10
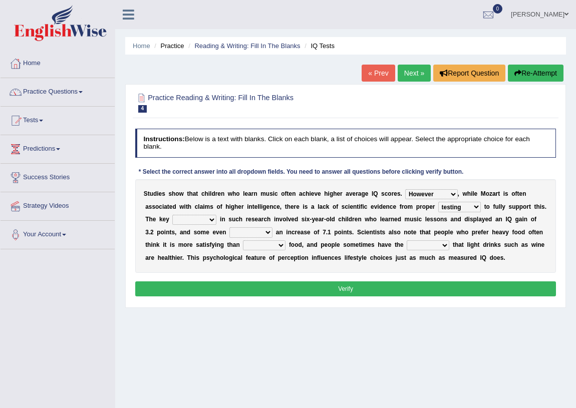
click at [213, 219] on select "process goal implication odd" at bounding box center [194, 220] width 44 height 10
select select "implication"
click at [172, 215] on select "process goal implication odd" at bounding box center [194, 220] width 44 height 10
click at [256, 234] on select "exhibited taught learned threatened" at bounding box center [250, 232] width 43 height 10
select select "learned"
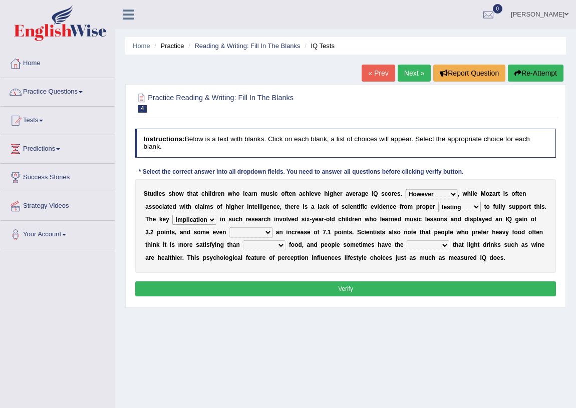
click at [229, 227] on select "exhibited taught learned threatened" at bounding box center [250, 232] width 43 height 10
click at [280, 245] on select "choosy lighter cushiony spooky" at bounding box center [264, 245] width 43 height 10
click at [445, 245] on select "illusion sight anecdote intention" at bounding box center [427, 245] width 43 height 10
select select "sight"
click at [406, 240] on select "illusion sight anecdote intention" at bounding box center [427, 245] width 43 height 10
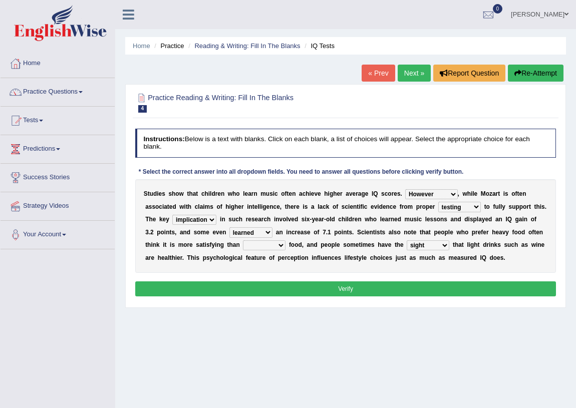
click at [282, 243] on select "choosy lighter cushiony spooky" at bounding box center [264, 245] width 43 height 10
select select "choosy"
click at [243, 240] on select "choosy lighter cushiony spooky" at bounding box center [264, 245] width 43 height 10
click at [341, 283] on button "Verify" at bounding box center [345, 288] width 421 height 15
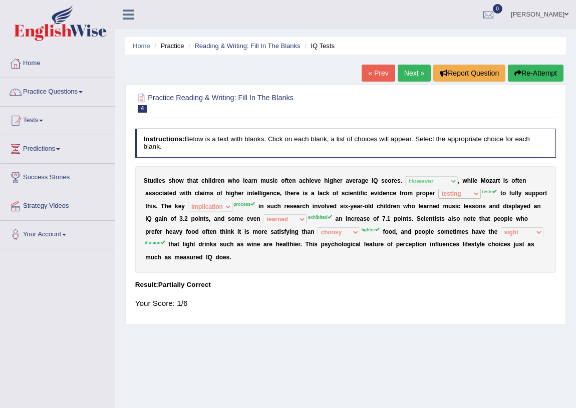
click at [405, 71] on link "Next »" at bounding box center [413, 73] width 33 height 17
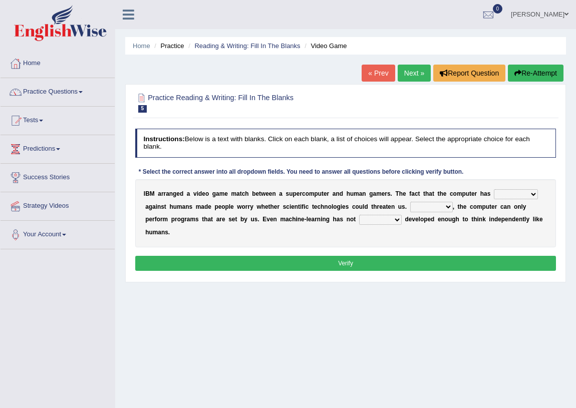
click at [531, 194] on select "competed fought acted challenged" at bounding box center [515, 194] width 44 height 10
select select "challenged"
click at [493, 189] on select "competed fought acted challenged" at bounding box center [515, 194] width 44 height 10
click at [445, 206] on select "Moreover However Thus So" at bounding box center [431, 207] width 43 height 10
select select "However"
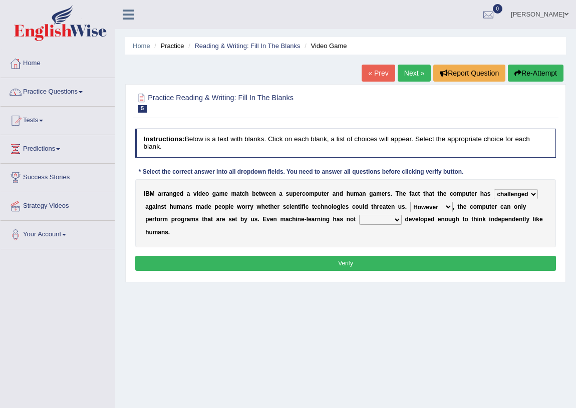
click at [410, 202] on select "Moreover However Thus So" at bounding box center [431, 207] width 43 height 10
click at [393, 218] on select "yet still only just" at bounding box center [380, 220] width 43 height 10
select select "yet"
click at [359, 215] on select "yet still only just" at bounding box center [380, 220] width 43 height 10
click at [349, 262] on button "Verify" at bounding box center [345, 263] width 421 height 15
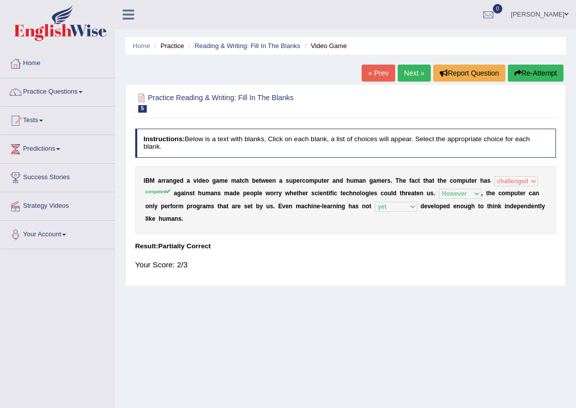
click at [407, 71] on link "Next »" at bounding box center [413, 73] width 33 height 17
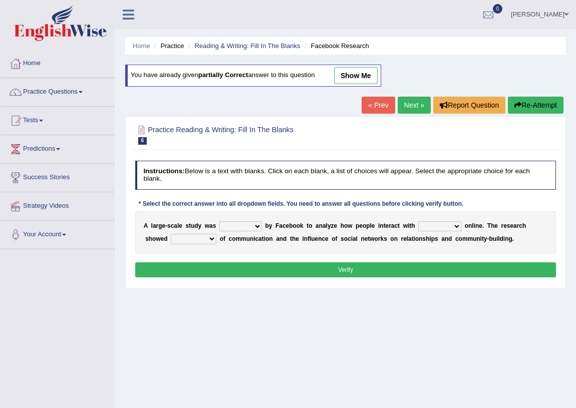
click at [256, 227] on select "surveyed had asked made" at bounding box center [240, 226] width 43 height 10
select select "made"
click at [219, 221] on select "surveyed had asked made" at bounding box center [240, 226] width 43 height 10
click at [457, 224] on select "together all each other another" at bounding box center [439, 226] width 43 height 10
select select "each other"
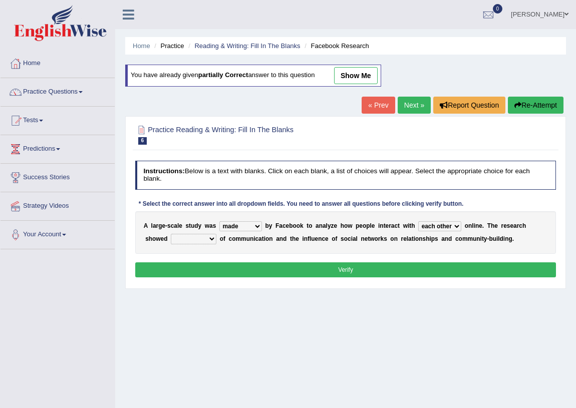
click at [418, 221] on select "together all each other another" at bounding box center [439, 226] width 43 height 10
click at [455, 225] on select "together all each other another" at bounding box center [439, 226] width 43 height 10
click at [212, 239] on select "advantages standards fellowships patterns" at bounding box center [194, 239] width 46 height 10
select select "patterns"
click at [171, 234] on select "advantages standards fellowships patterns" at bounding box center [194, 239] width 46 height 10
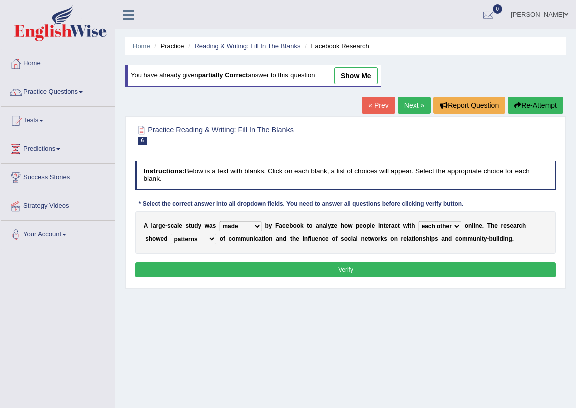
click at [329, 268] on button "Verify" at bounding box center [345, 269] width 421 height 15
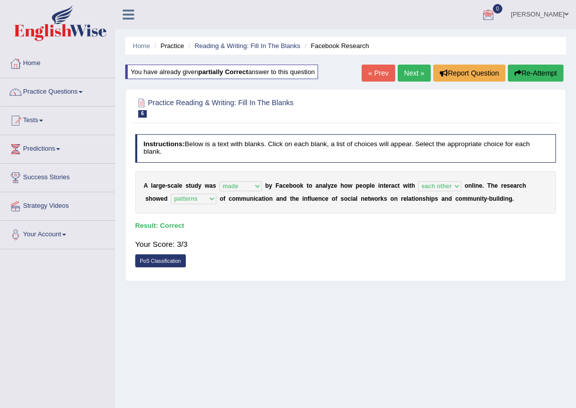
click at [413, 69] on link "Next »" at bounding box center [413, 73] width 33 height 17
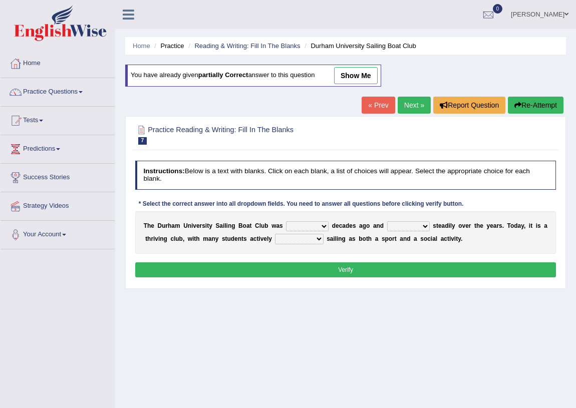
click at [321, 225] on select "found fund founded find" at bounding box center [307, 226] width 43 height 10
select select "found"
click at [286, 221] on select "found fund founded find" at bounding box center [307, 226] width 43 height 10
click at [324, 225] on select "found fund founded find" at bounding box center [307, 226] width 43 height 10
click at [350, 280] on div "Instructions: Below is a text with blanks. Click on each blank, a list of choic…" at bounding box center [345, 220] width 425 height 127
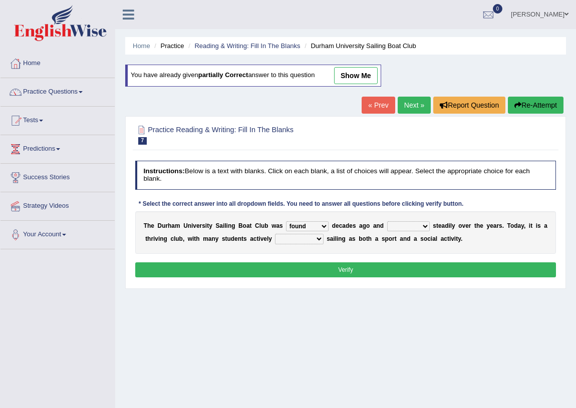
click at [422, 225] on select "grow growing has grown grown" at bounding box center [408, 226] width 43 height 10
select select "has grown"
click at [387, 221] on select "grow growing has grown grown" at bounding box center [408, 226] width 43 height 10
click at [317, 239] on select "enjoy enjoyed are enjoying enjoying" at bounding box center [299, 239] width 48 height 10
select select "are enjoying"
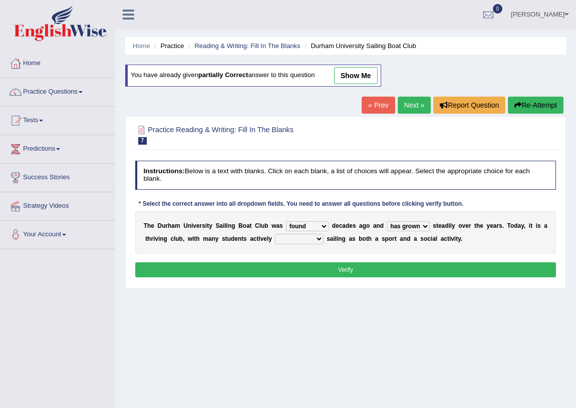
click at [275, 234] on select "enjoy enjoyed are enjoying enjoying" at bounding box center [299, 239] width 48 height 10
click at [330, 267] on button "Verify" at bounding box center [345, 269] width 421 height 15
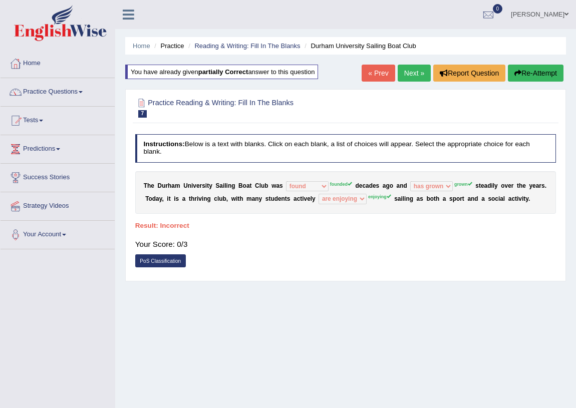
click at [415, 71] on link "Next »" at bounding box center [413, 73] width 33 height 17
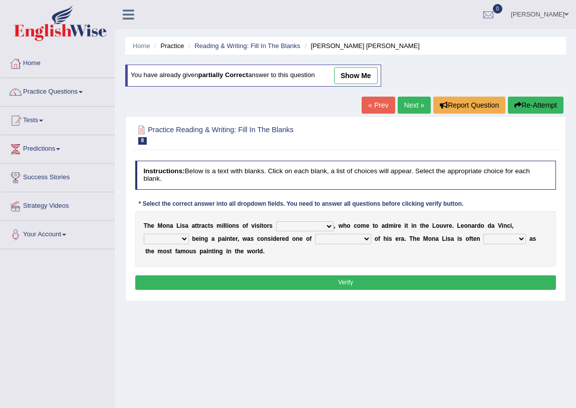
click at [328, 227] on select "around the year the all year all year round per year" at bounding box center [305, 226] width 58 height 10
select select "around the year"
click at [276, 221] on select "around the year the all year all year round per year" at bounding box center [305, 226] width 58 height 10
click at [185, 239] on select "rather than as much as as well as as long as" at bounding box center [166, 239] width 45 height 10
select select "as well as"
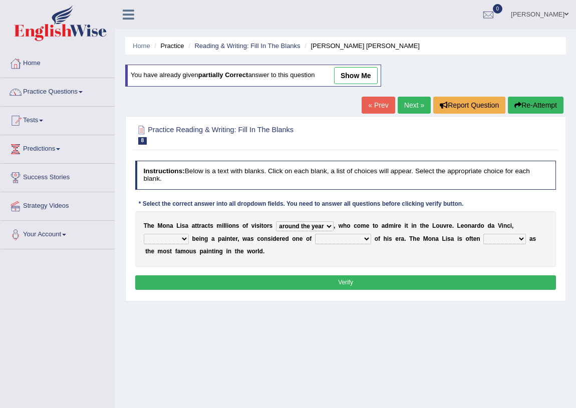
click at [144, 234] on select "rather than as much as as well as as long as" at bounding box center [166, 239] width 45 height 10
click at [363, 238] on select "better artists artist the better artist the best artists" at bounding box center [343, 239] width 56 height 10
select select "the better artist"
click at [315, 234] on select "better artists artist the better artist the best artists" at bounding box center [343, 239] width 56 height 10
click at [520, 239] on select "classified suggested predicted described" at bounding box center [504, 239] width 43 height 10
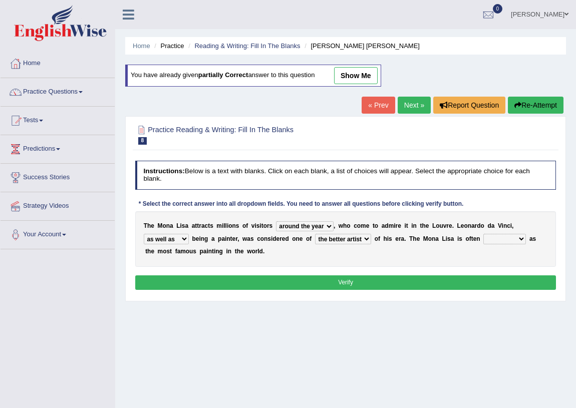
select select "classified"
click at [483, 234] on select "classified suggested predicted described" at bounding box center [504, 239] width 43 height 10
click at [329, 280] on button "Verify" at bounding box center [345, 282] width 421 height 15
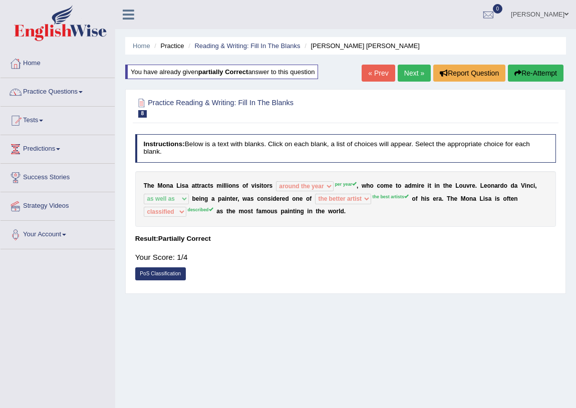
click at [405, 72] on link "Next »" at bounding box center [413, 73] width 33 height 17
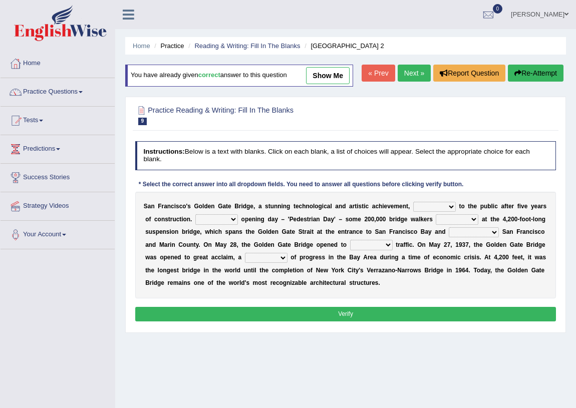
click at [451, 212] on select "opens closes appears equals" at bounding box center [434, 207] width 43 height 10
select select "appears"
click at [413, 212] on select "opens closes appears equals" at bounding box center [434, 207] width 43 height 10
click at [232, 224] on select "On During Since When" at bounding box center [216, 219] width 43 height 10
select select "During"
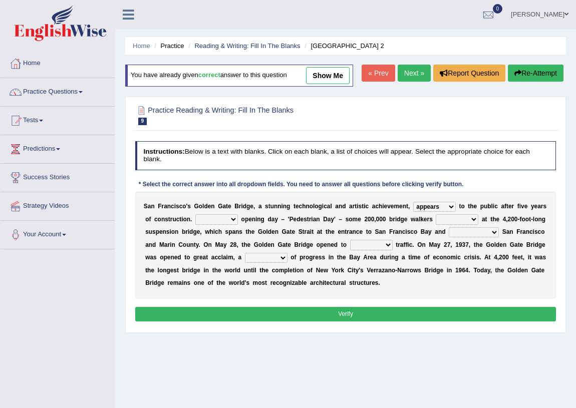
click at [195, 224] on select "On During Since When" at bounding box center [216, 219] width 43 height 10
click at [232, 224] on select "On During Since When" at bounding box center [216, 219] width 43 height 10
click at [410, 298] on div "S a n F r a n c i s c o ' [PERSON_NAME] G a t e B r i d g e , a s t u n n i n g…" at bounding box center [345, 245] width 421 height 107
click at [473, 224] on select "stationed looked marveled laughed" at bounding box center [456, 219] width 43 height 10
select select "marveled"
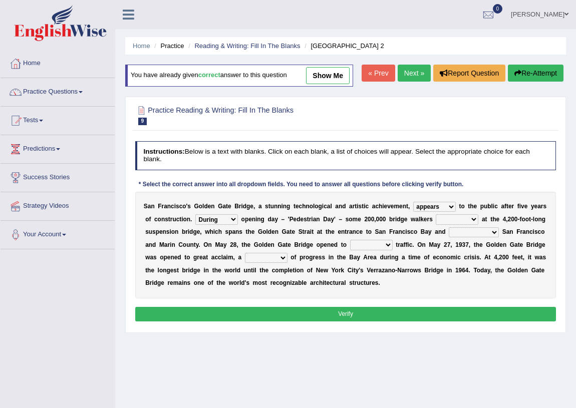
click at [435, 224] on select "stationed looked marveled laughed" at bounding box center [456, 219] width 43 height 10
click at [475, 224] on select "stationed looked marveled laughed" at bounding box center [456, 219] width 43 height 10
click at [413, 298] on div "S a n F r a n c i s c o ' s G o l d e n G a t e B r i d g e , a s t u n n i n g…" at bounding box center [345, 245] width 421 height 107
click at [493, 237] on select "separates connects channels differentiates" at bounding box center [473, 232] width 50 height 10
select select "connects"
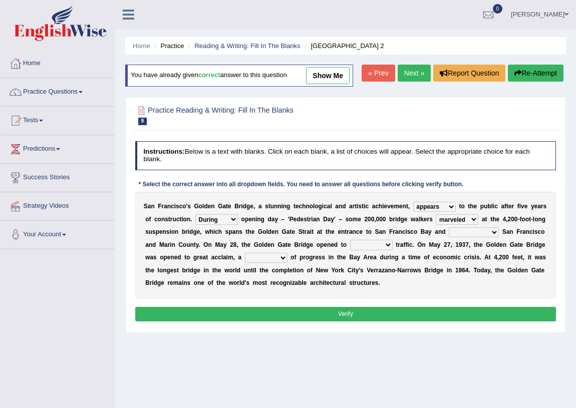
click at [448, 237] on select "separates connects channels differentiates" at bounding box center [473, 232] width 50 height 10
click at [387, 250] on select "aquatic vehicular airborne watertight" at bounding box center [371, 245] width 43 height 10
select select "vehicular"
click at [350, 250] on select "aquatic vehicular airborne watertight" at bounding box center [371, 245] width 43 height 10
click at [279, 263] on select "denial symbol technique yield" at bounding box center [266, 258] width 43 height 10
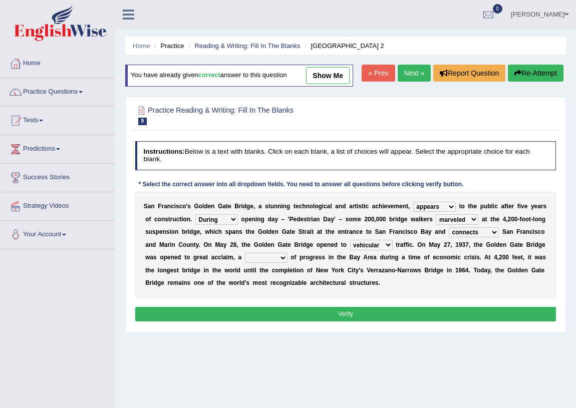
select select "symbol"
click at [245, 263] on select "denial symbol technique yield" at bounding box center [266, 258] width 43 height 10
click at [351, 321] on button "Verify" at bounding box center [345, 314] width 421 height 15
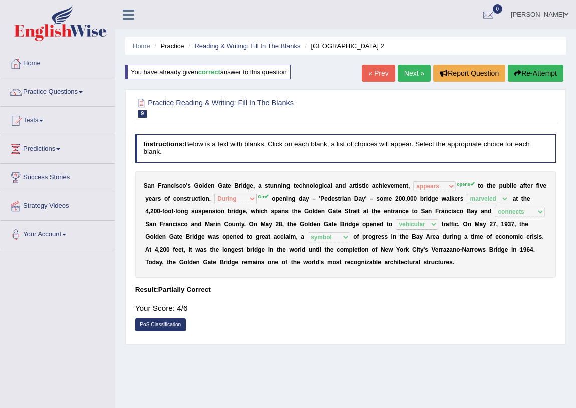
drag, startPoint x: 413, startPoint y: 73, endPoint x: 421, endPoint y: 105, distance: 33.6
click at [404, 75] on link "Next »" at bounding box center [413, 73] width 33 height 17
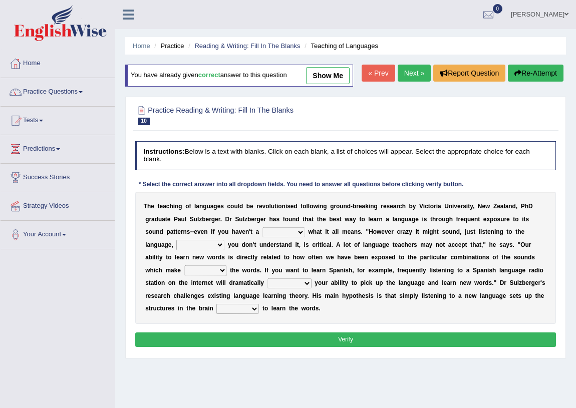
click at [299, 237] on select "dew claw clue due" at bounding box center [283, 232] width 43 height 10
click at [262, 237] on select "dew claw clue due" at bounding box center [283, 232] width 43 height 10
click at [300, 237] on select "dew claw clue due" at bounding box center [283, 232] width 43 height 10
select select "claw"
click at [262, 237] on select "dew claw clue due" at bounding box center [283, 232] width 43 height 10
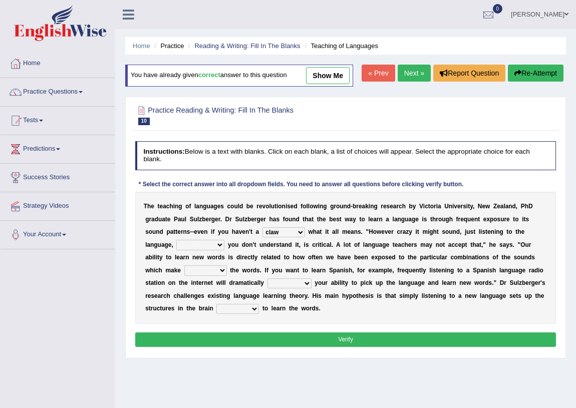
click at [220, 250] on select "but also all together even though if so" at bounding box center [200, 245] width 48 height 10
select select "even though"
click at [176, 250] on select "but also all together even though if so" at bounding box center [200, 245] width 48 height 10
click at [218, 250] on select "but also all together even though if so" at bounding box center [200, 245] width 48 height 10
click at [326, 324] on div "T h e t e a c h i n g o f l a n g u a g e s c o u l d b e r e v o l u t i o n i…" at bounding box center [345, 258] width 421 height 132
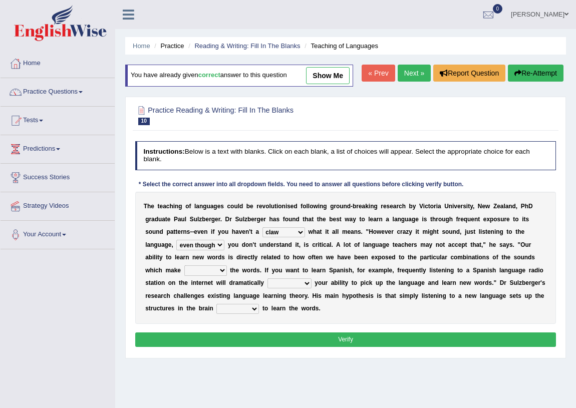
click at [221, 275] on select "down up of on" at bounding box center [205, 270] width 43 height 10
click at [184, 275] on select "down up of on" at bounding box center [205, 270] width 43 height 10
click at [221, 275] on select "down up of on" at bounding box center [205, 270] width 43 height 10
select select "on"
click at [184, 275] on select "down up of on" at bounding box center [205, 270] width 43 height 10
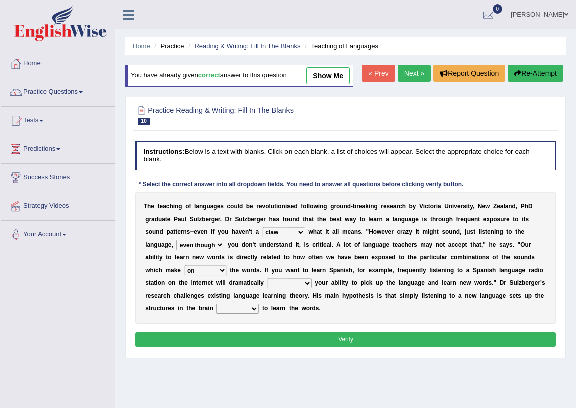
click at [305, 288] on select "evaluate exaggerate describe boost" at bounding box center [289, 283] width 44 height 10
select select "boost"
click at [267, 288] on select "evaluate exaggerate describe boost" at bounding box center [289, 283] width 44 height 10
click at [253, 314] on select "requiring required directed to require" at bounding box center [237, 309] width 43 height 10
select select "directed"
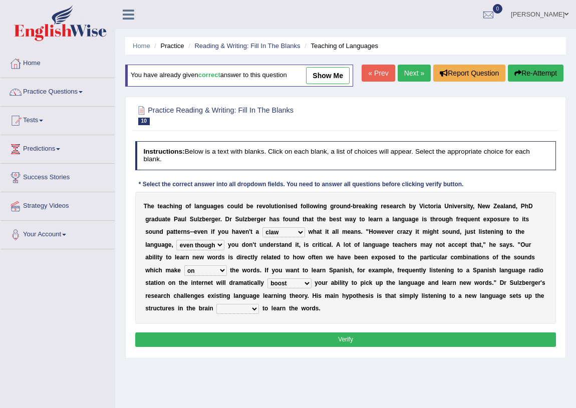
click at [216, 314] on select "requiring required directed to require" at bounding box center [237, 309] width 43 height 10
click at [306, 347] on button "Verify" at bounding box center [345, 339] width 421 height 15
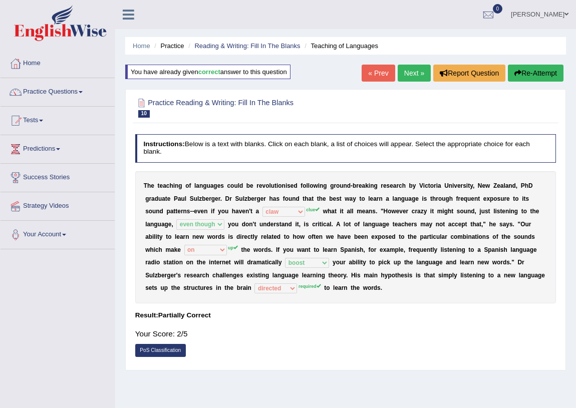
click at [407, 68] on link "Next »" at bounding box center [413, 73] width 33 height 17
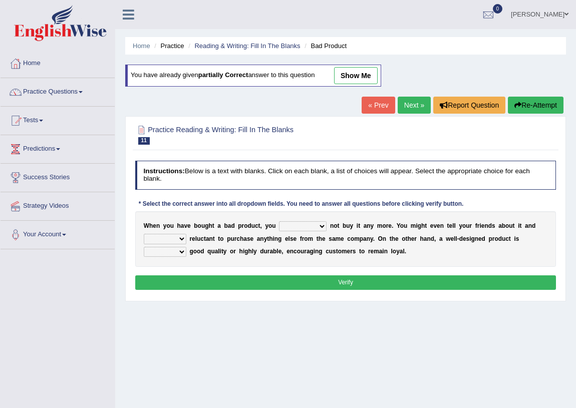
click at [320, 225] on select "would have should have should" at bounding box center [303, 226] width 48 height 10
click at [279, 221] on select "would have should have should" at bounding box center [303, 226] width 48 height 10
click at [320, 226] on select "would have should have should" at bounding box center [303, 226] width 48 height 10
select select "have"
click at [279, 221] on select "would have should have should" at bounding box center [303, 226] width 48 height 10
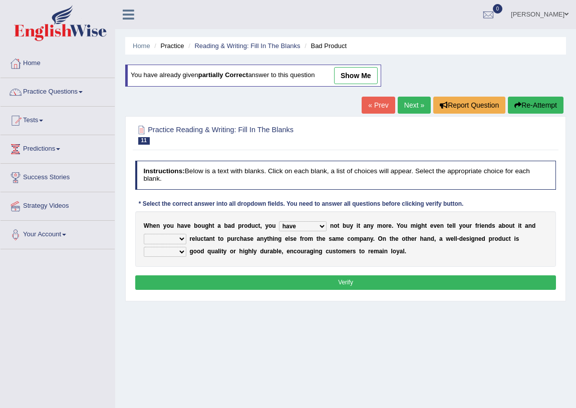
click at [181, 236] on select "is are be being" at bounding box center [165, 239] width 43 height 10
select select "be"
click at [144, 234] on select "is are be being" at bounding box center [165, 239] width 43 height 10
click at [182, 251] on select "both also neither either" at bounding box center [165, 252] width 43 height 10
select select "neither"
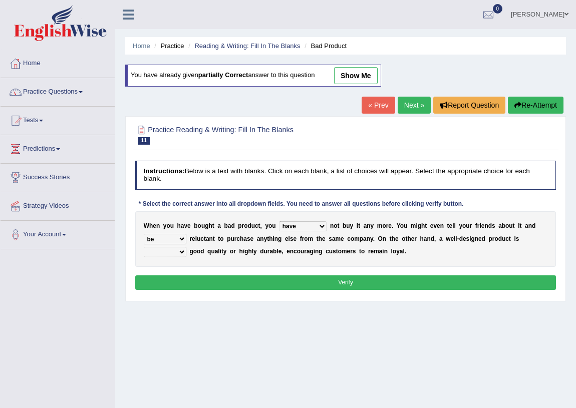
click at [144, 247] on select "both also neither either" at bounding box center [165, 252] width 43 height 10
click at [275, 280] on button "Verify" at bounding box center [345, 282] width 421 height 15
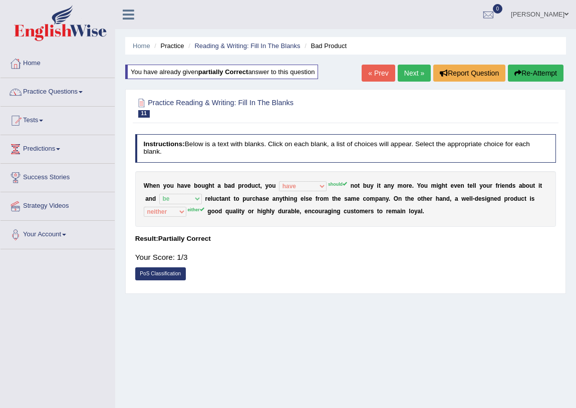
click at [412, 70] on link "Next »" at bounding box center [413, 73] width 33 height 17
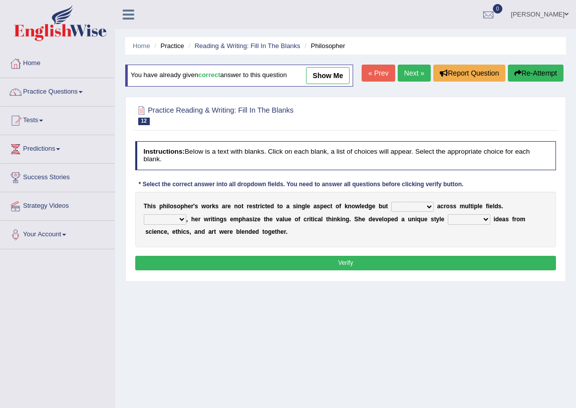
click at [429, 212] on select "constrain contain assemble extend" at bounding box center [412, 207] width 43 height 10
select select "extend"
click at [391, 212] on select "constrain contain assemble extend" at bounding box center [412, 207] width 43 height 10
click at [179, 224] on select "Rather So Moreover Likely" at bounding box center [165, 219] width 43 height 10
select select "Moreover"
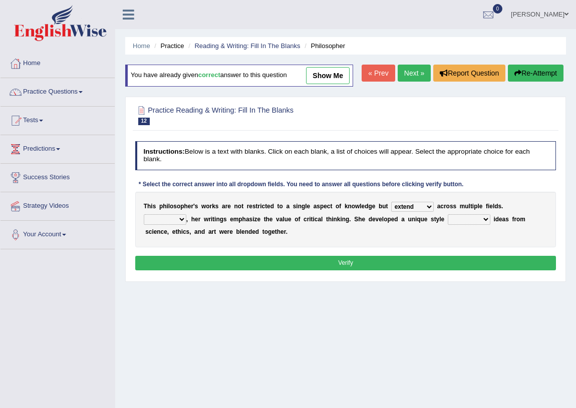
click at [144, 224] on select "Rather So Moreover Likely" at bounding box center [165, 219] width 43 height 10
click at [484, 224] on select "in that that which in which" at bounding box center [468, 219] width 43 height 10
select select "in that"
click at [447, 224] on select "in that that which in which" at bounding box center [468, 219] width 43 height 10
click at [352, 270] on button "Verify" at bounding box center [345, 263] width 421 height 15
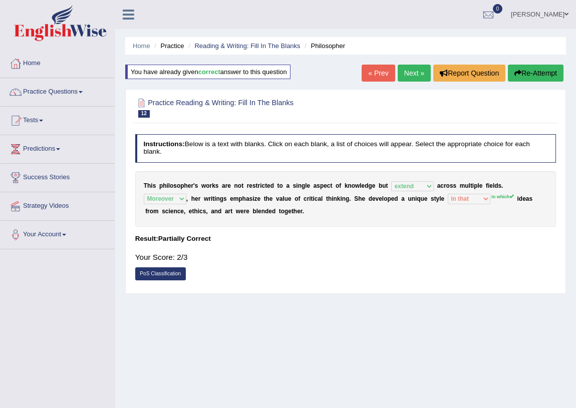
click at [407, 69] on link "Next »" at bounding box center [413, 73] width 33 height 17
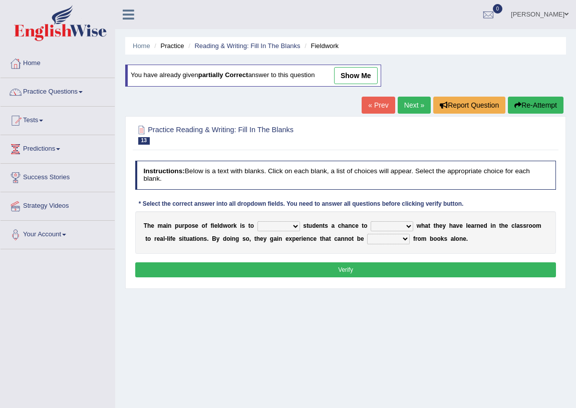
click at [295, 225] on select "resemble stow rave offer" at bounding box center [278, 226] width 43 height 10
select select "resemble"
click at [257, 221] on select "resemble stow rave offer" at bounding box center [278, 226] width 43 height 10
click at [407, 224] on select "compare align apply dismount" at bounding box center [391, 226] width 43 height 10
select select "compare"
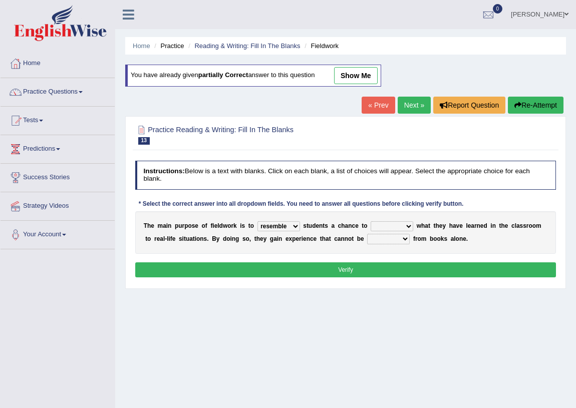
click at [370, 221] on select "compare align apply dismount" at bounding box center [391, 226] width 43 height 10
click at [404, 240] on select "originated prepared obtained touted" at bounding box center [388, 239] width 43 height 10
select select "originated"
click at [367, 234] on select "originated prepared obtained touted" at bounding box center [388, 239] width 43 height 10
click at [294, 221] on select "resemble stow rave offer" at bounding box center [278, 226] width 43 height 10
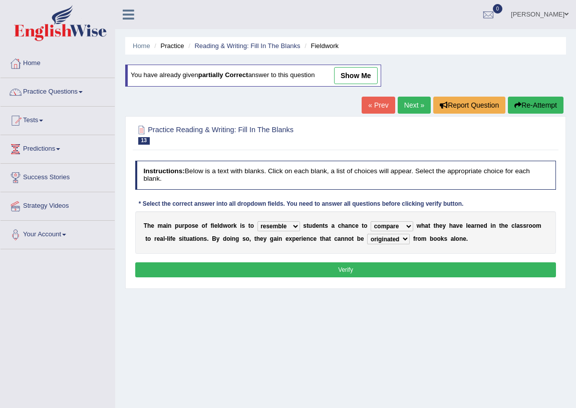
click at [312, 268] on button "Verify" at bounding box center [345, 269] width 421 height 15
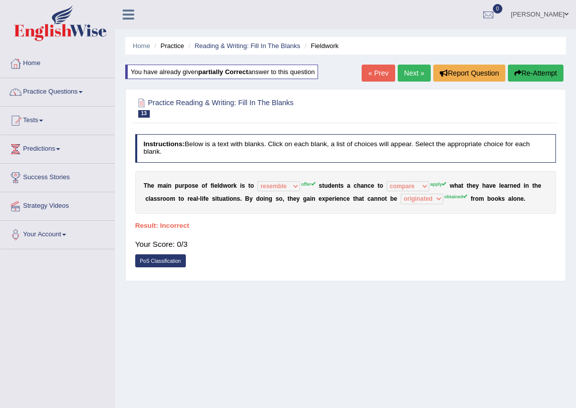
click at [410, 74] on link "Next »" at bounding box center [413, 73] width 33 height 17
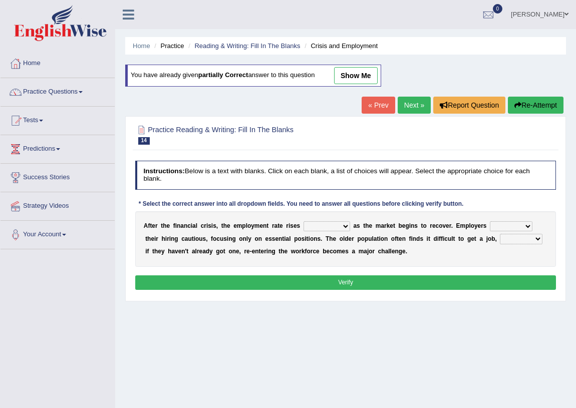
click at [344, 226] on select "normally conversely strenuously sharply" at bounding box center [326, 226] width 47 height 10
select select "strenuously"
click at [303, 221] on select "normally conversely strenuously sharply" at bounding box center [326, 226] width 47 height 10
click at [344, 225] on select "normally conversely strenuously sharply" at bounding box center [326, 226] width 47 height 10
click at [528, 224] on select "keeping kept keep are kept" at bounding box center [510, 226] width 43 height 10
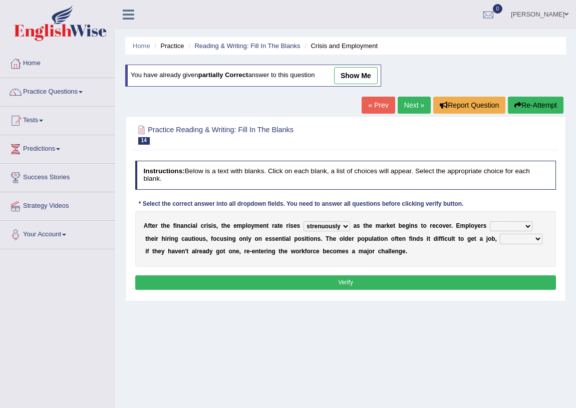
click at [461, 264] on div "A f t e r t h e f i n a n c i a l c r i s i s , t h e e m p l o y m e n t r a t…" at bounding box center [345, 239] width 421 height 56
click at [523, 224] on select "keeping kept keep are kept" at bounding box center [510, 226] width 43 height 10
select select "keeping"
click at [489, 221] on select "keeping kept keep are kept" at bounding box center [510, 226] width 43 height 10
click at [539, 240] on select "although while then because" at bounding box center [520, 239] width 43 height 10
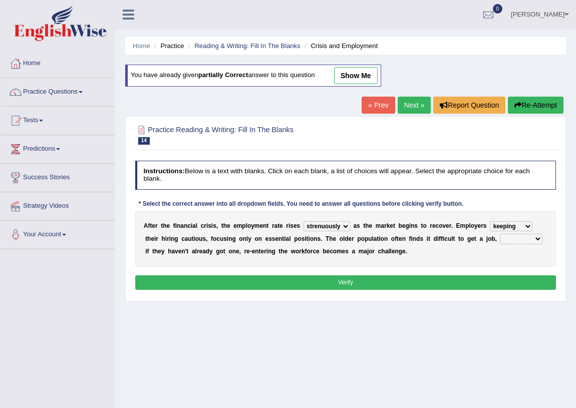
select select "although"
click at [499, 234] on select "although while then because" at bounding box center [520, 239] width 43 height 10
click at [352, 283] on button "Verify" at bounding box center [345, 282] width 421 height 15
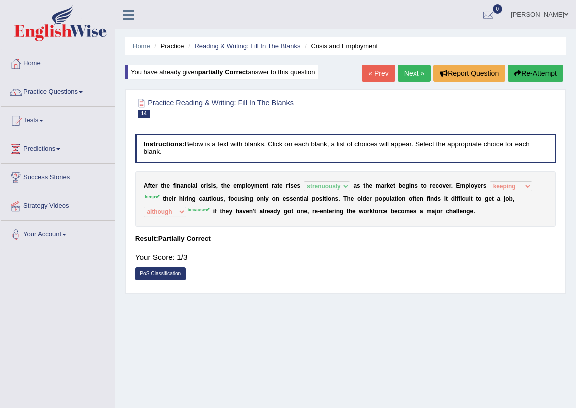
click at [408, 71] on link "Next »" at bounding box center [413, 73] width 33 height 17
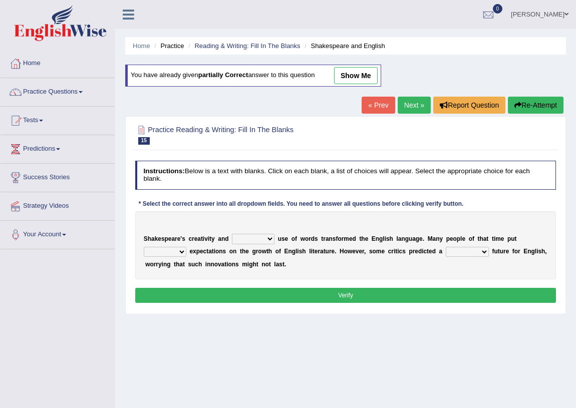
click at [270, 237] on select "idealized intensive fancied inventive" at bounding box center [253, 239] width 43 height 10
select select "intensive"
click at [232, 234] on select "idealized intensive fancied inventive" at bounding box center [253, 239] width 43 height 10
click at [183, 251] on select "wide much high more" at bounding box center [165, 252] width 43 height 10
select select "high"
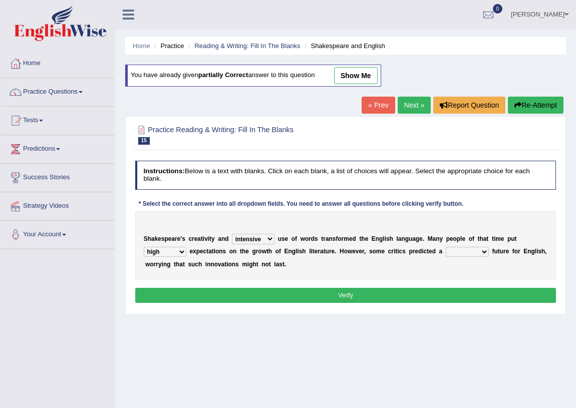
click at [144, 247] on select "wide much high more" at bounding box center [165, 252] width 43 height 10
click at [480, 251] on select "monetary promising irresistible daunting" at bounding box center [466, 252] width 43 height 10
select select "daunting"
click at [445, 247] on select "monetary promising irresistible daunting" at bounding box center [466, 252] width 43 height 10
click at [332, 294] on button "Verify" at bounding box center [345, 295] width 421 height 15
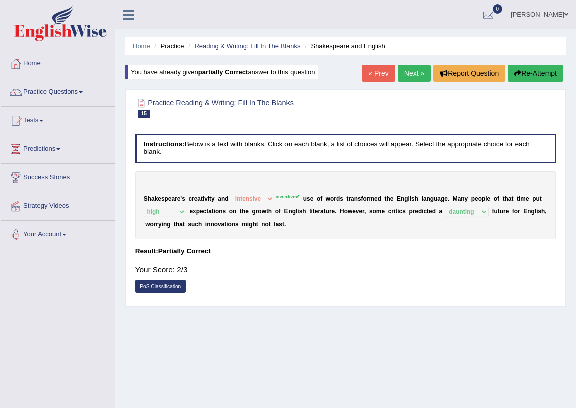
click at [411, 75] on link "Next »" at bounding box center [413, 73] width 33 height 17
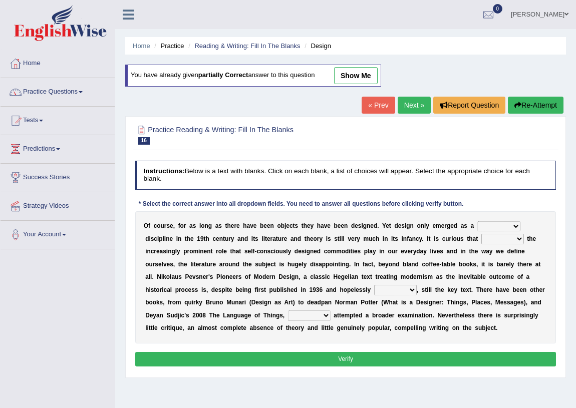
click at [515, 225] on select "bilateral ubiquitous foremost dedicated" at bounding box center [498, 226] width 43 height 10
select select "bilateral"
click at [477, 221] on select "bilateral ubiquitous foremost dedicated" at bounding box center [498, 226] width 43 height 10
click at [519, 236] on select "since despite within through" at bounding box center [502, 239] width 43 height 10
select select "within"
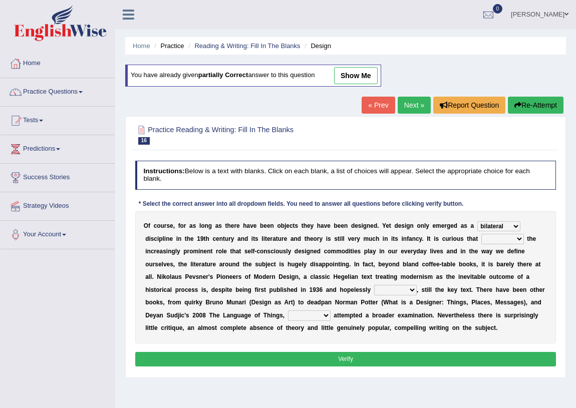
click at [481, 234] on select "since despite within through" at bounding box center [502, 239] width 43 height 10
click at [410, 290] on select "dates dating date dated" at bounding box center [395, 290] width 43 height 10
select select "dated"
click at [374, 285] on select "dates dating date dated" at bounding box center [395, 290] width 43 height 10
click at [325, 316] on select "which then however as" at bounding box center [309, 315] width 43 height 10
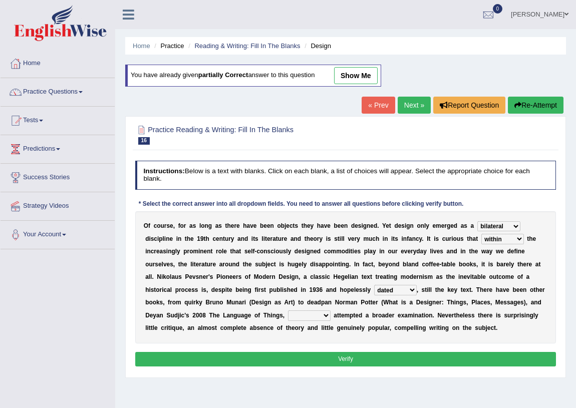
select select "which"
click at [288, 310] on select "which then however as" at bounding box center [309, 315] width 43 height 10
click at [315, 356] on button "Verify" at bounding box center [345, 359] width 421 height 15
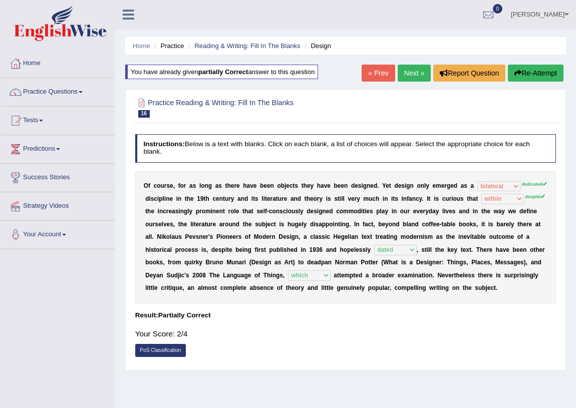
drag, startPoint x: 350, startPoint y: 320, endPoint x: 353, endPoint y: 234, distance: 86.6
click at [86, 91] on link "Practice Questions" at bounding box center [58, 90] width 114 height 25
